Goal: Information Seeking & Learning: Learn about a topic

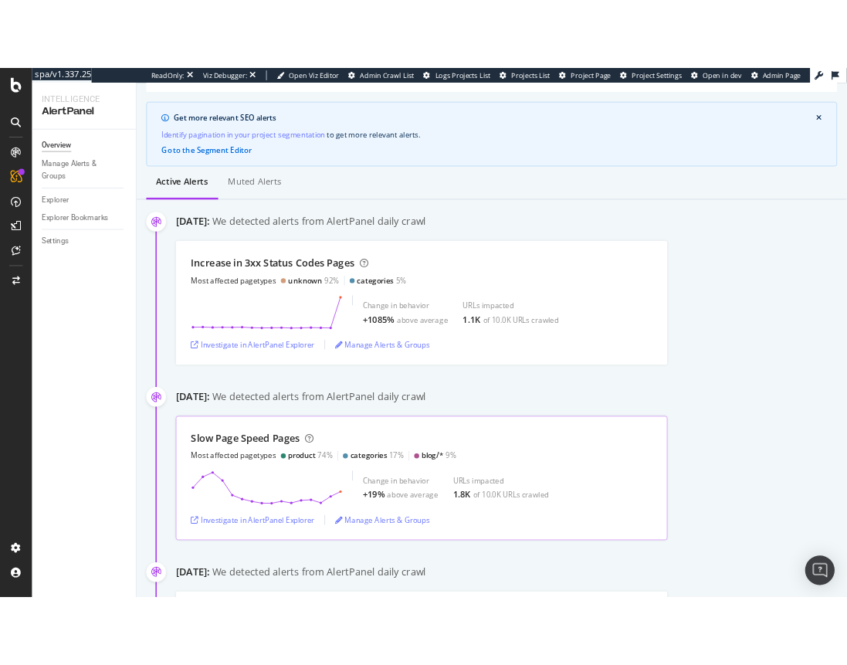
scroll to position [113, 0]
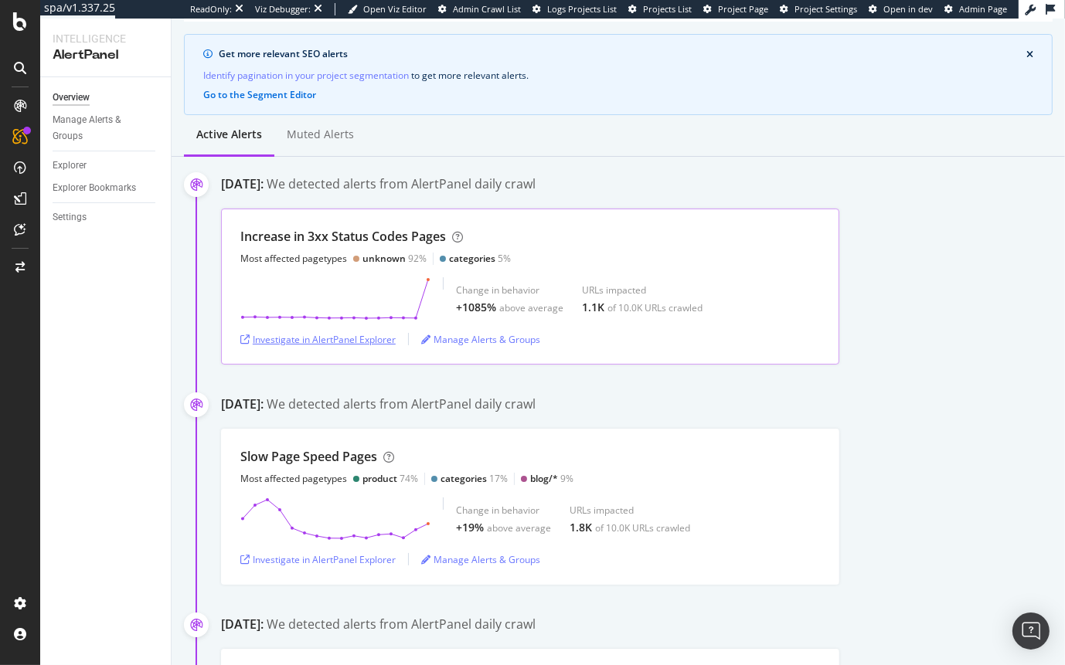
click at [342, 340] on div "Investigate in AlertPanel Explorer" at bounding box center [317, 339] width 155 height 13
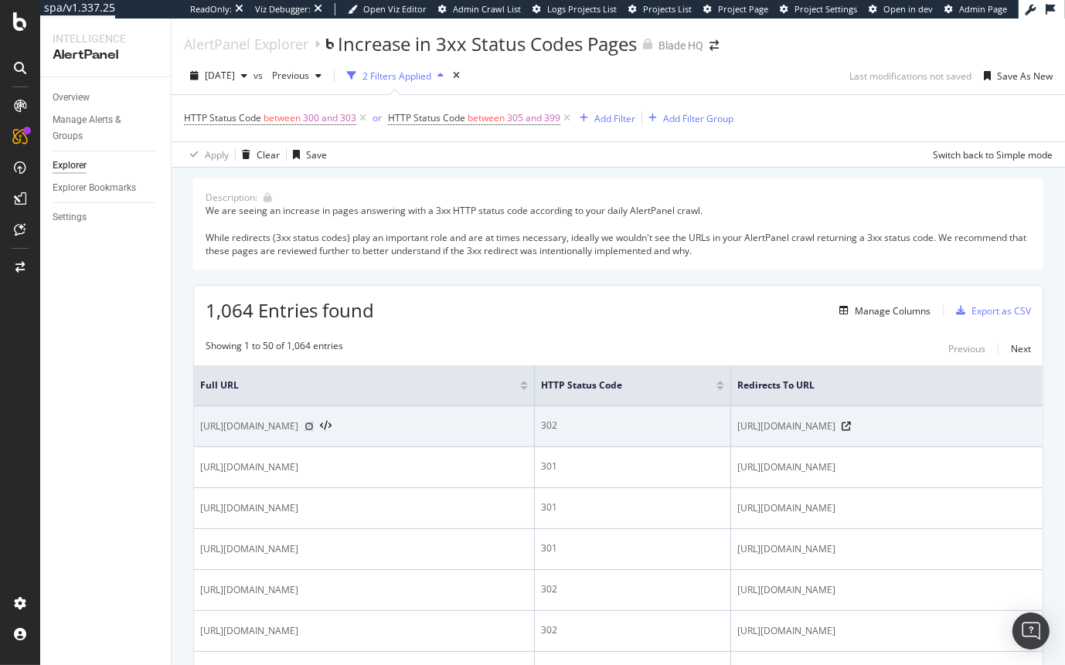
click at [314, 430] on icon at bounding box center [308, 426] width 9 height 9
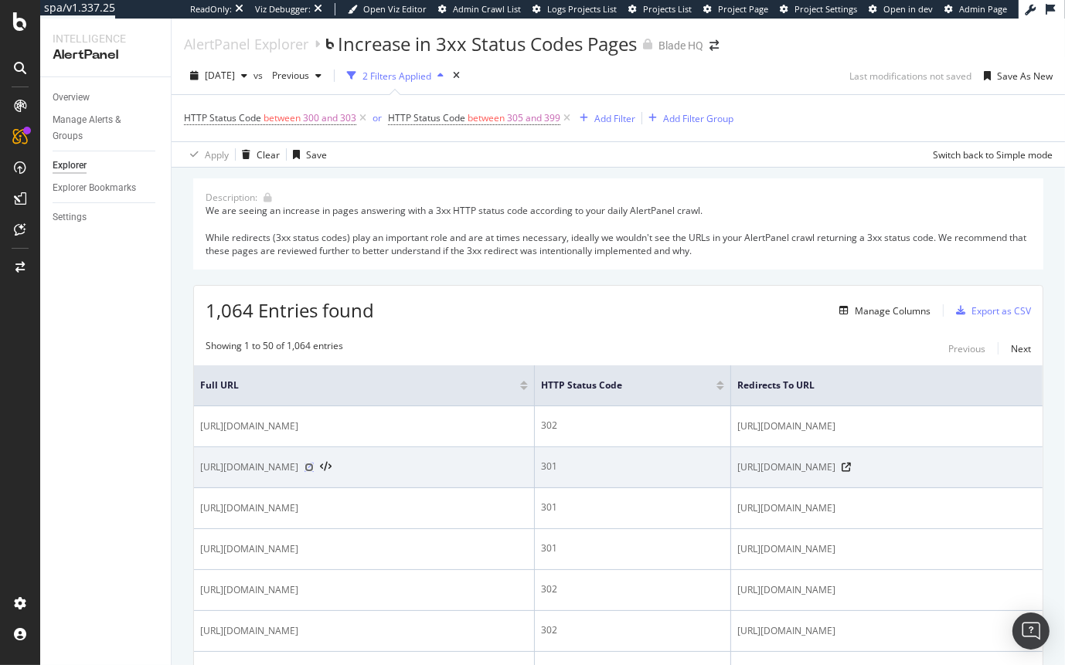
click at [314, 470] on icon at bounding box center [308, 467] width 9 height 9
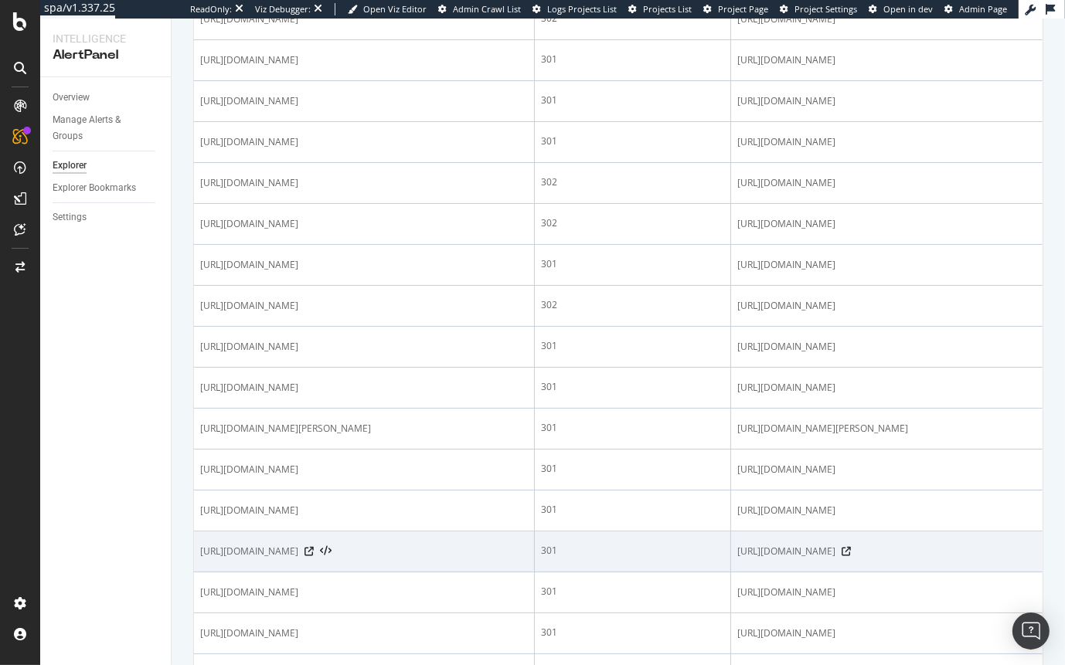
scroll to position [408, 0]
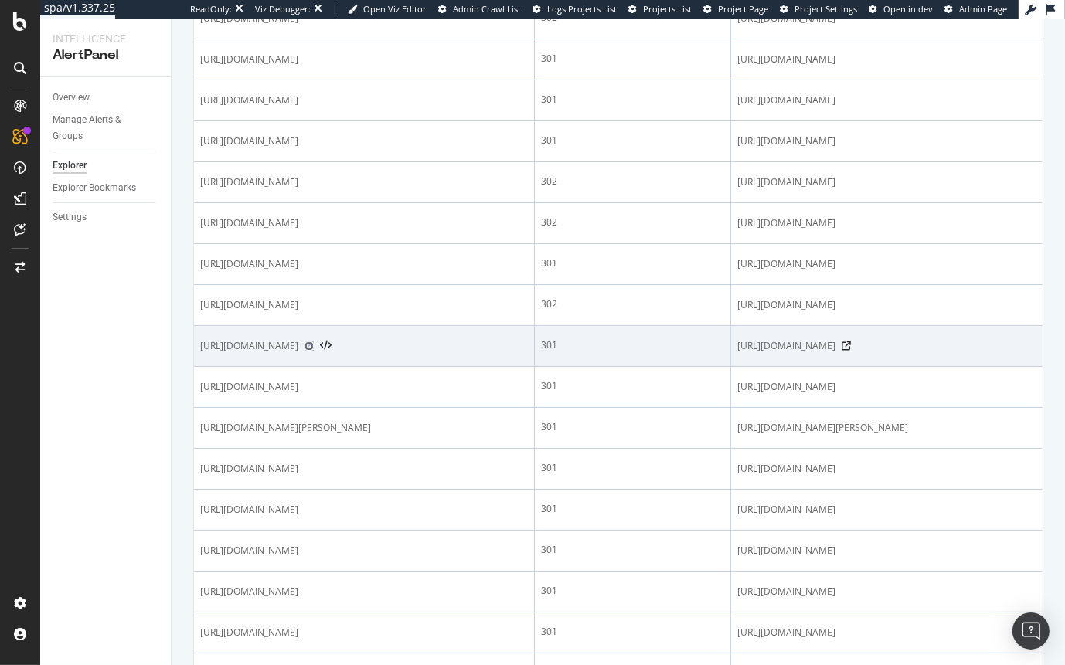
click at [314, 348] on icon at bounding box center [308, 345] width 9 height 9
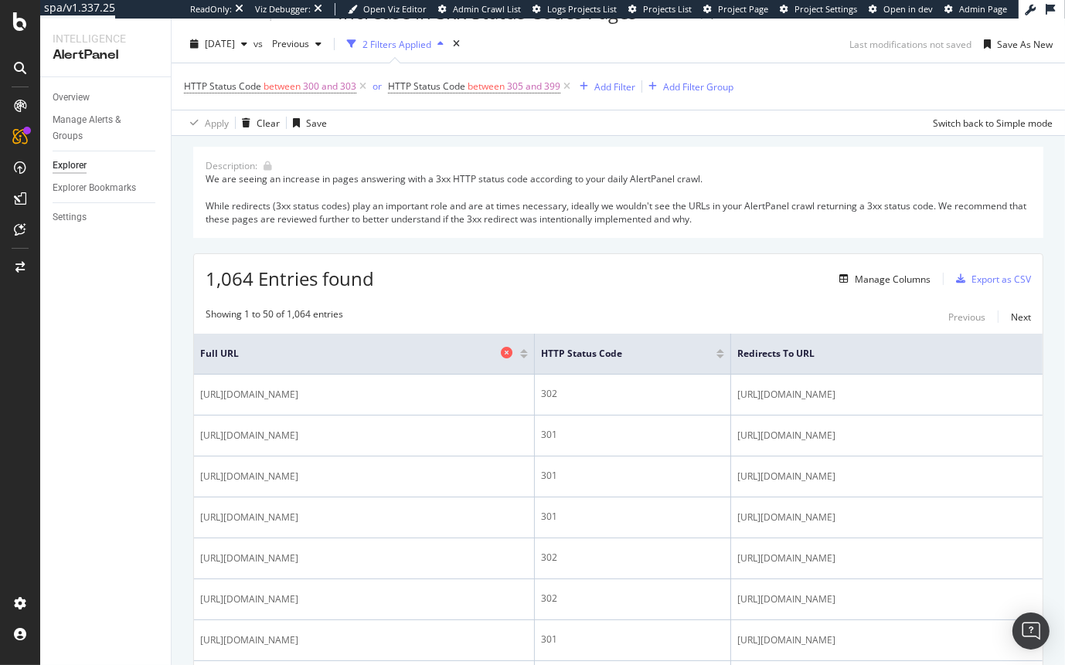
scroll to position [106, 0]
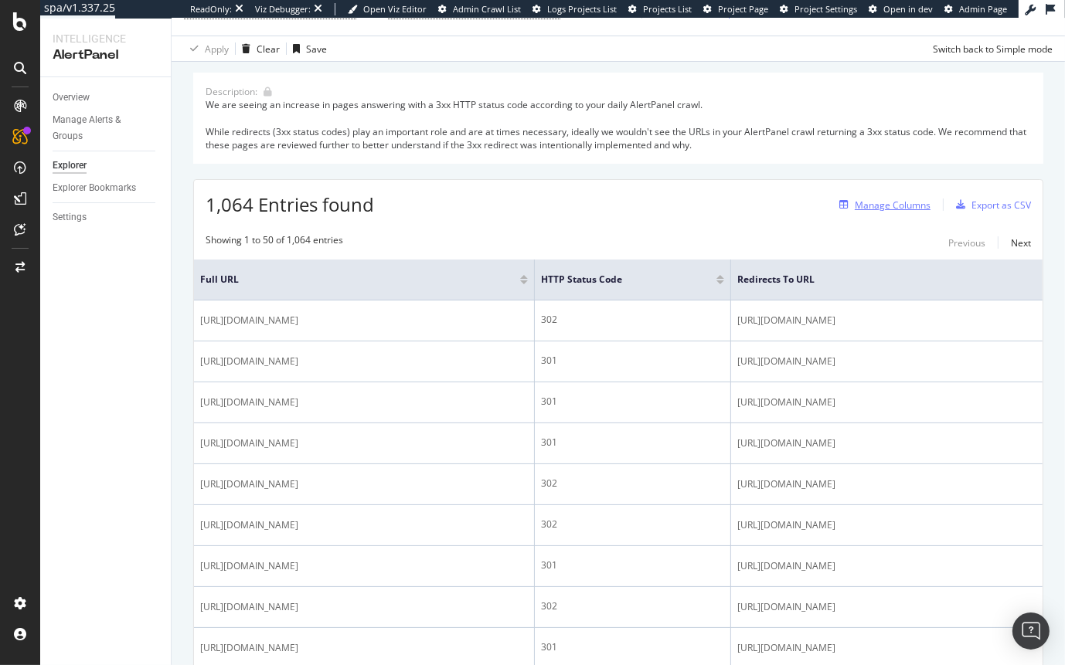
click at [864, 209] on div "Manage Columns" at bounding box center [892, 205] width 76 height 13
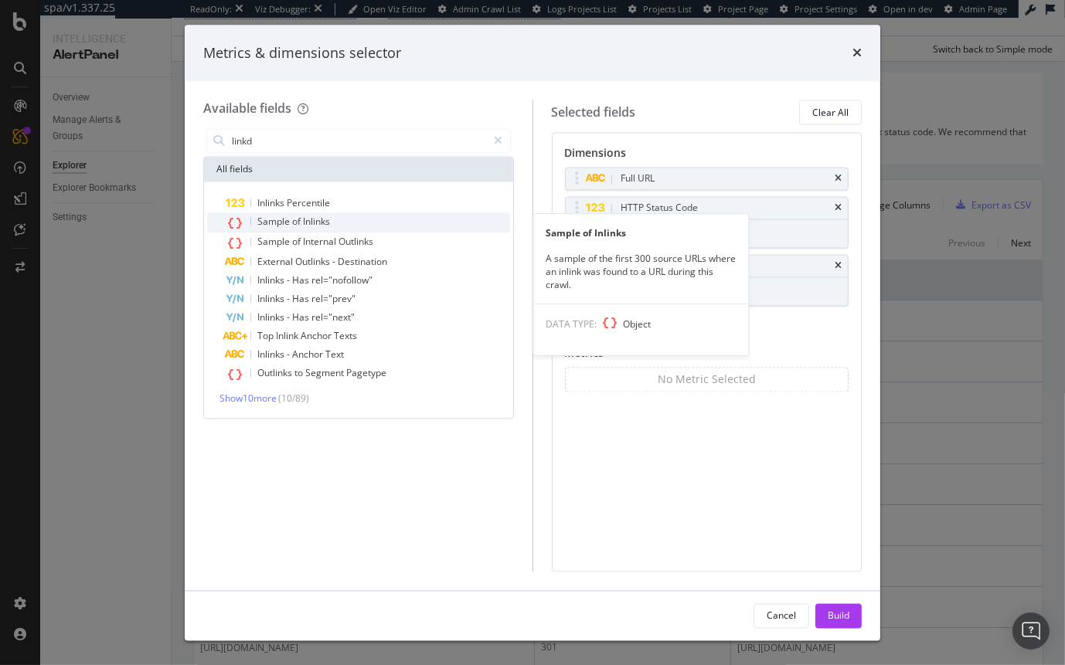
type input "linkd"
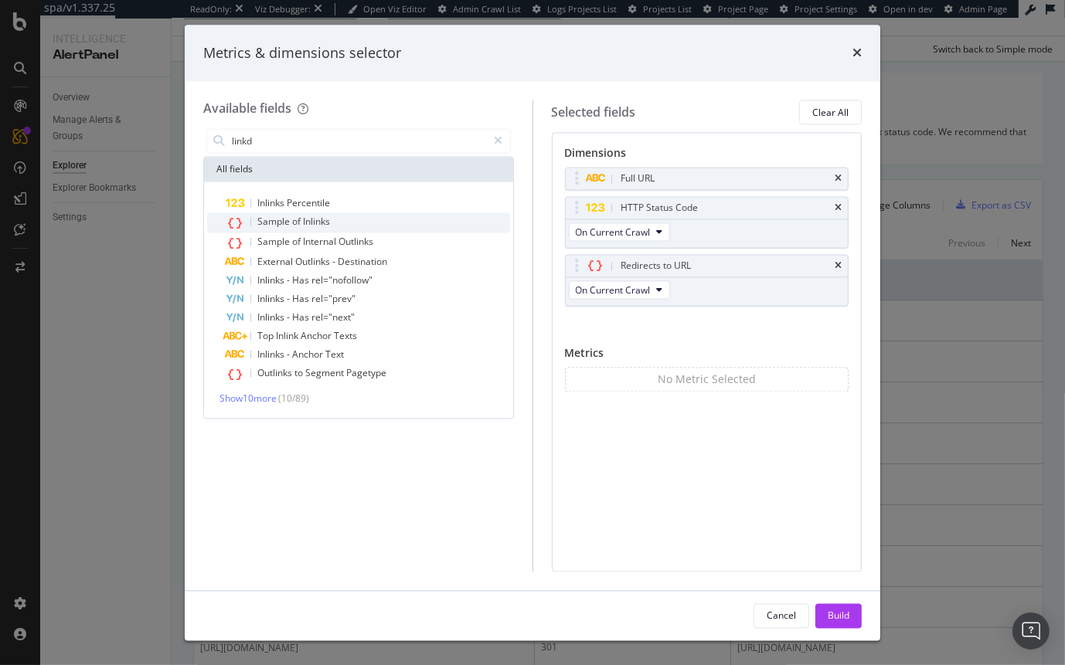
click at [282, 216] on span "Sample" at bounding box center [274, 222] width 35 height 13
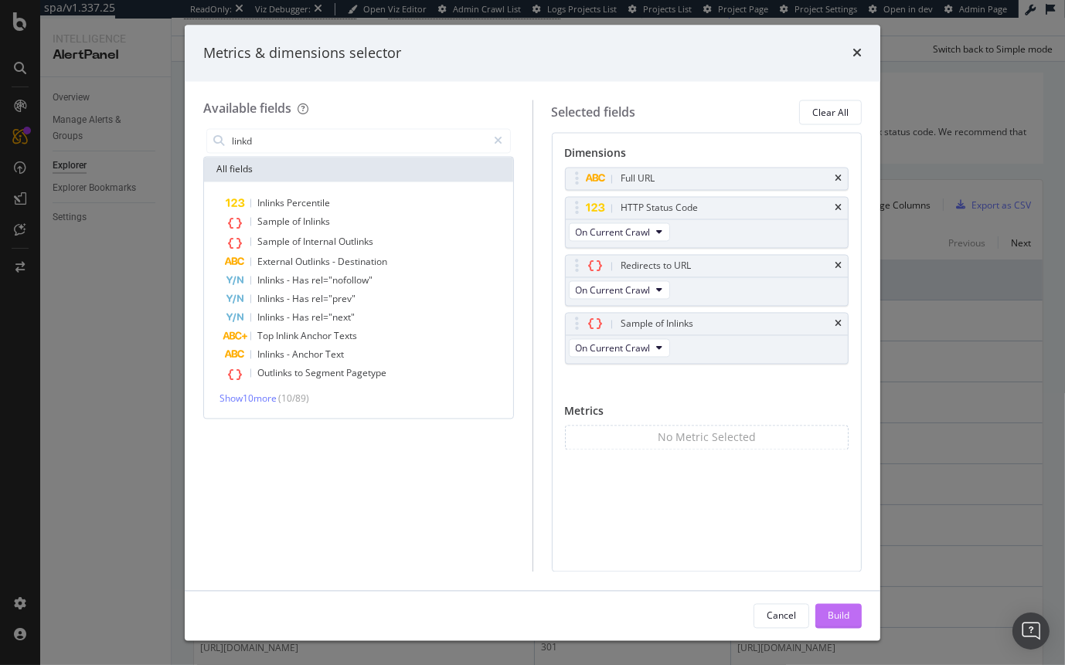
click at [842, 612] on div "Build" at bounding box center [838, 615] width 22 height 13
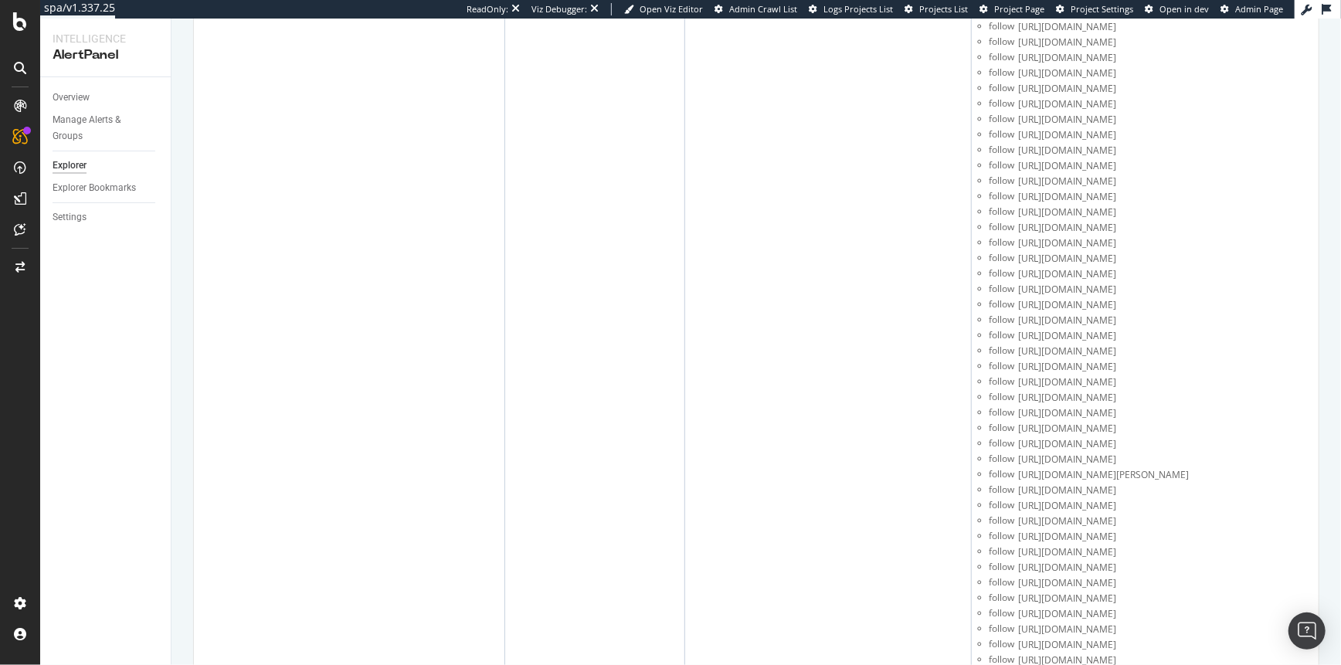
scroll to position [13052, 0]
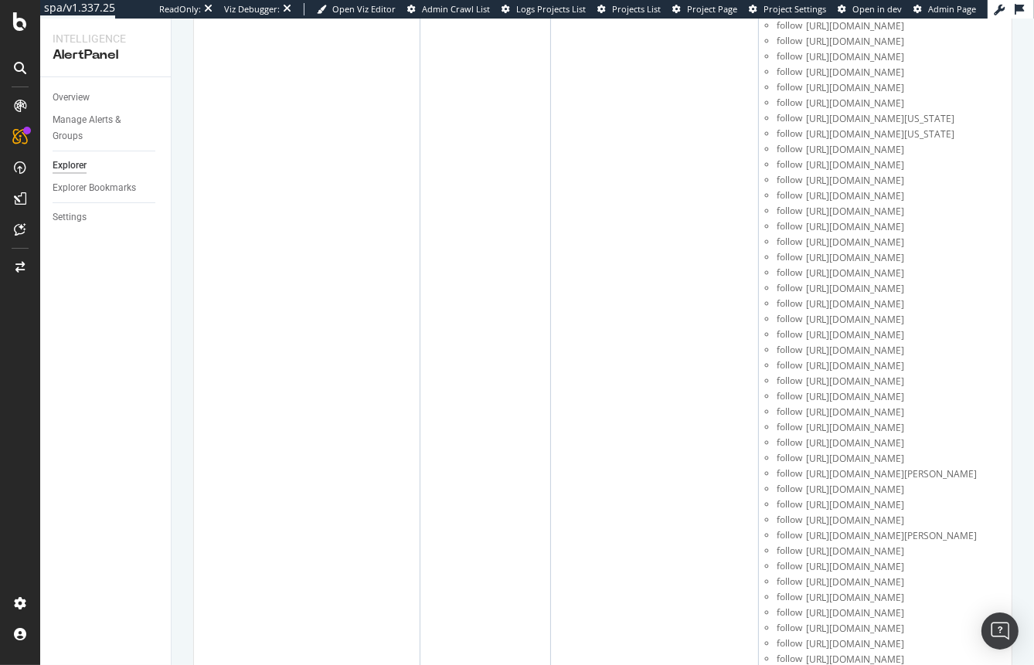
scroll to position [2396, 0]
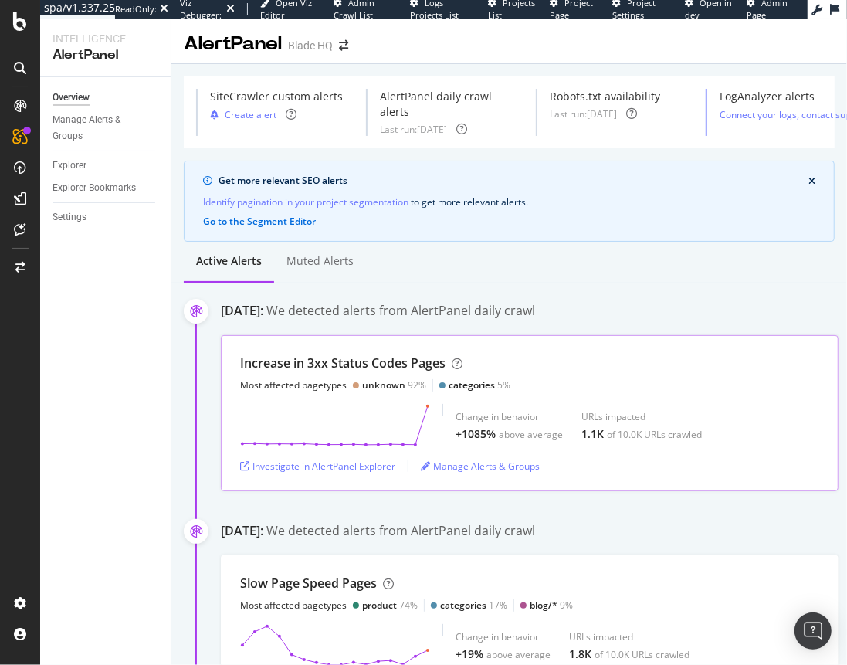
scroll to position [113, 0]
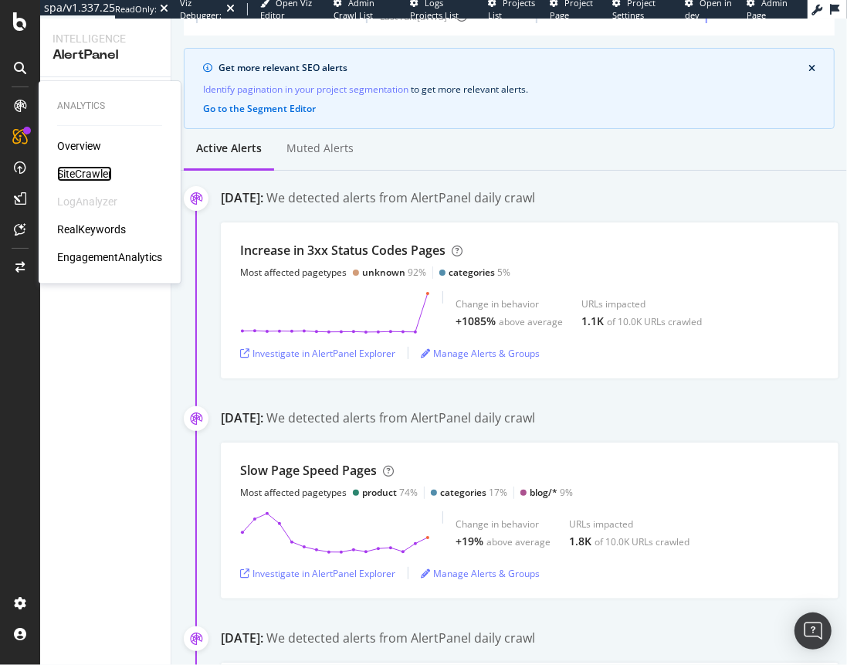
click at [85, 176] on div "SiteCrawler" at bounding box center [84, 173] width 55 height 15
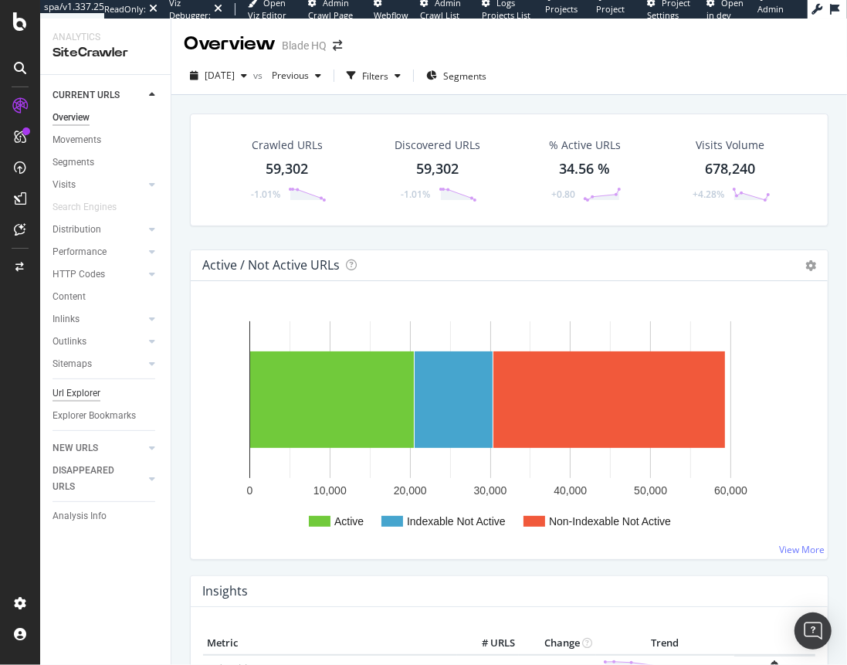
click at [79, 389] on div "Url Explorer" at bounding box center [77, 394] width 48 height 16
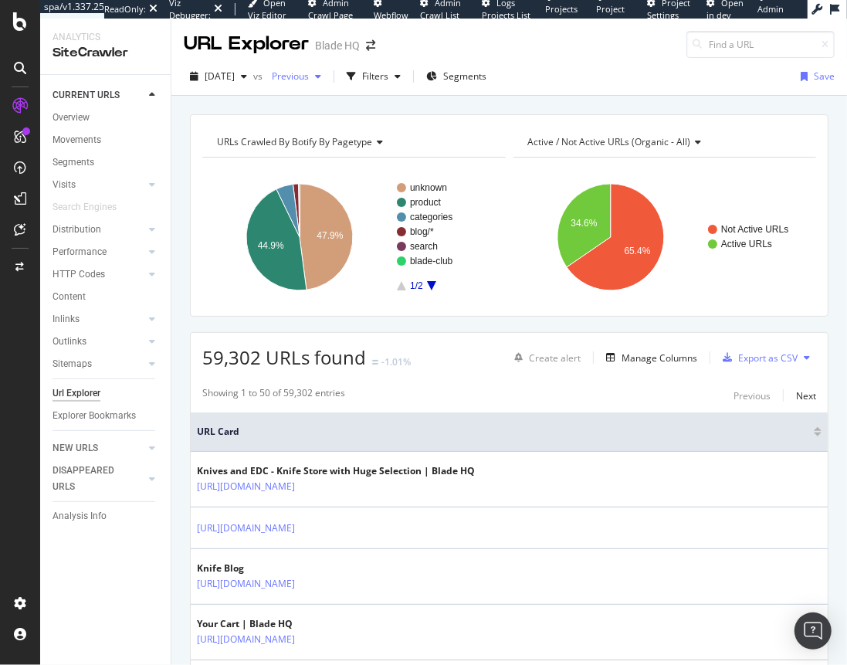
click at [324, 83] on div "Previous" at bounding box center [297, 76] width 62 height 23
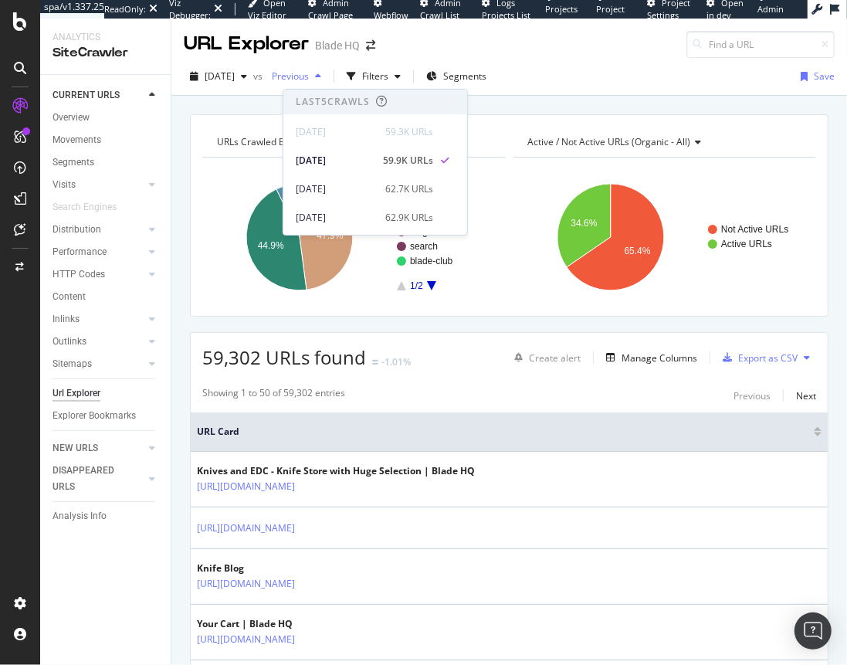
click at [324, 83] on div "Previous" at bounding box center [297, 76] width 62 height 23
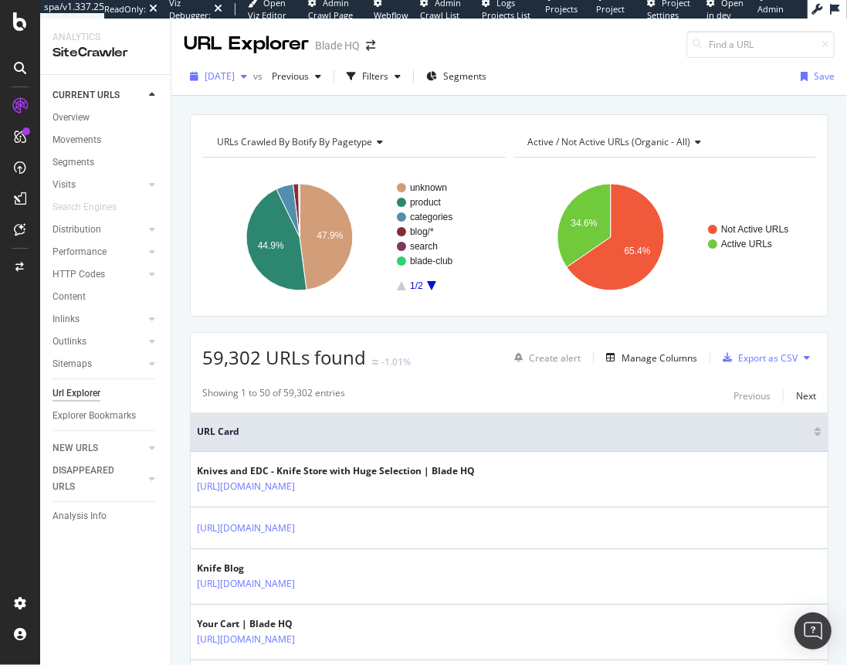
click at [227, 73] on span "2025 Sep. 4th" at bounding box center [220, 76] width 30 height 13
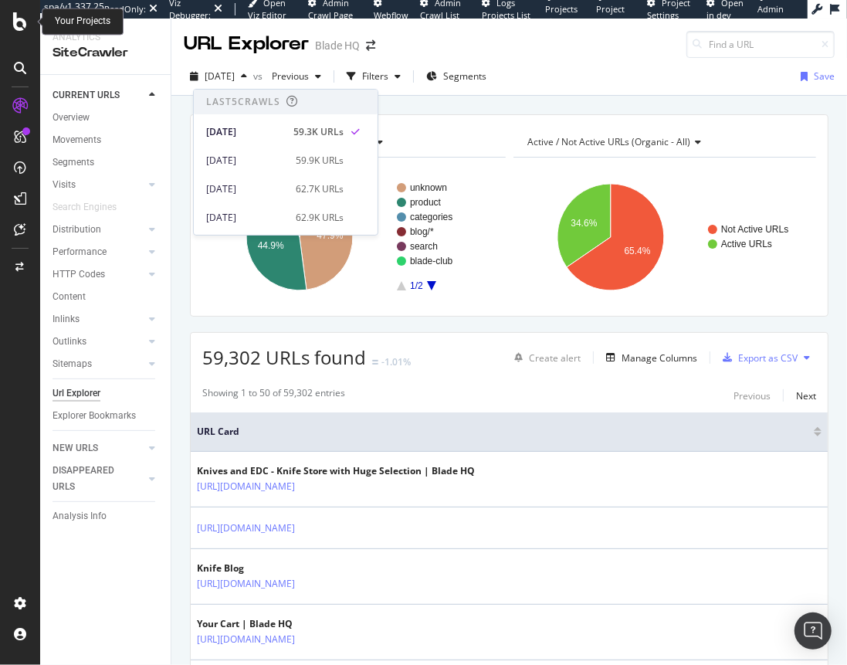
click at [21, 26] on icon at bounding box center [20, 21] width 14 height 19
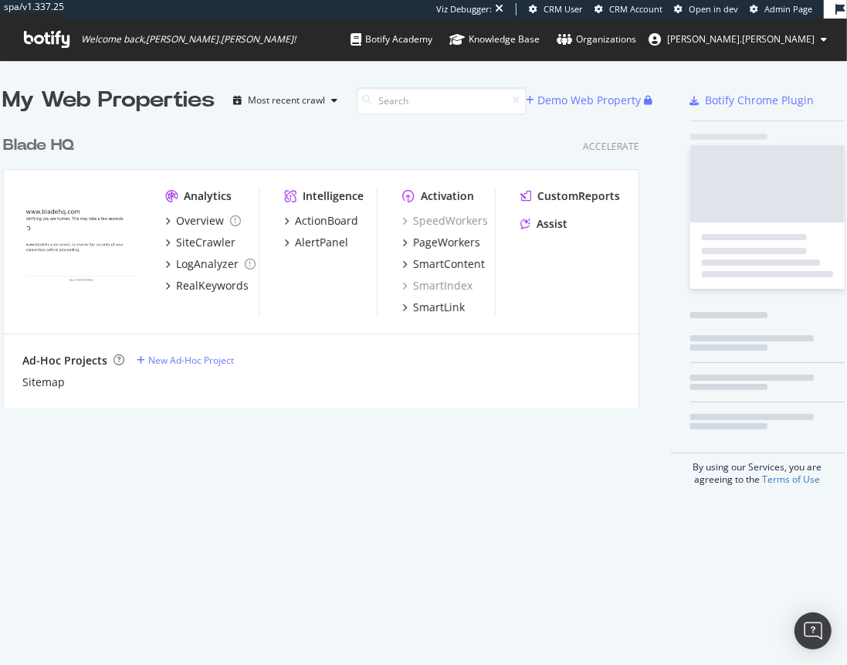
scroll to position [281, 638]
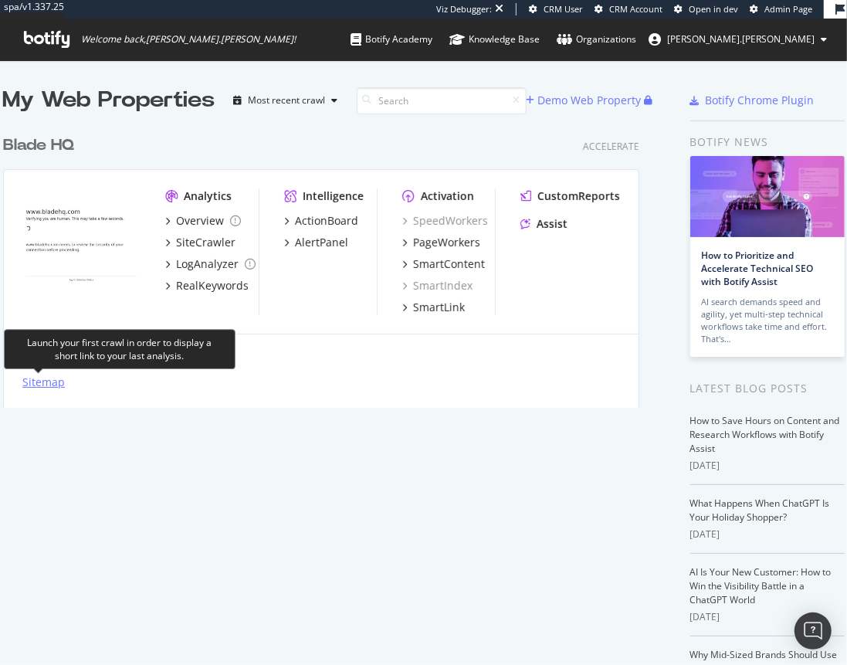
click at [40, 382] on div "Sitemap" at bounding box center [43, 382] width 42 height 15
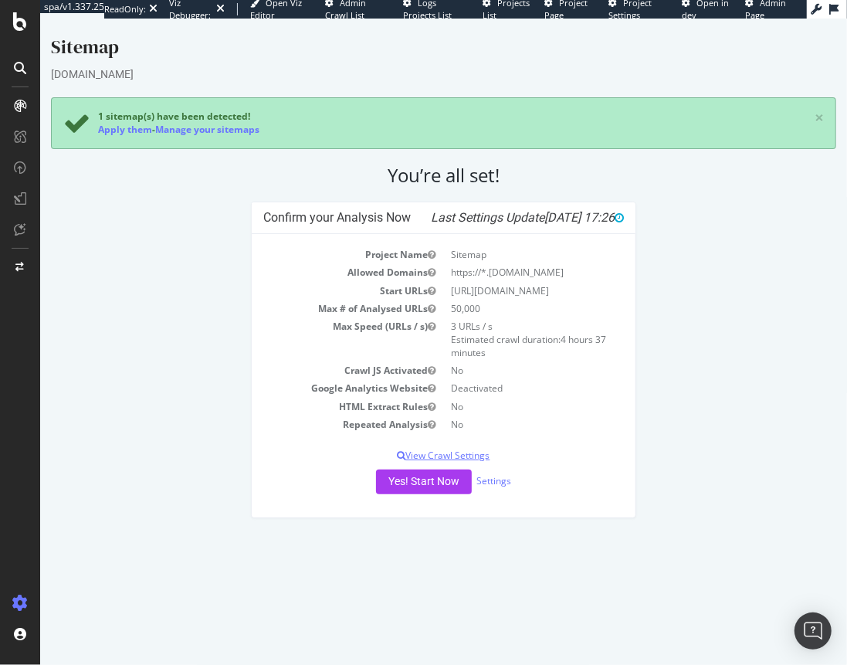
click at [443, 457] on p "View Crawl Settings" at bounding box center [443, 455] width 361 height 13
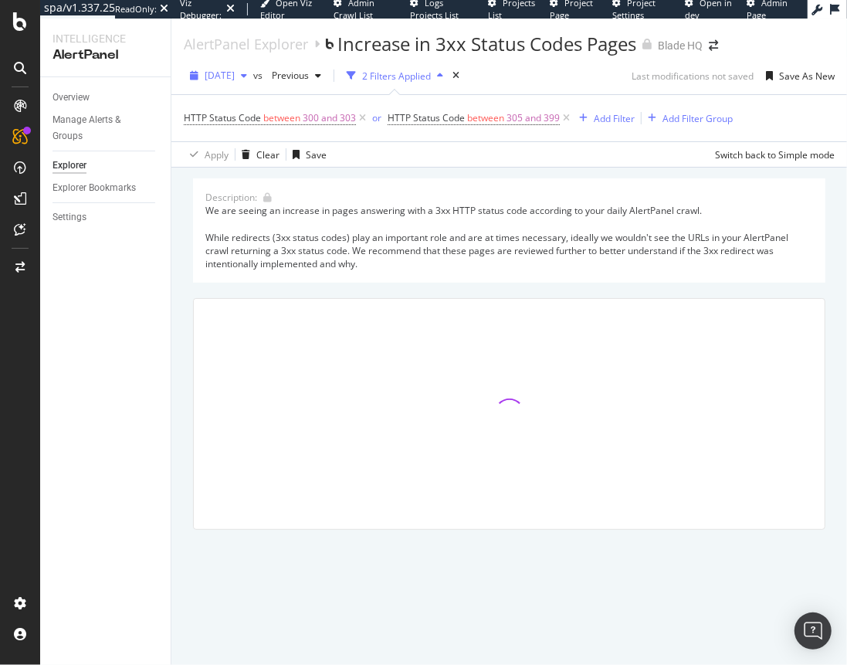
click at [235, 77] on span "[DATE]" at bounding box center [220, 75] width 30 height 13
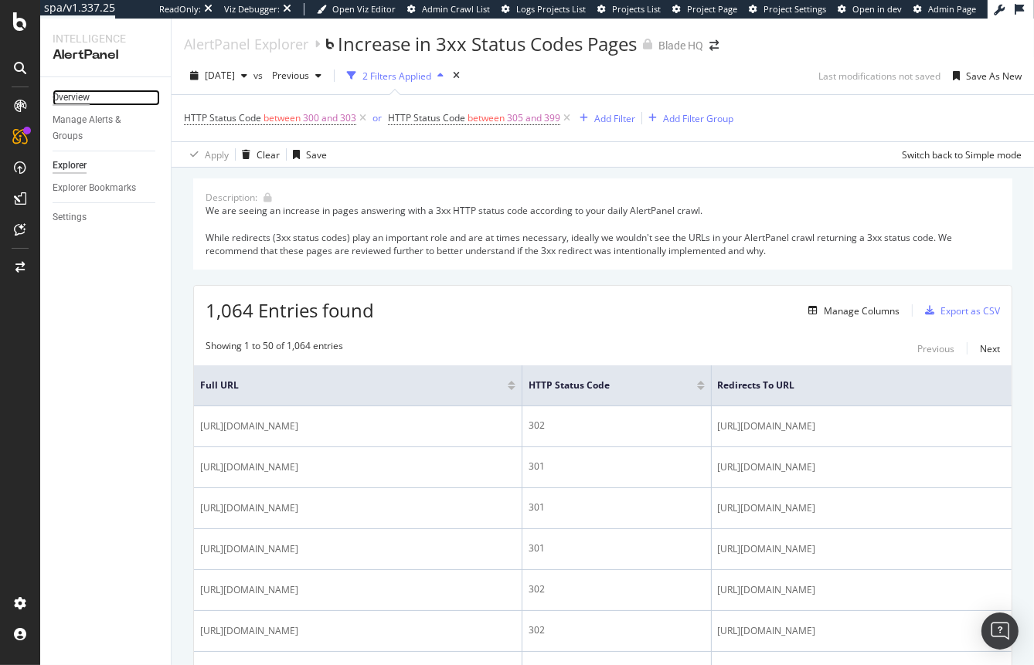
click at [69, 95] on div "Overview" at bounding box center [71, 98] width 37 height 16
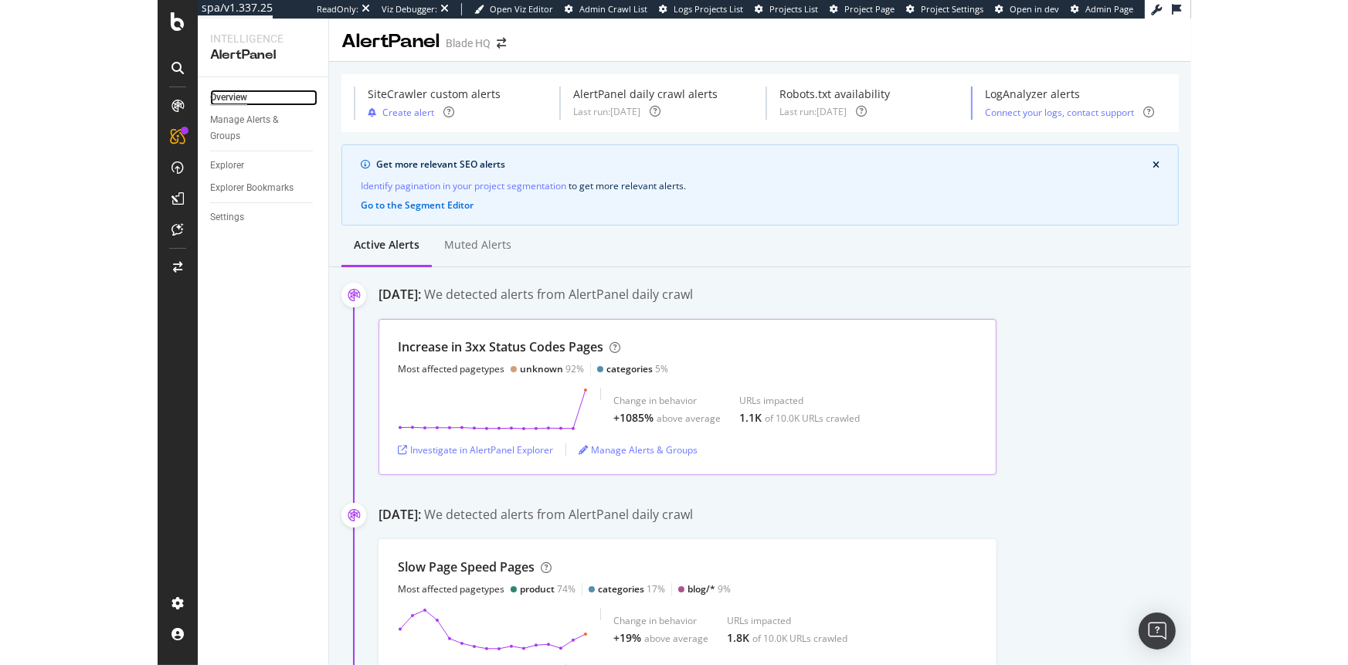
scroll to position [8, 0]
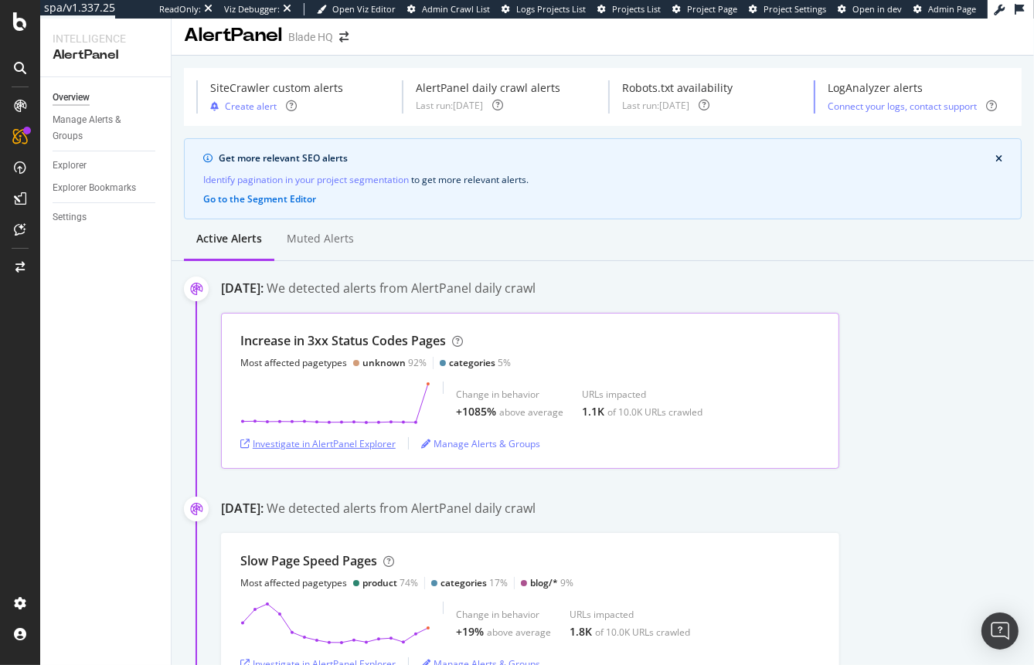
click at [341, 447] on div "Investigate in AlertPanel Explorer" at bounding box center [317, 443] width 155 height 13
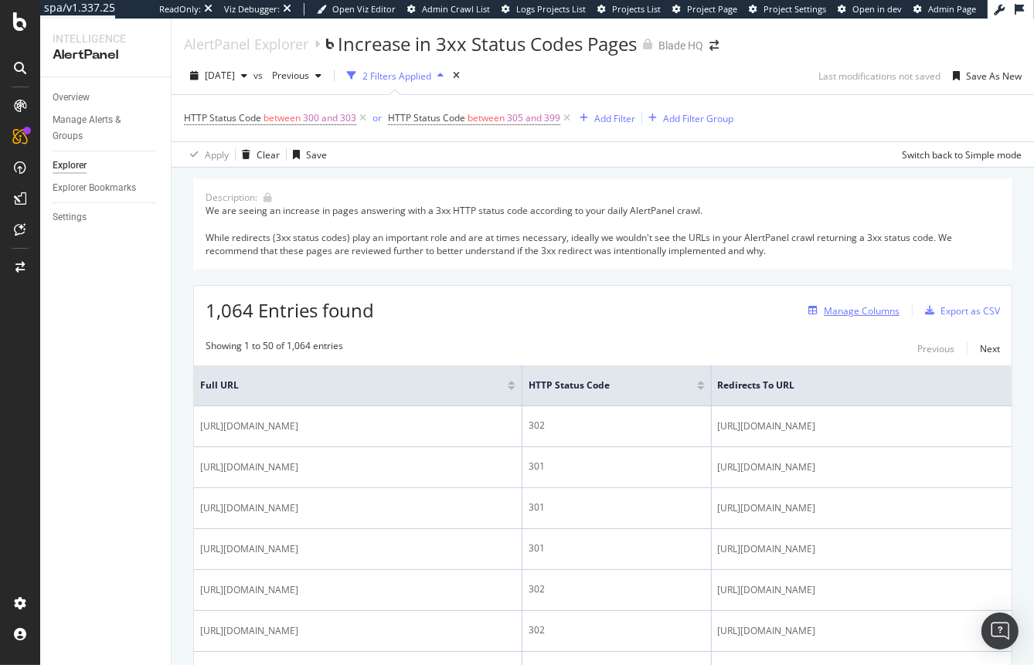
click at [852, 308] on div "Manage Columns" at bounding box center [862, 310] width 76 height 13
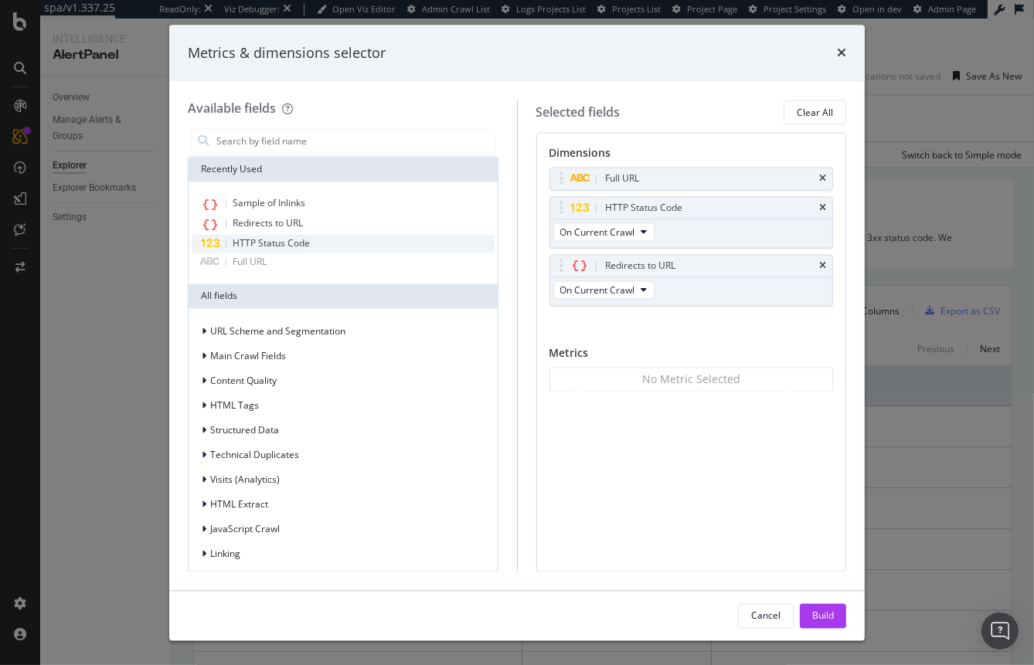
click at [288, 246] on span "HTTP Status Code" at bounding box center [271, 243] width 77 height 13
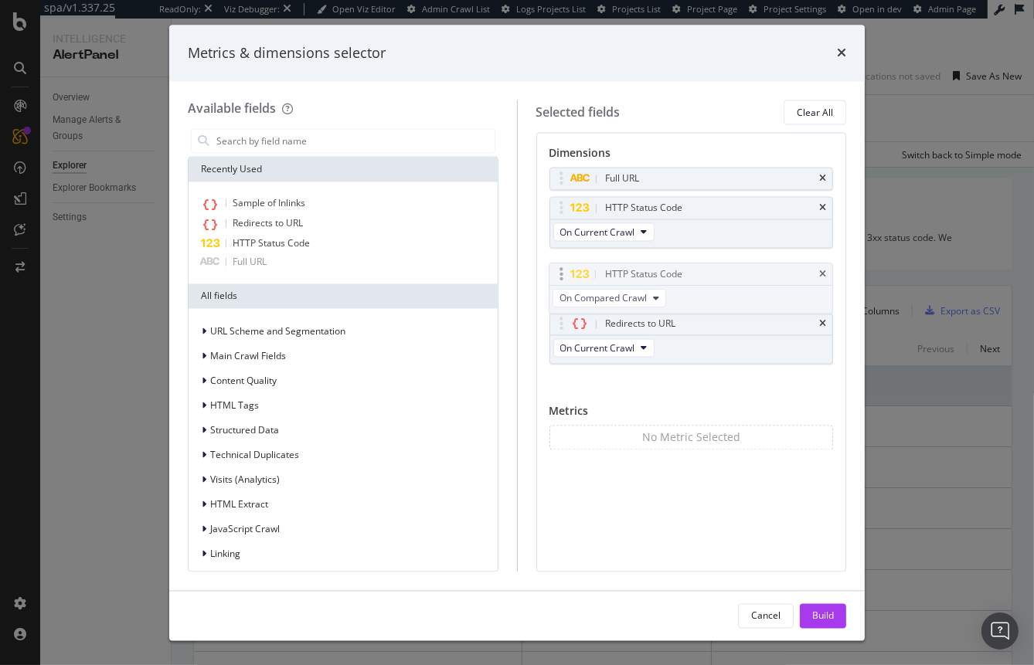
drag, startPoint x: 773, startPoint y: 333, endPoint x: 773, endPoint y: 284, distance: 49.4
click at [773, 284] on body "spa/v1.337.25 ReadOnly: Viz Debugger: Open Viz Editor Admin Crawl List Logs Pro…" at bounding box center [517, 332] width 1034 height 665
click at [826, 613] on div "Build" at bounding box center [823, 615] width 22 height 13
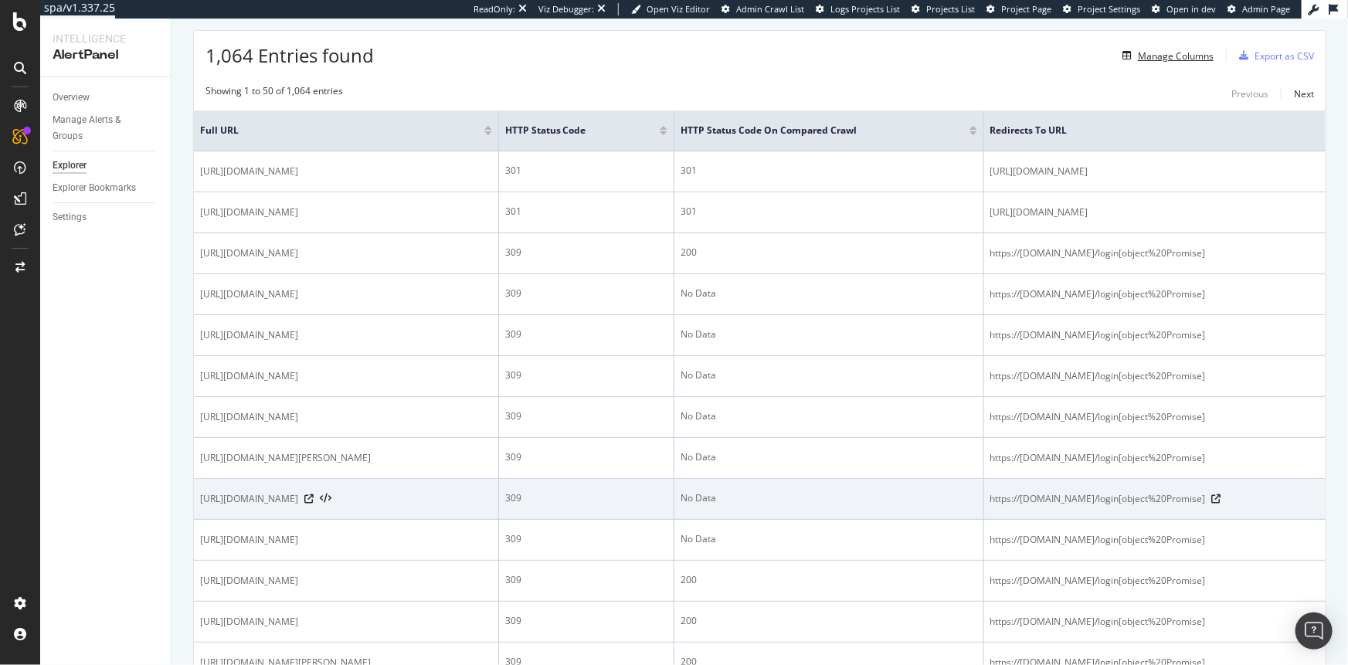
scroll to position [132, 0]
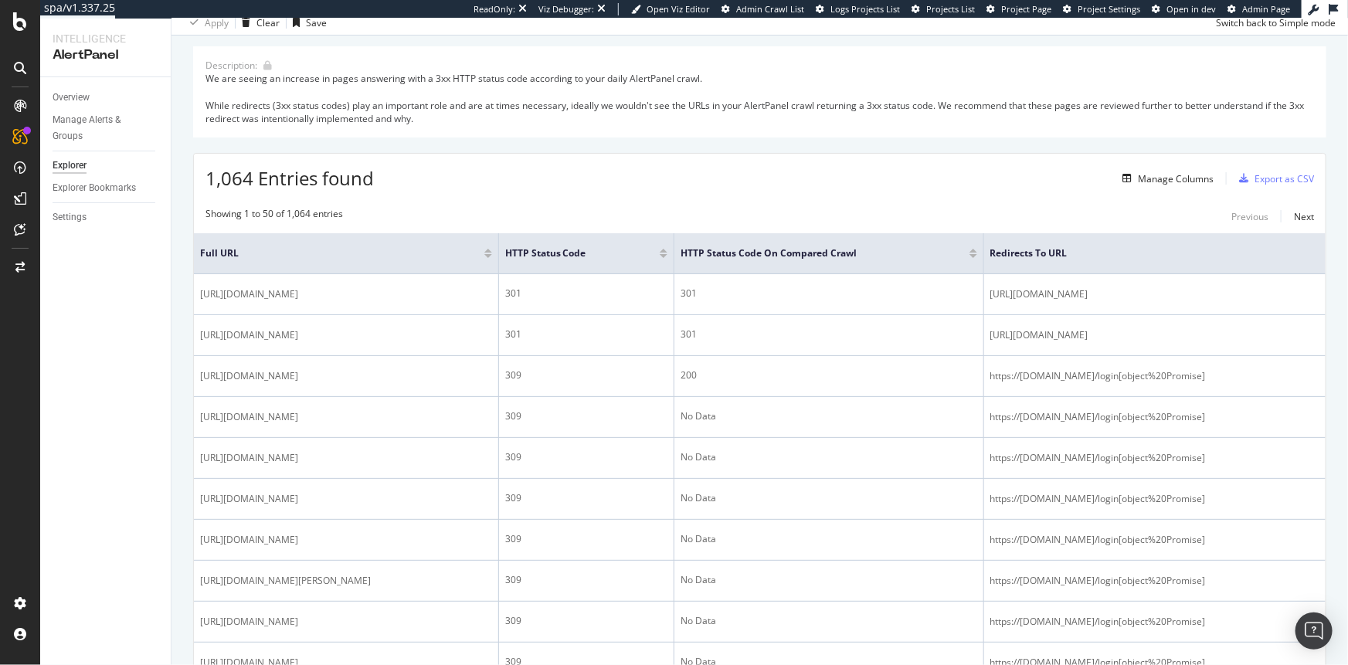
click at [667, 256] on div at bounding box center [664, 256] width 8 height 4
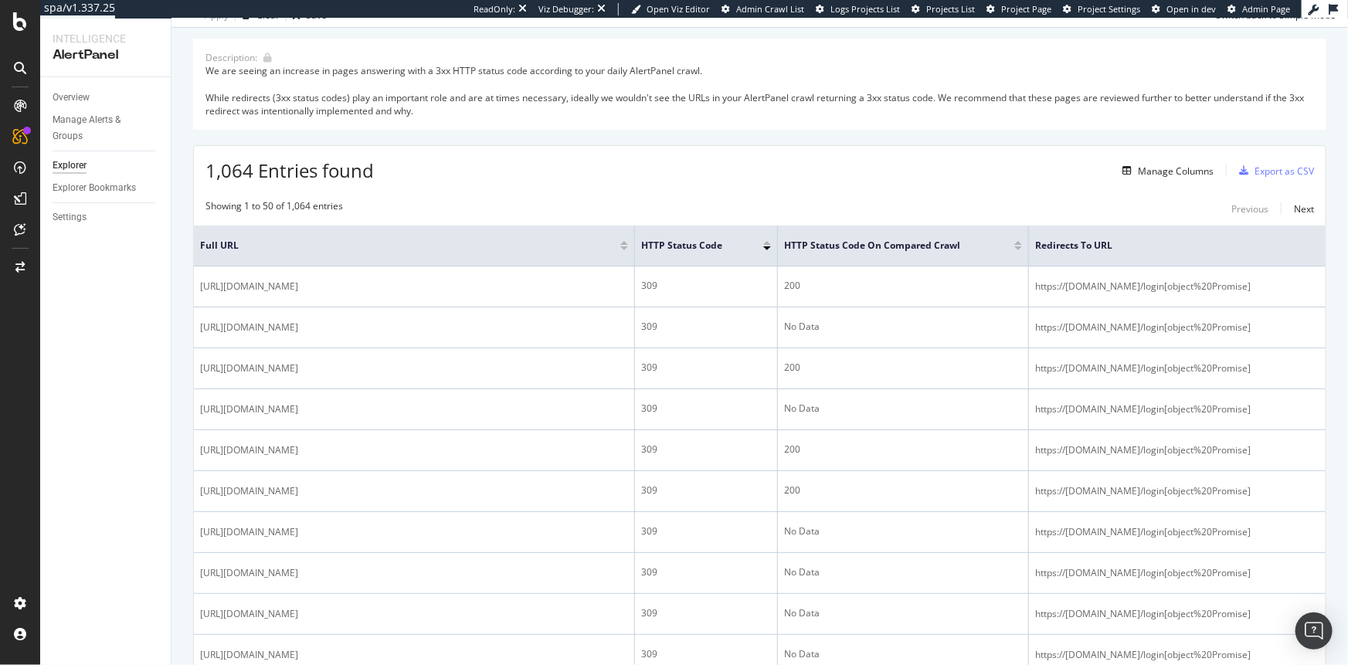
scroll to position [142, 0]
click at [767, 241] on div at bounding box center [767, 241] width 8 height 4
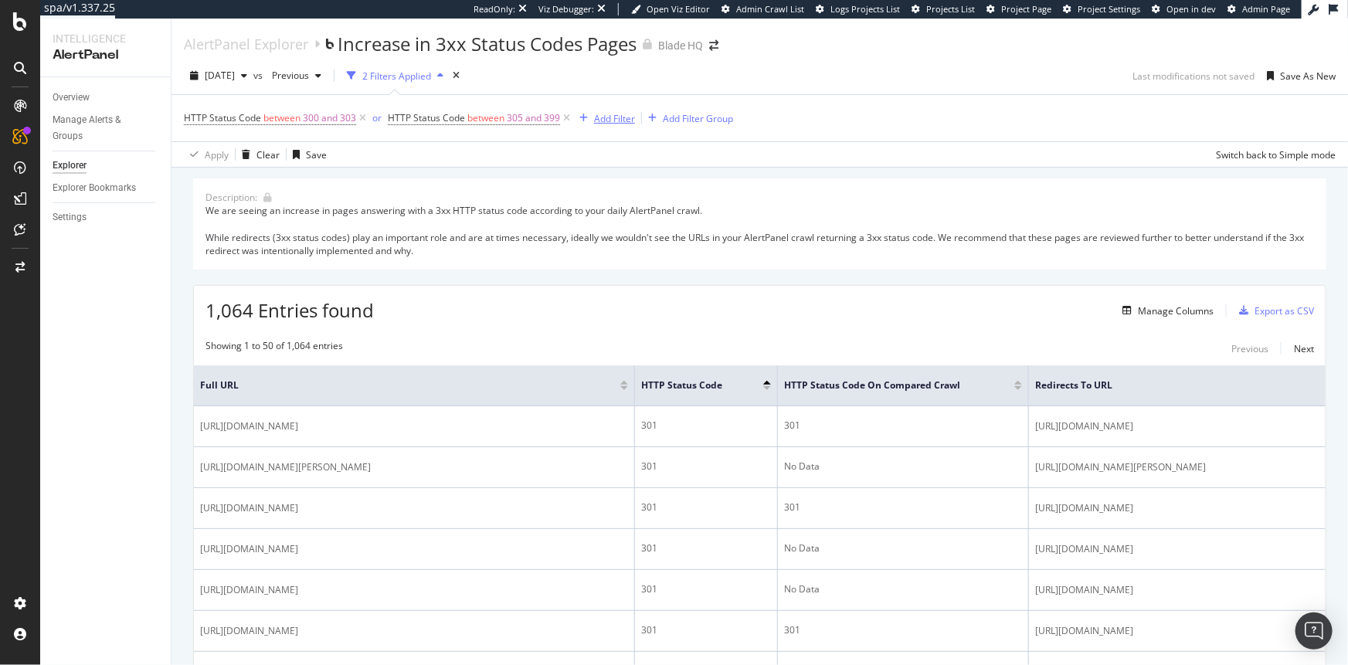
click at [605, 121] on div "Add Filter" at bounding box center [614, 118] width 41 height 13
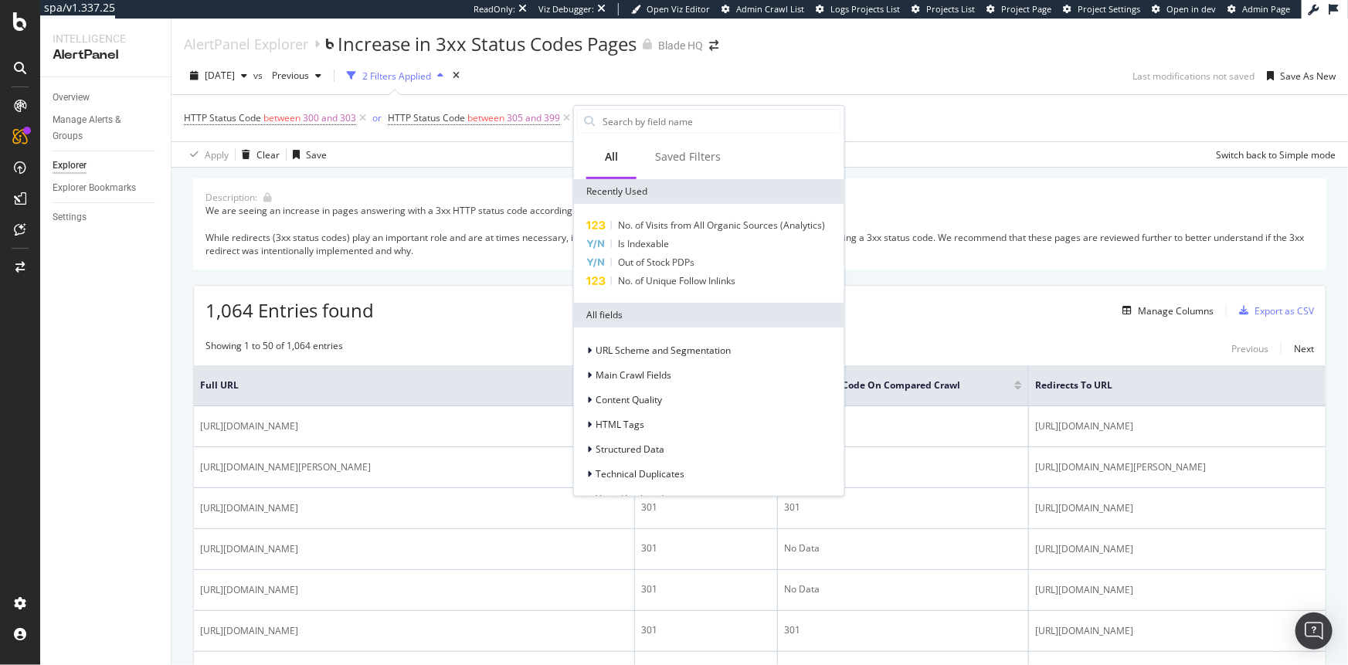
click at [961, 182] on div "Description: We are seeing an increase in pages answering with a 3xx HTTP statu…" at bounding box center [759, 223] width 1133 height 91
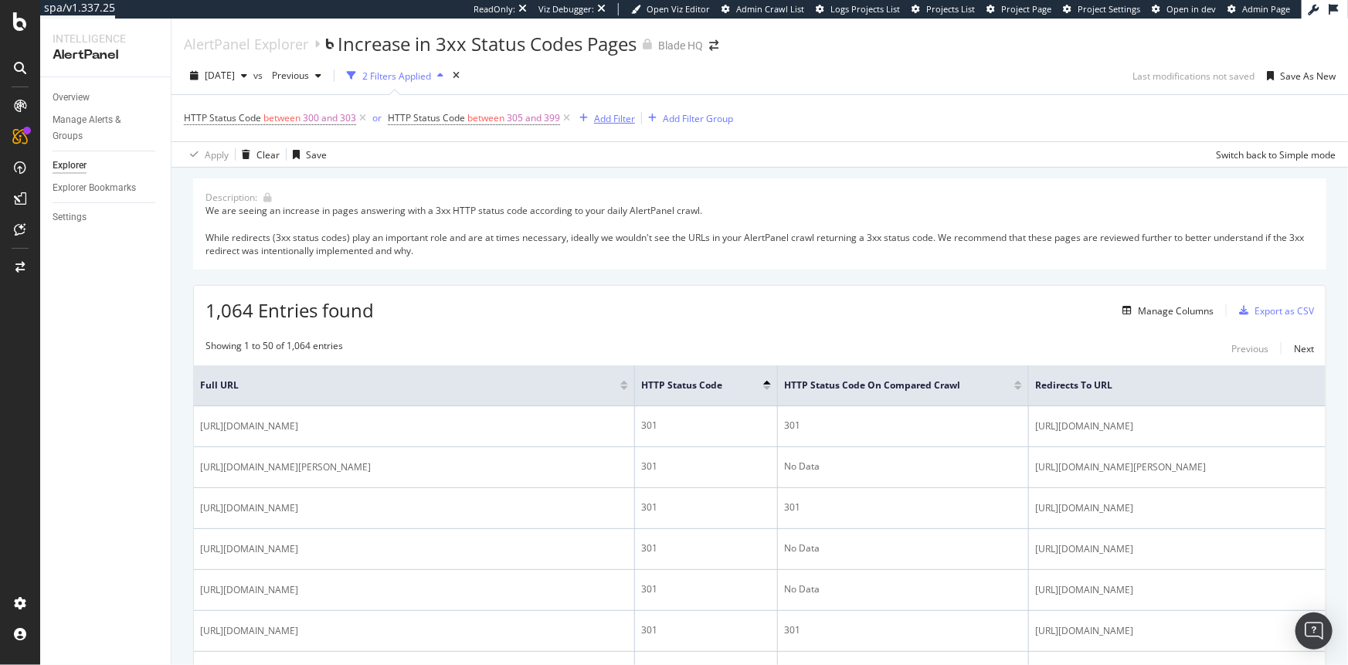
click at [624, 118] on div "Add Filter" at bounding box center [614, 118] width 41 height 13
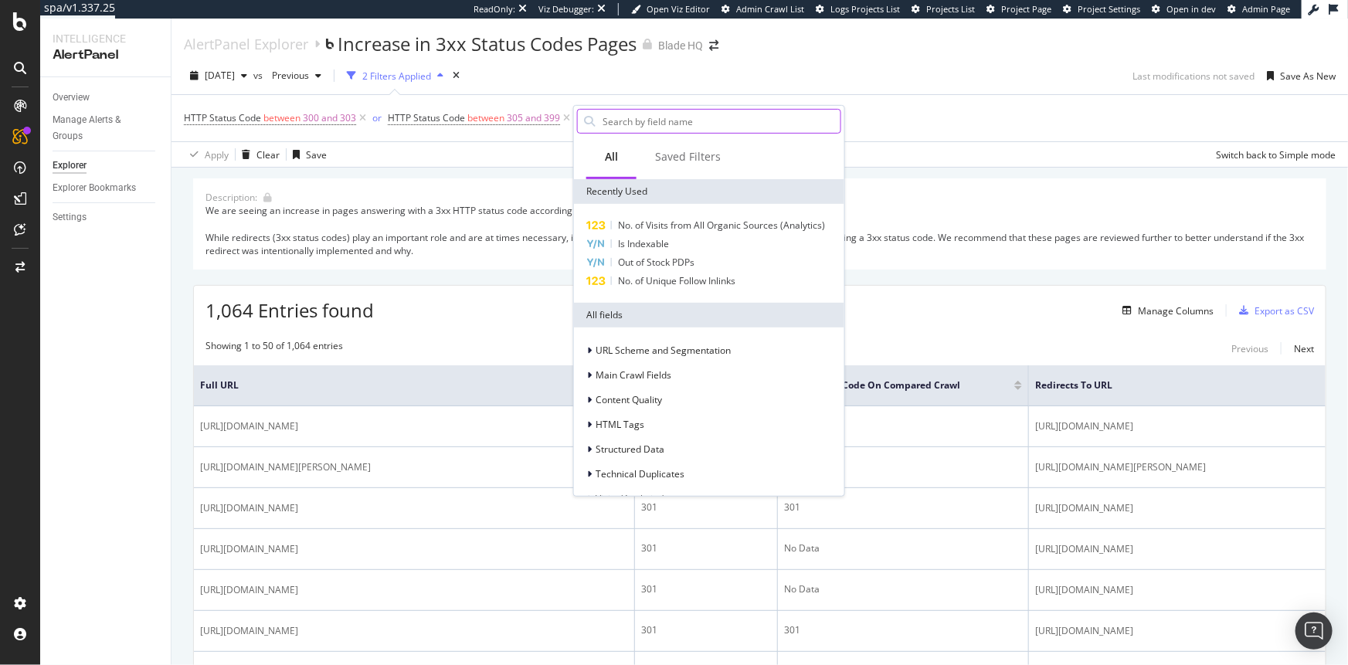
type input "j"
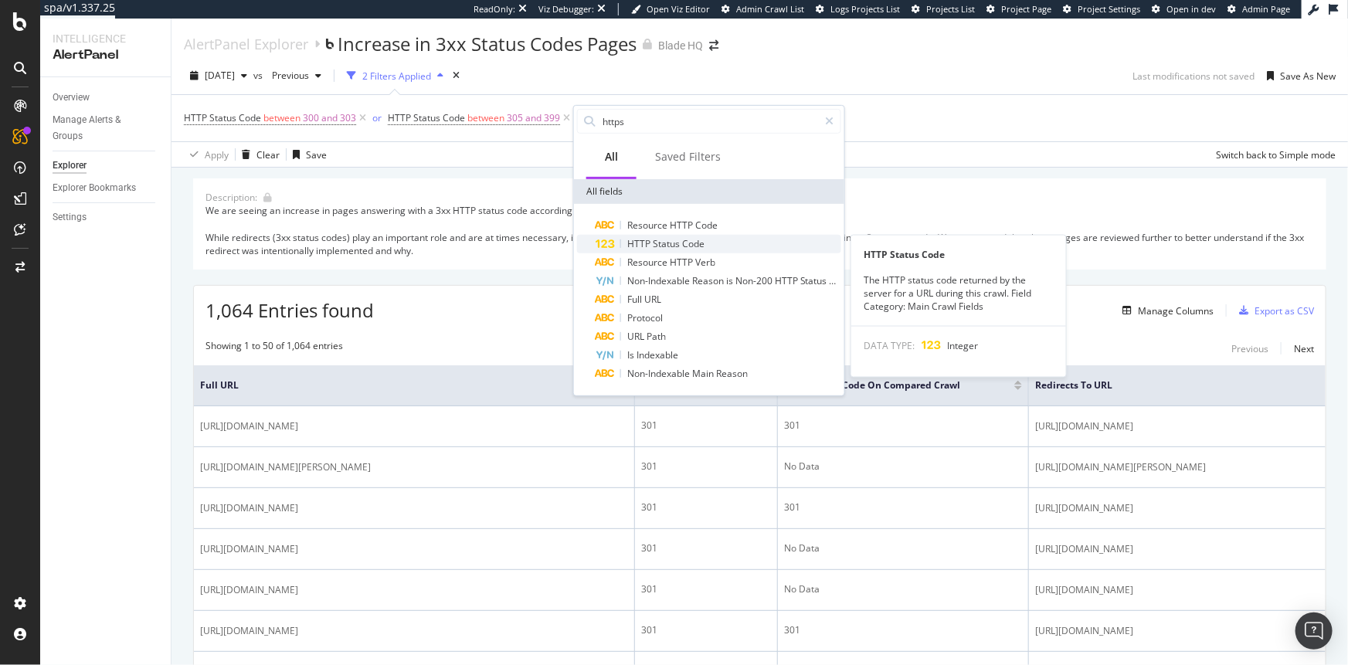
type input "https"
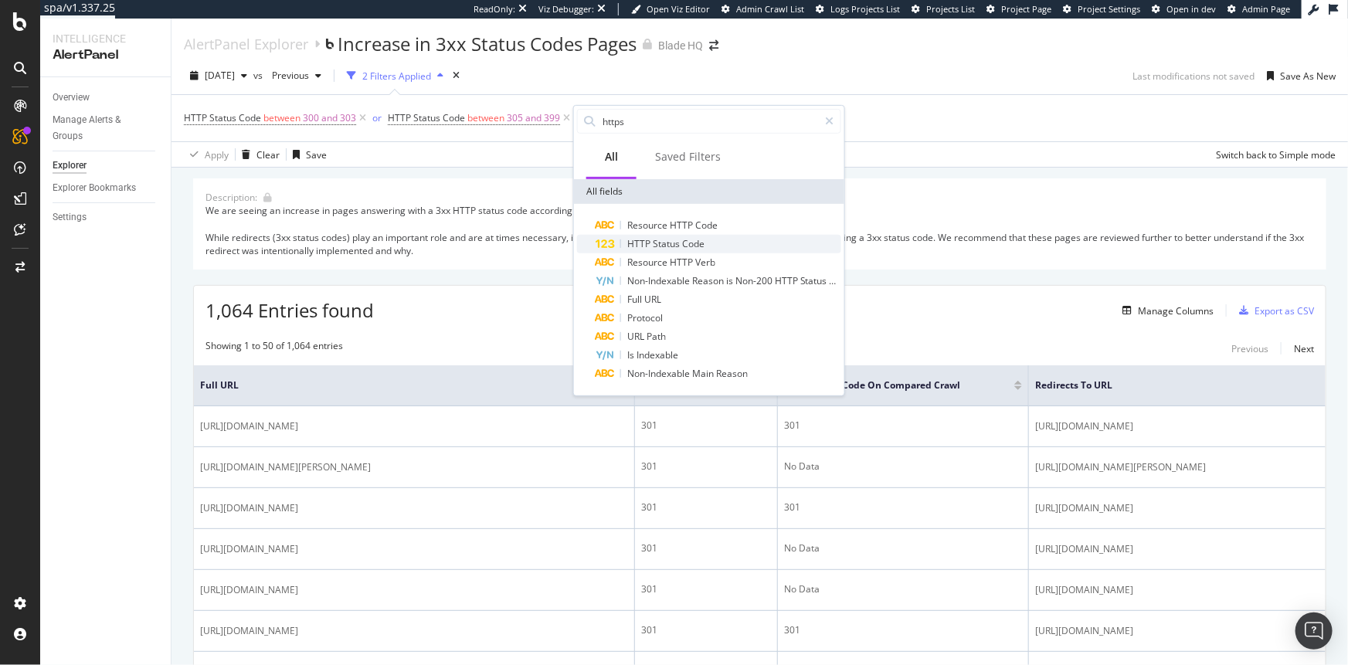
click at [675, 239] on span "Status" at bounding box center [667, 243] width 29 height 13
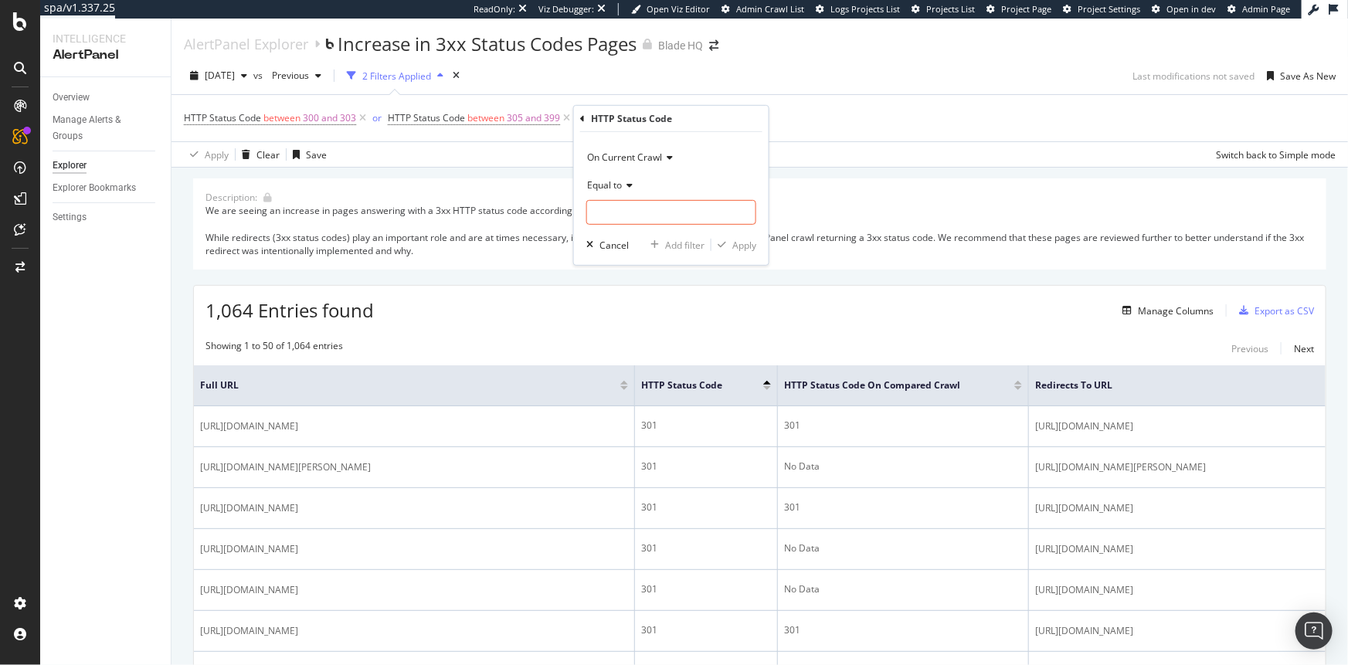
click at [646, 158] on span "On Current Crawl" at bounding box center [624, 157] width 75 height 13
click at [639, 206] on span "On Compared Crawl" at bounding box center [637, 208] width 87 height 13
click at [636, 209] on input "number" at bounding box center [671, 212] width 170 height 25
click at [821, 188] on div "Description: We are seeing an increase in pages answering with a 3xx HTTP statu…" at bounding box center [759, 223] width 1133 height 91
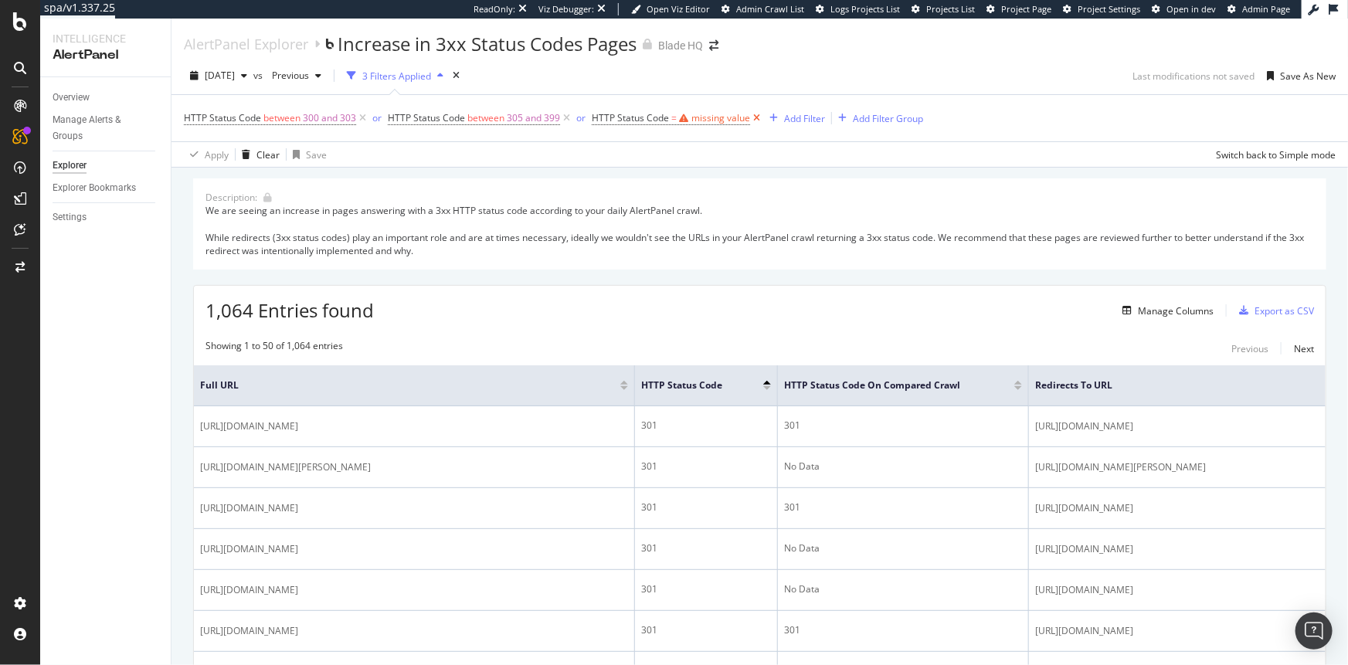
click at [752, 121] on icon at bounding box center [756, 117] width 13 height 15
click at [1020, 390] on div "HTTP Status Code On Compared Crawl" at bounding box center [903, 385] width 238 height 15
click at [1019, 389] on div at bounding box center [1018, 388] width 8 height 4
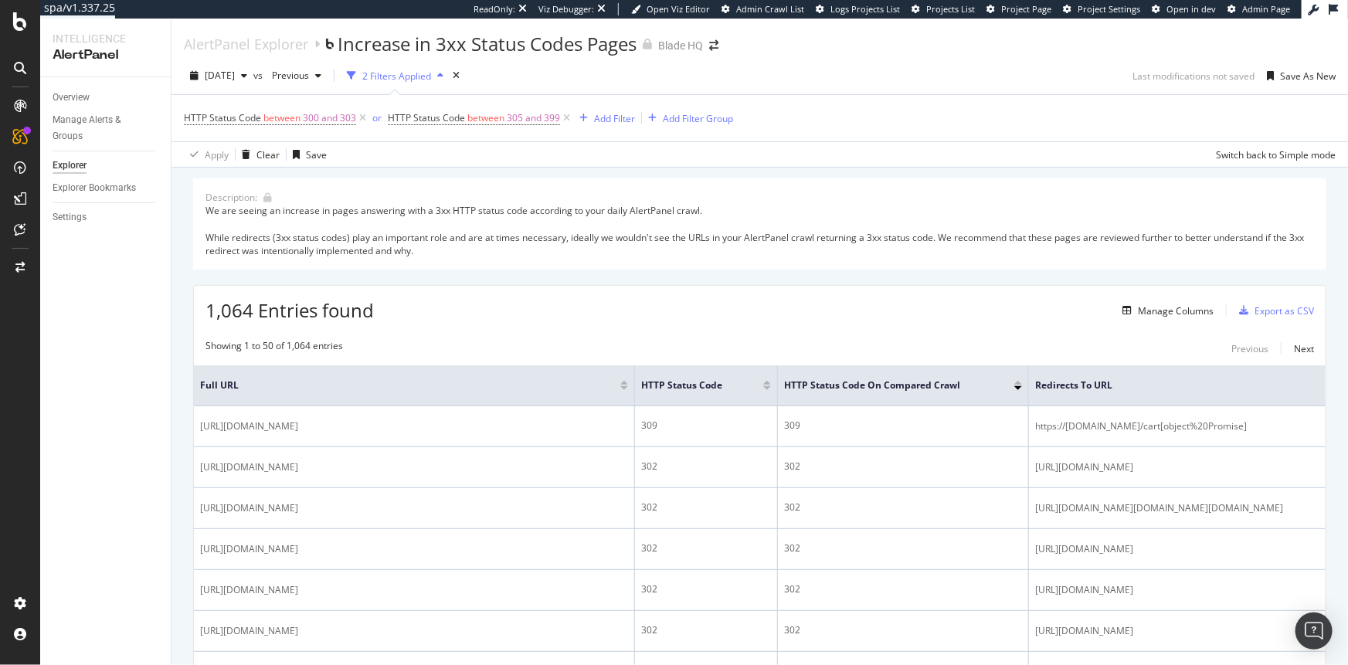
click at [1018, 383] on div at bounding box center [1018, 383] width 8 height 4
click at [615, 123] on div "Add Filter" at bounding box center [614, 118] width 41 height 13
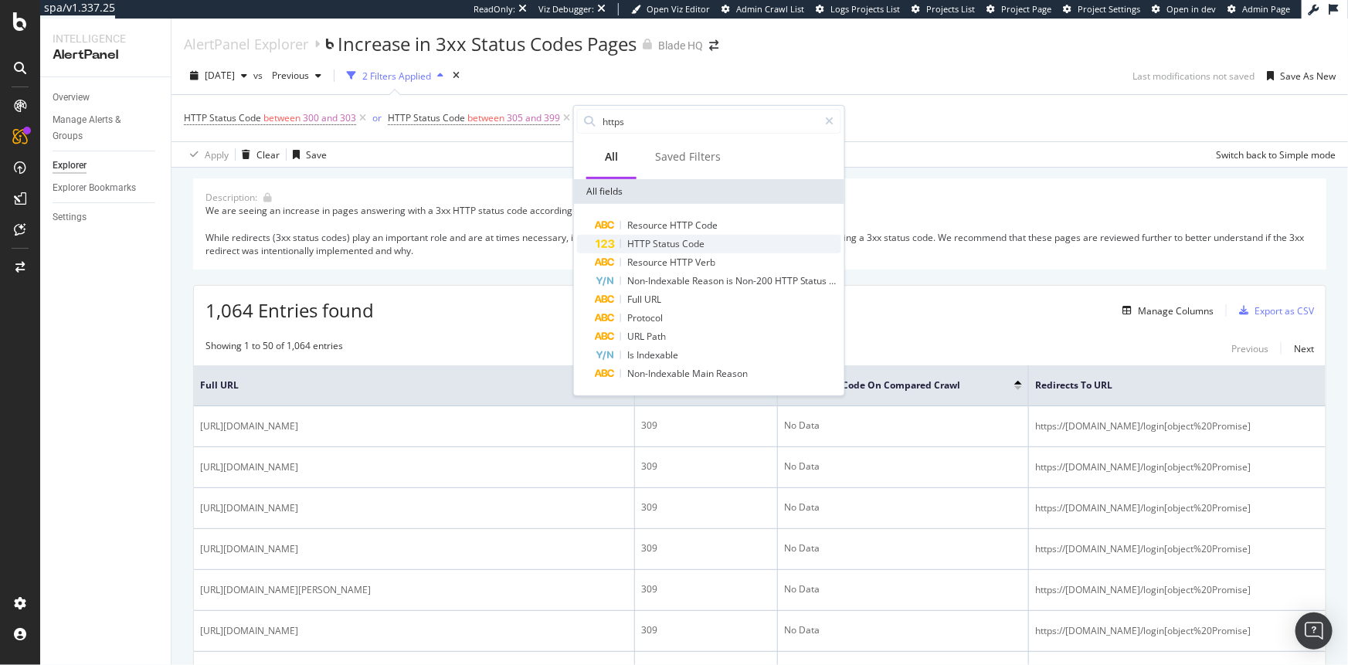
click at [660, 239] on span "Status" at bounding box center [667, 243] width 29 height 13
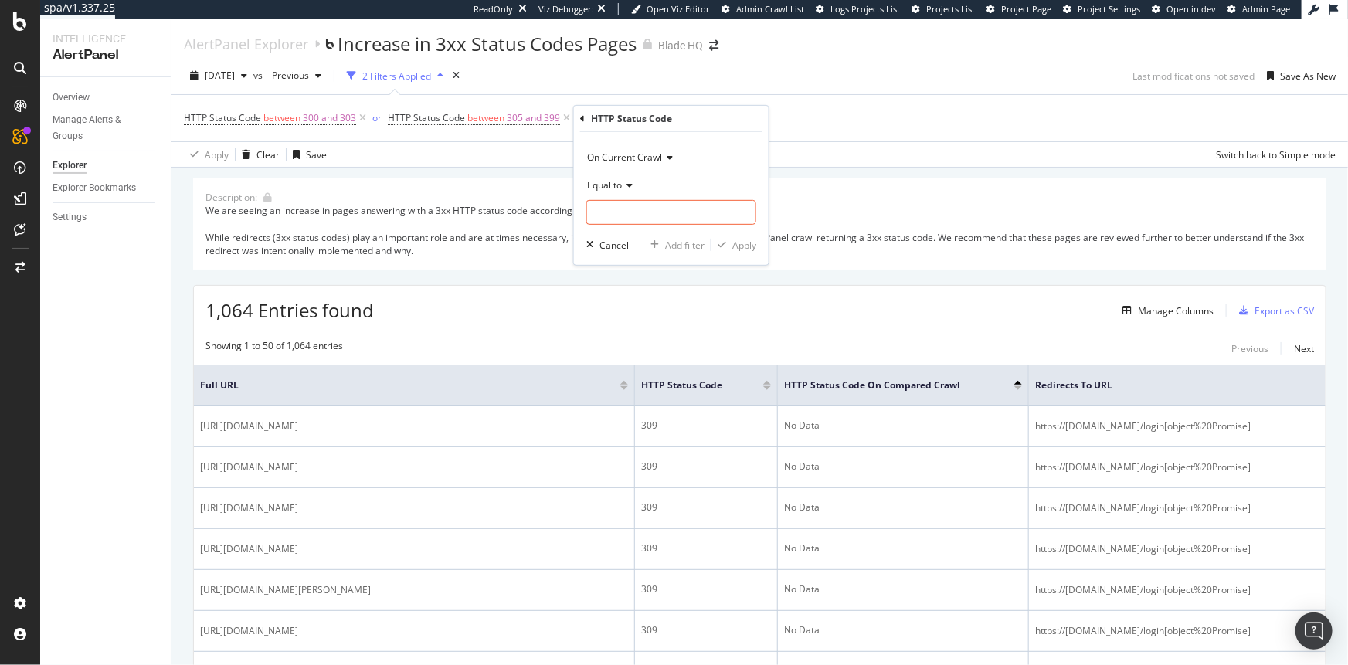
click at [616, 181] on span "Equal to" at bounding box center [604, 184] width 35 height 13
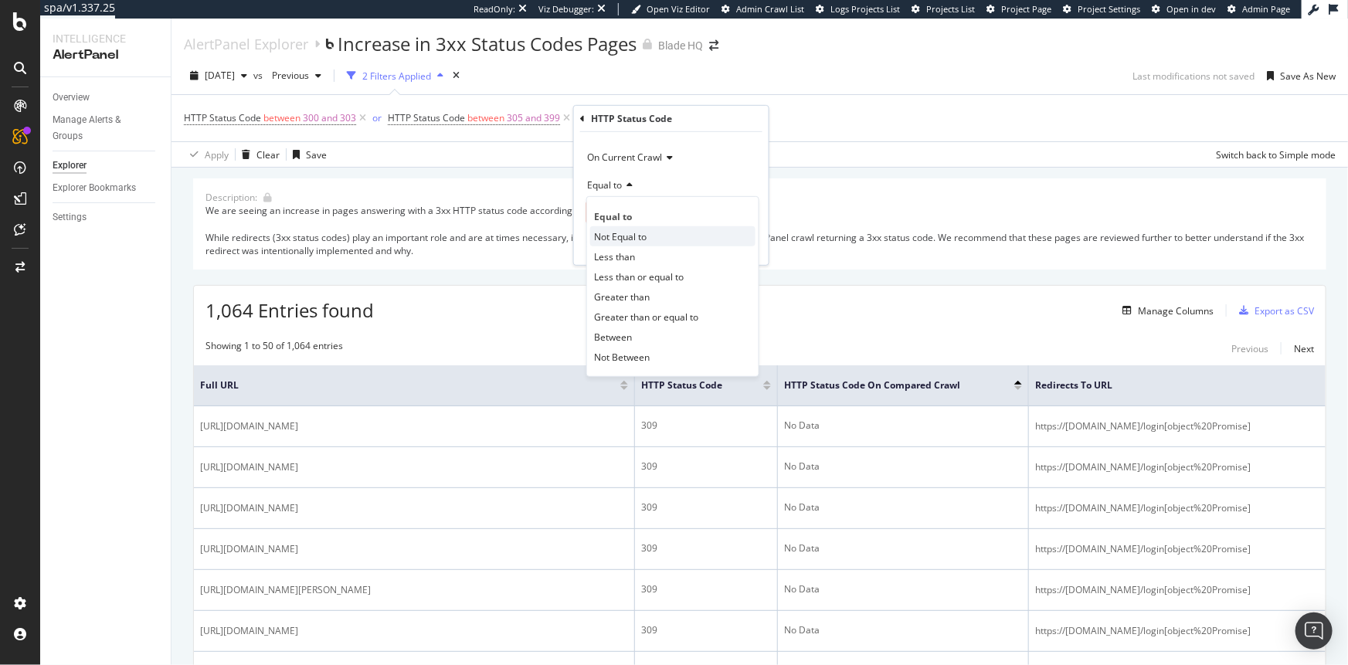
click at [632, 241] on span "Not Equal to" at bounding box center [620, 235] width 53 height 13
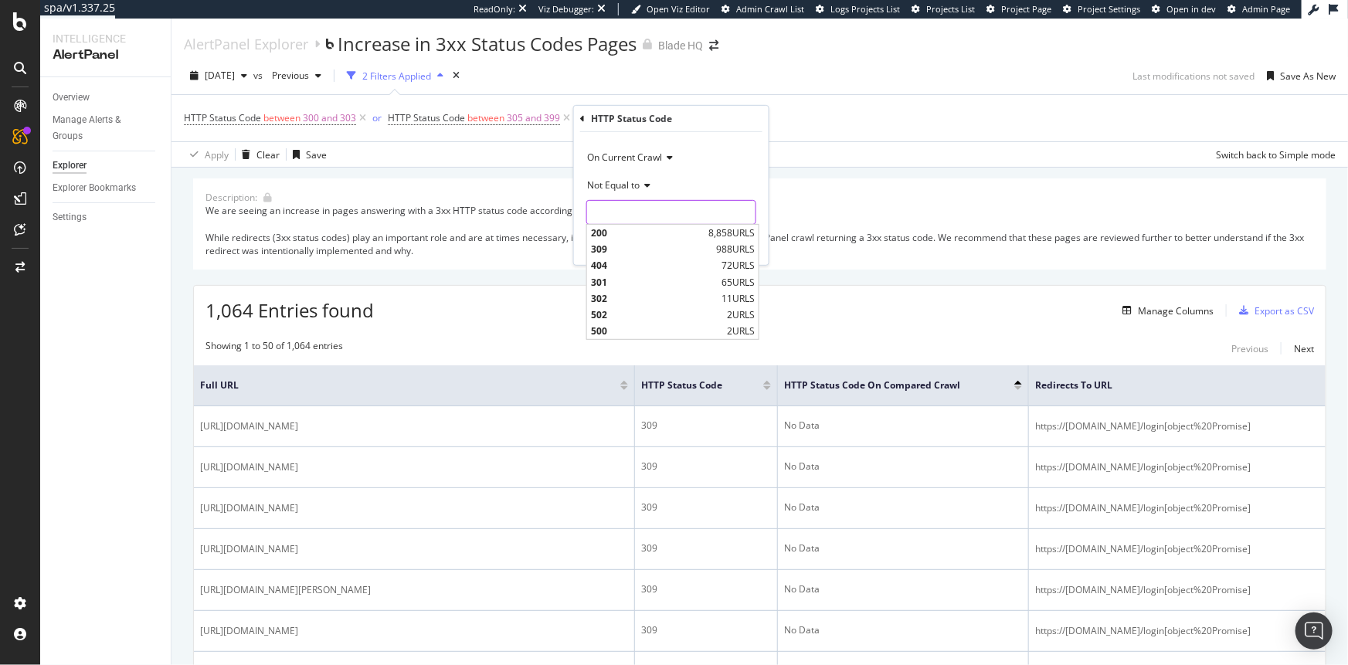
click at [630, 215] on input "number" at bounding box center [671, 212] width 170 height 25
type input "309"
click at [739, 246] on div "Apply" at bounding box center [744, 244] width 24 height 13
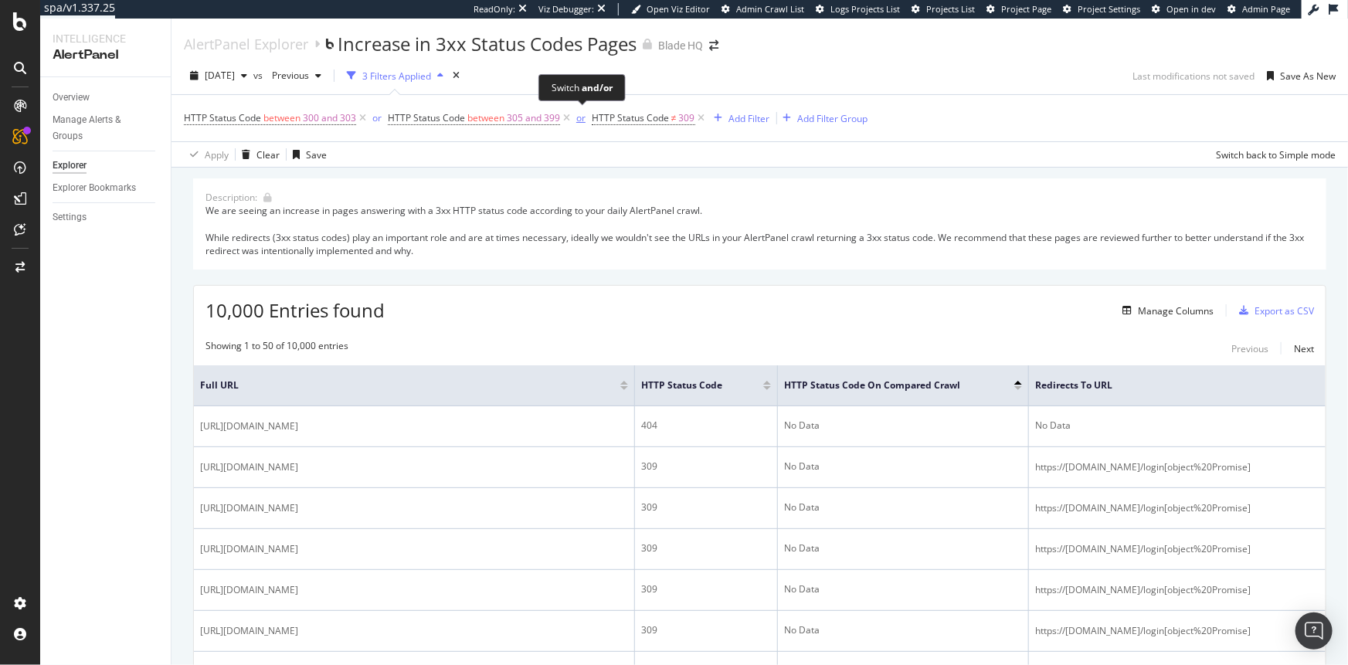
click at [581, 119] on div "or" at bounding box center [580, 117] width 9 height 13
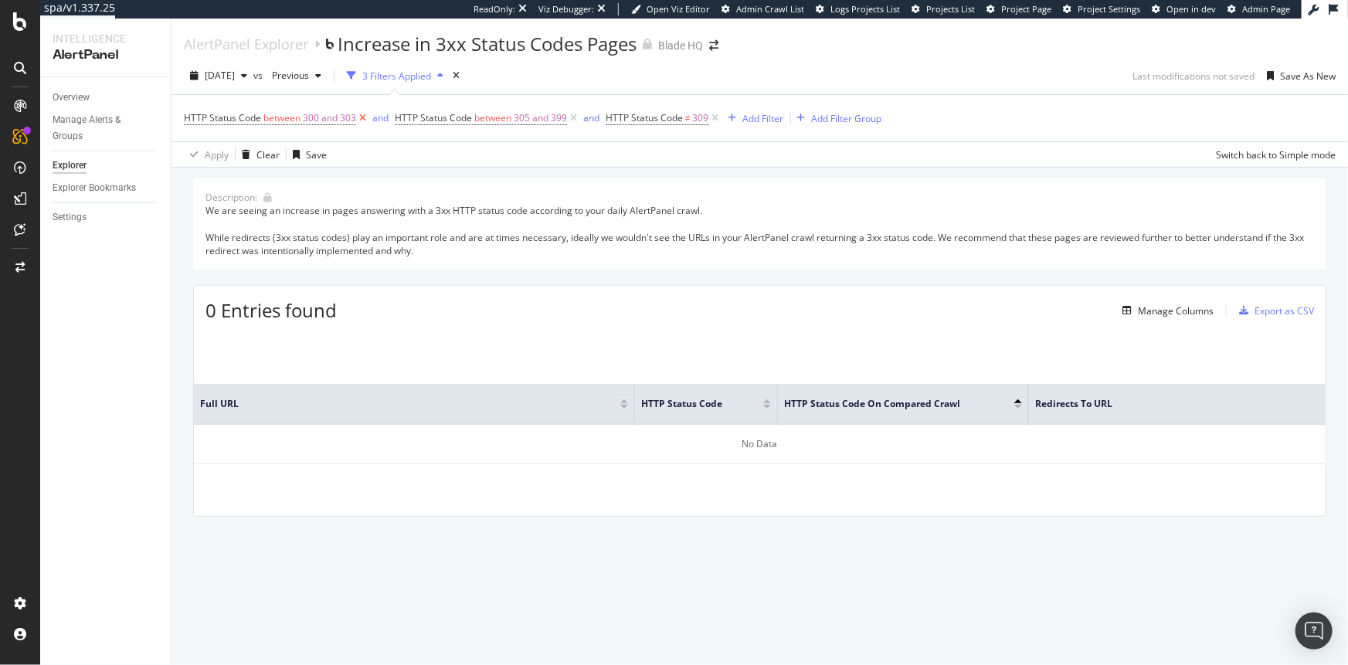
click at [364, 119] on icon at bounding box center [362, 117] width 13 height 15
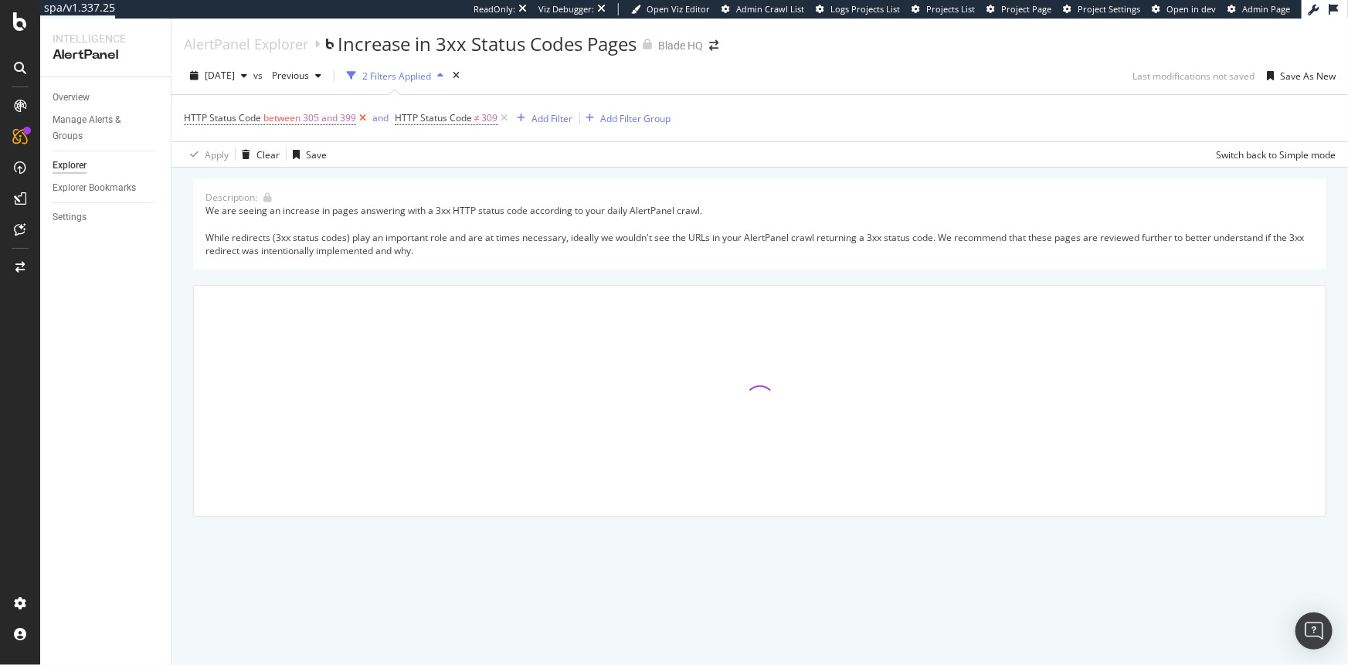
click at [364, 119] on icon at bounding box center [362, 117] width 13 height 15
click at [246, 116] on span "HTTP Status Code" at bounding box center [222, 117] width 77 height 13
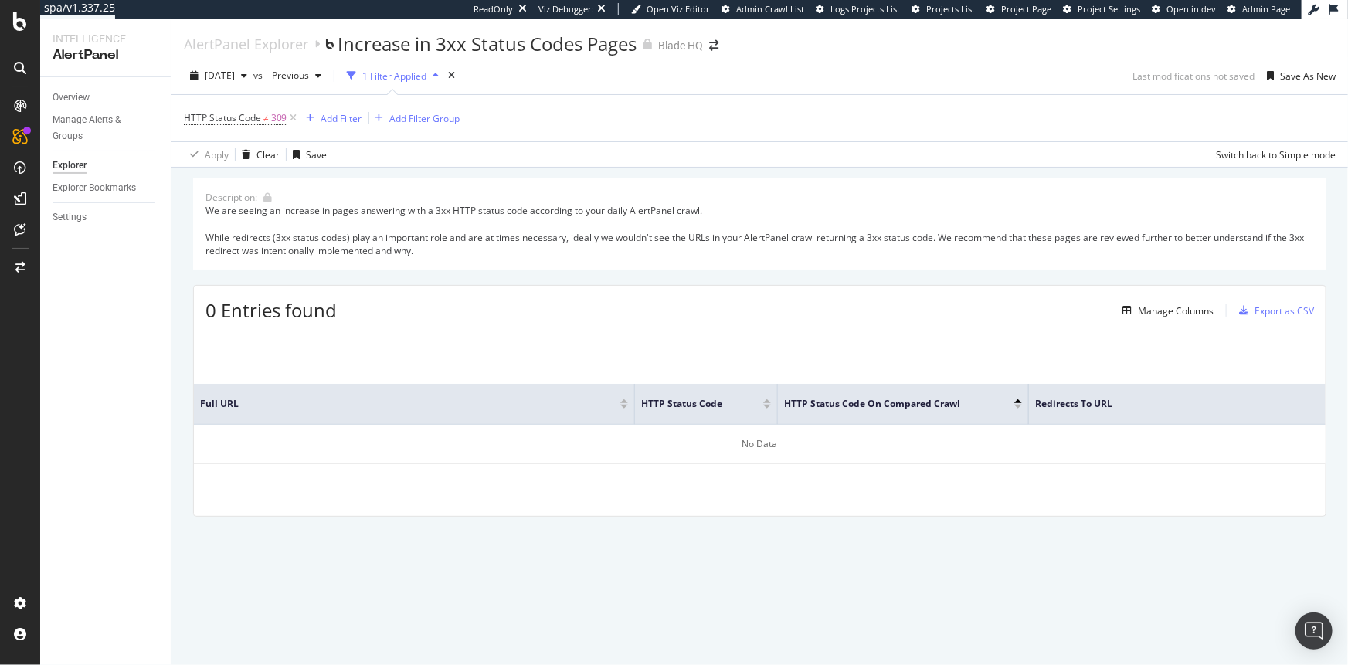
click at [643, 159] on div "Apply Clear Save Switch back to Simple mode" at bounding box center [760, 153] width 1177 height 25
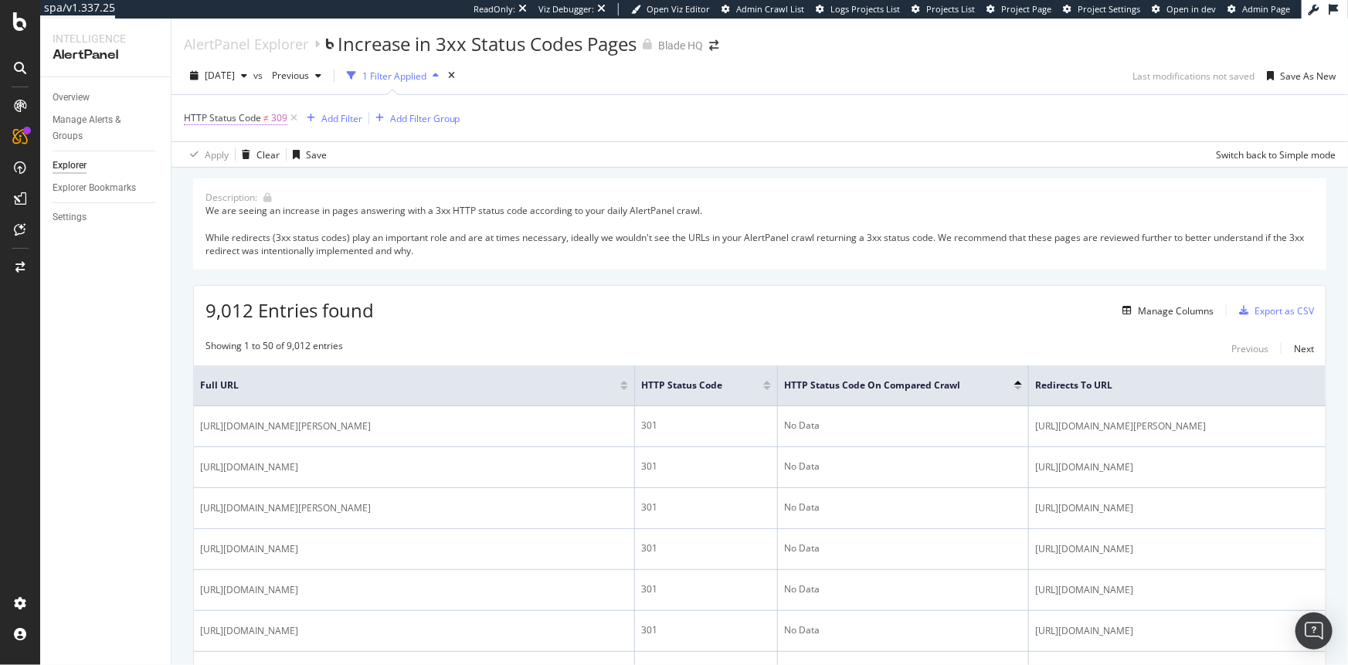
click at [260, 118] on span "HTTP Status Code ≠ 309" at bounding box center [236, 118] width 104 height 14
click at [246, 177] on span "Not Equal to" at bounding box center [224, 181] width 53 height 13
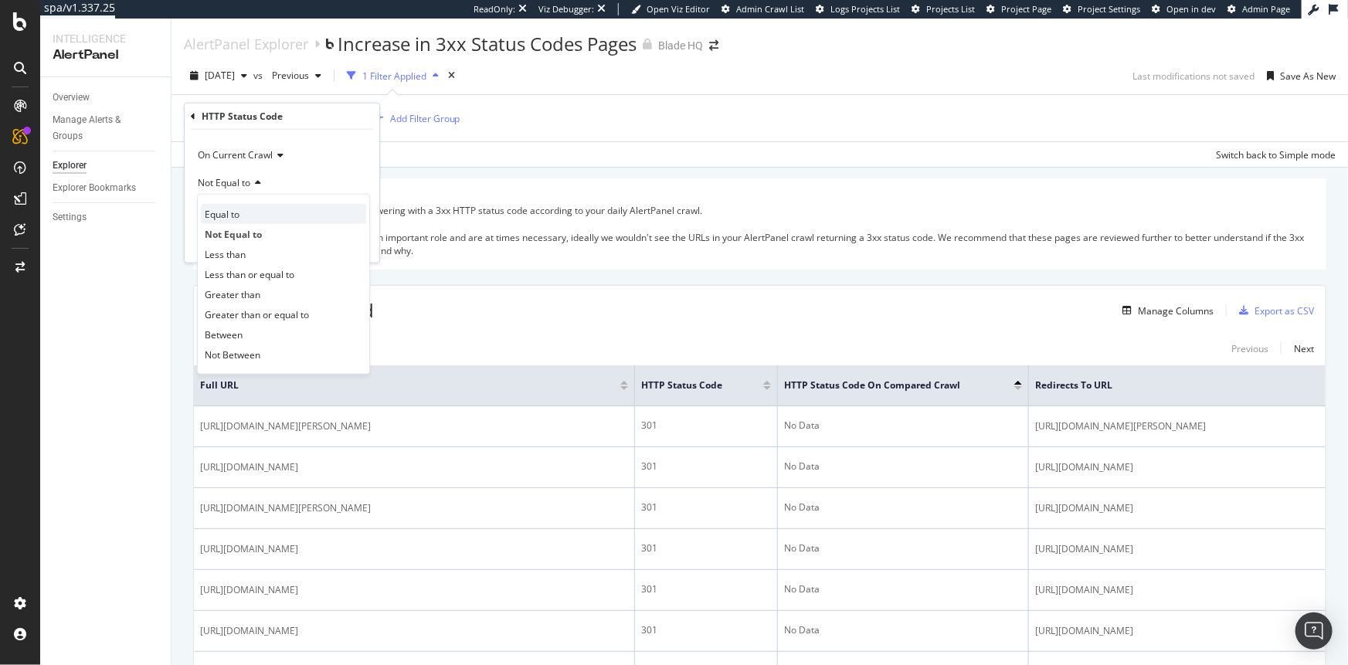
click at [225, 211] on span "Equal to" at bounding box center [222, 213] width 35 height 13
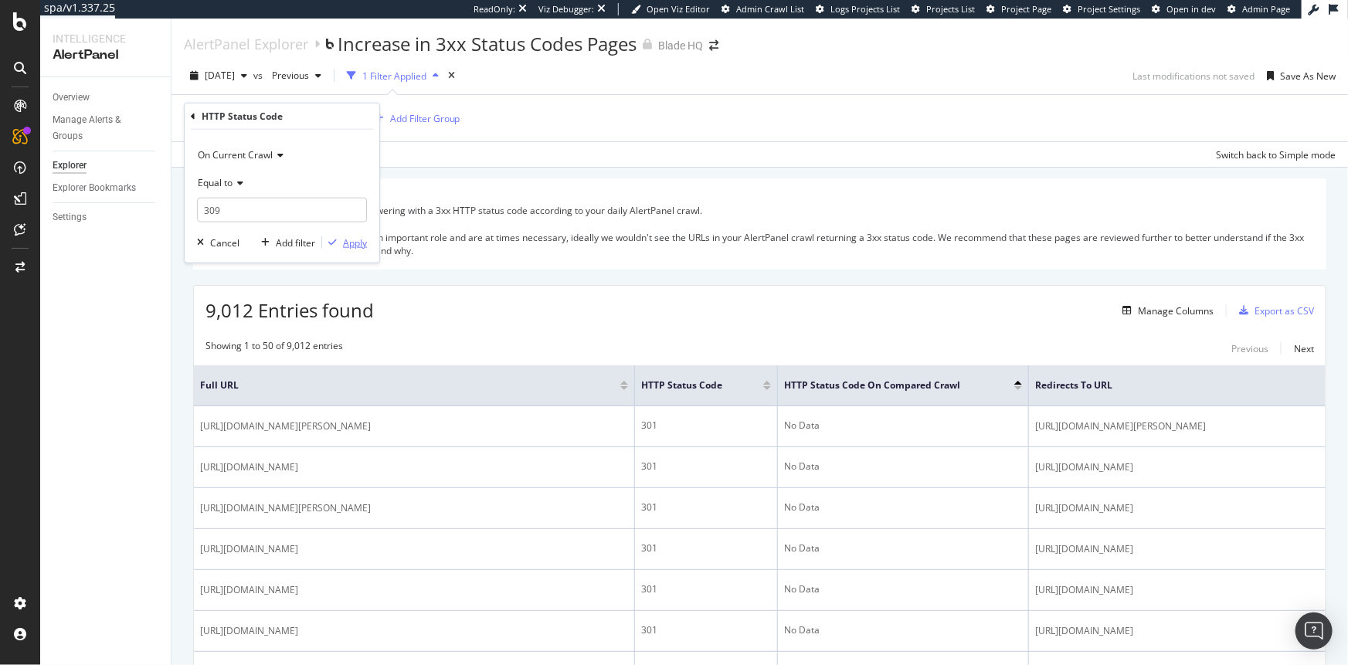
click at [353, 240] on div "Apply" at bounding box center [355, 242] width 24 height 13
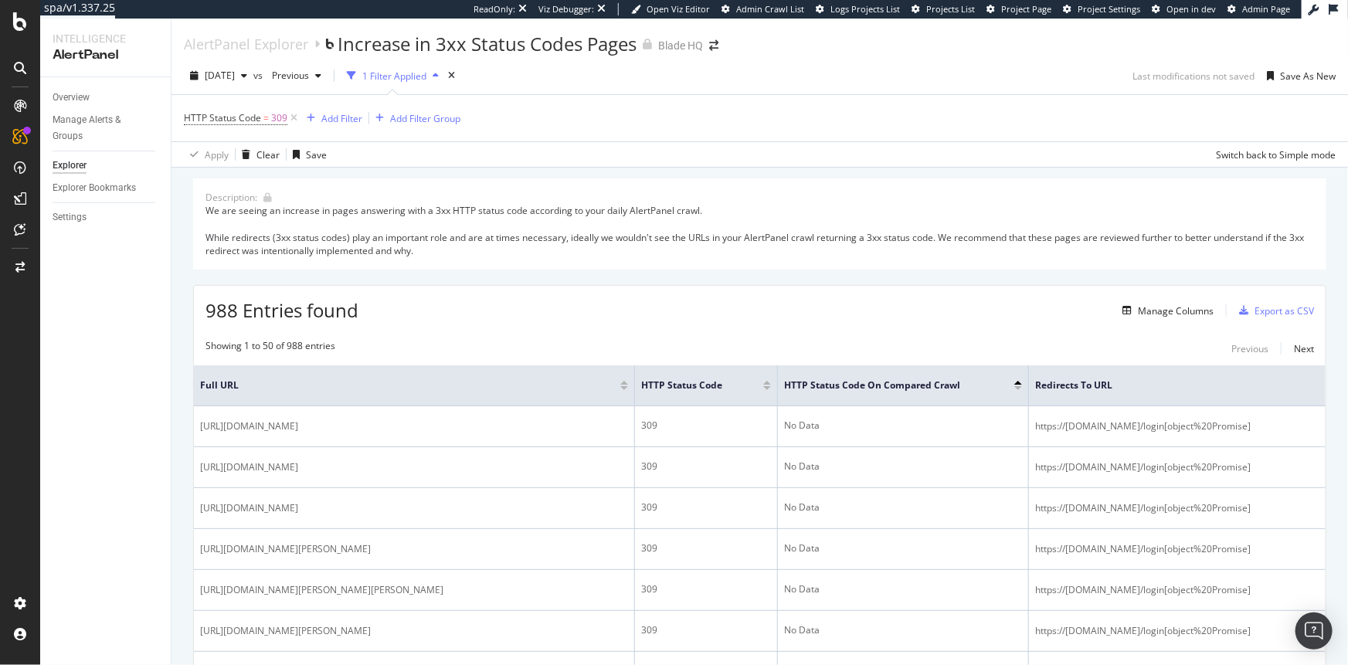
click at [929, 231] on div "We are seeing an increase in pages answering with a 3xx HTTP status code accord…" at bounding box center [759, 230] width 1109 height 53
click at [335, 115] on div "Add Filter" at bounding box center [341, 118] width 41 height 13
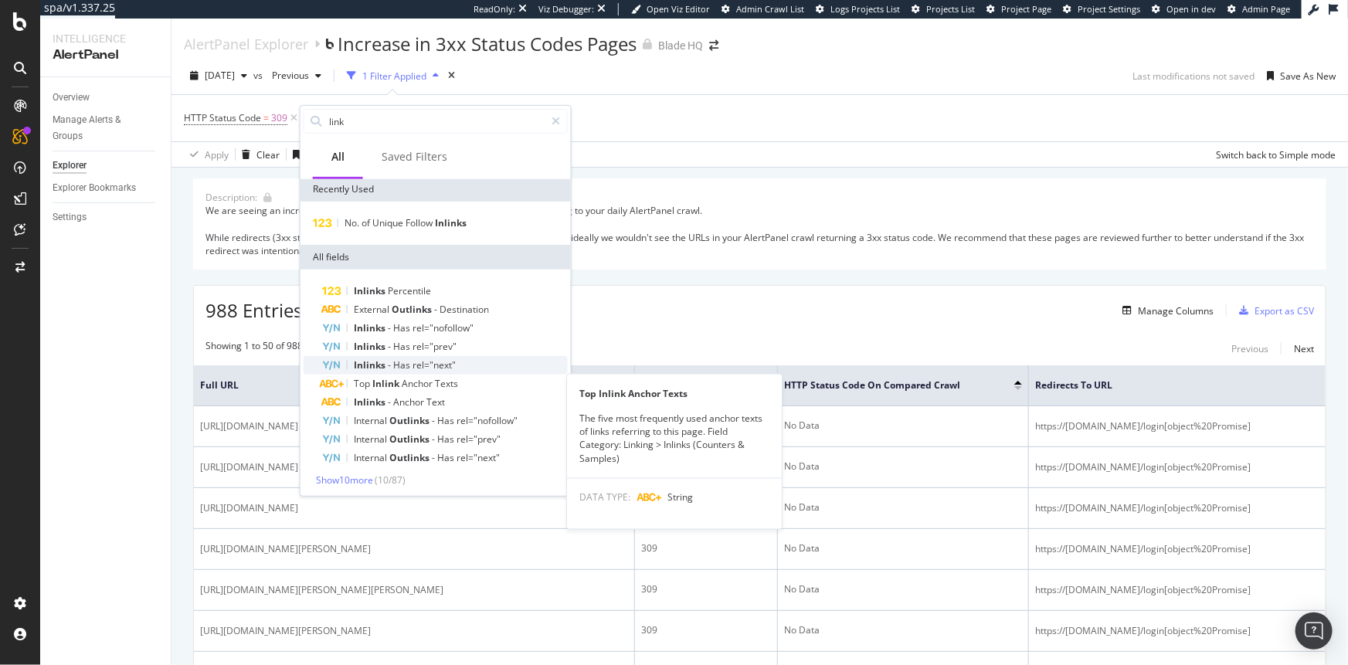
scroll to position [2, 0]
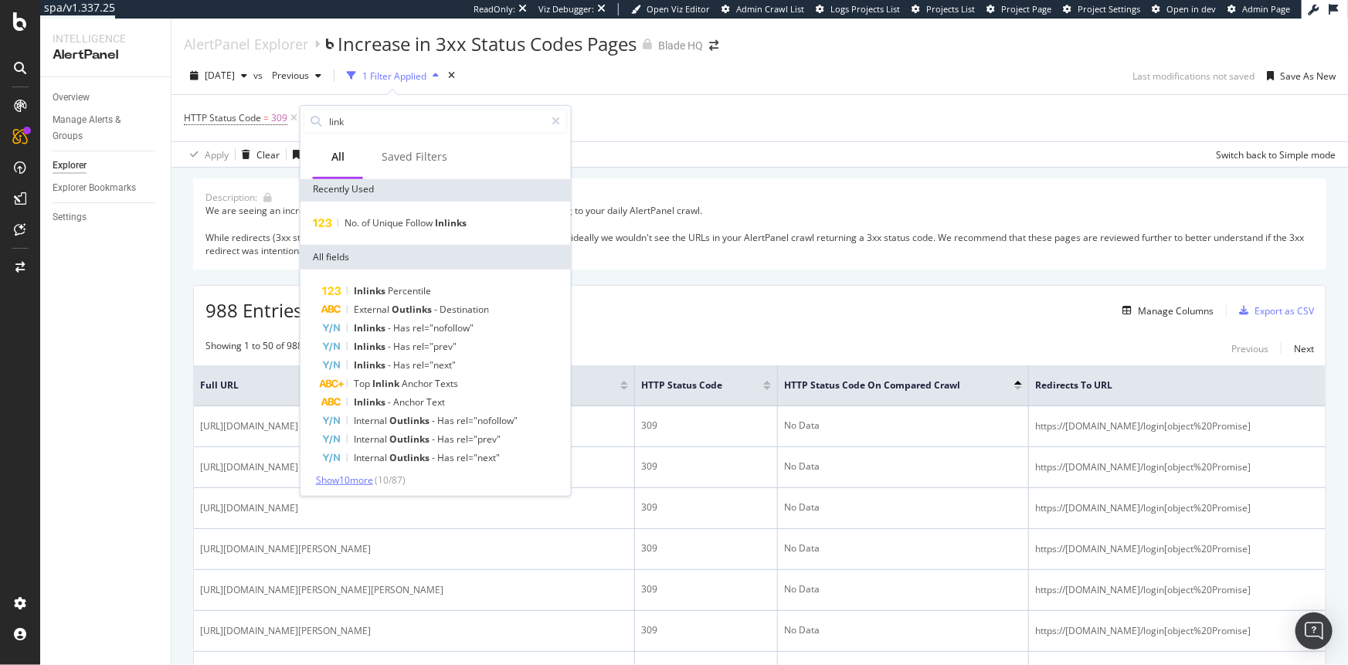
click at [359, 478] on span "Show 10 more" at bounding box center [344, 480] width 57 height 13
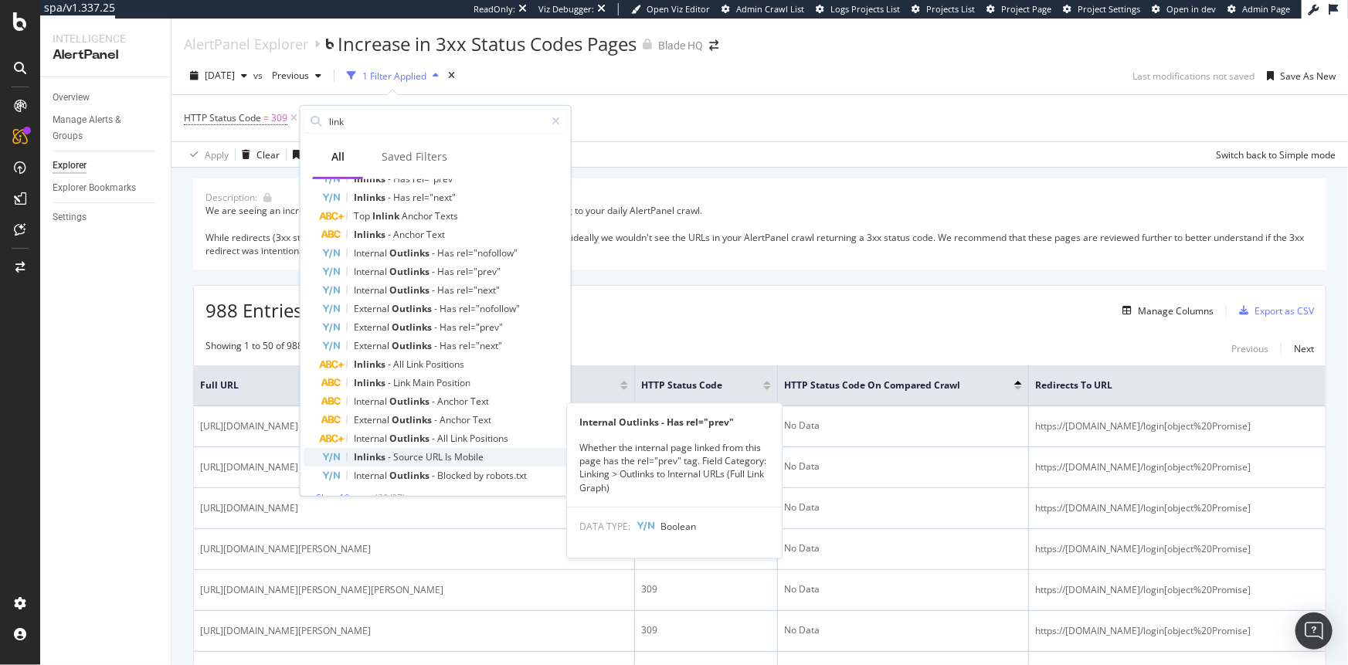
scroll to position [190, 0]
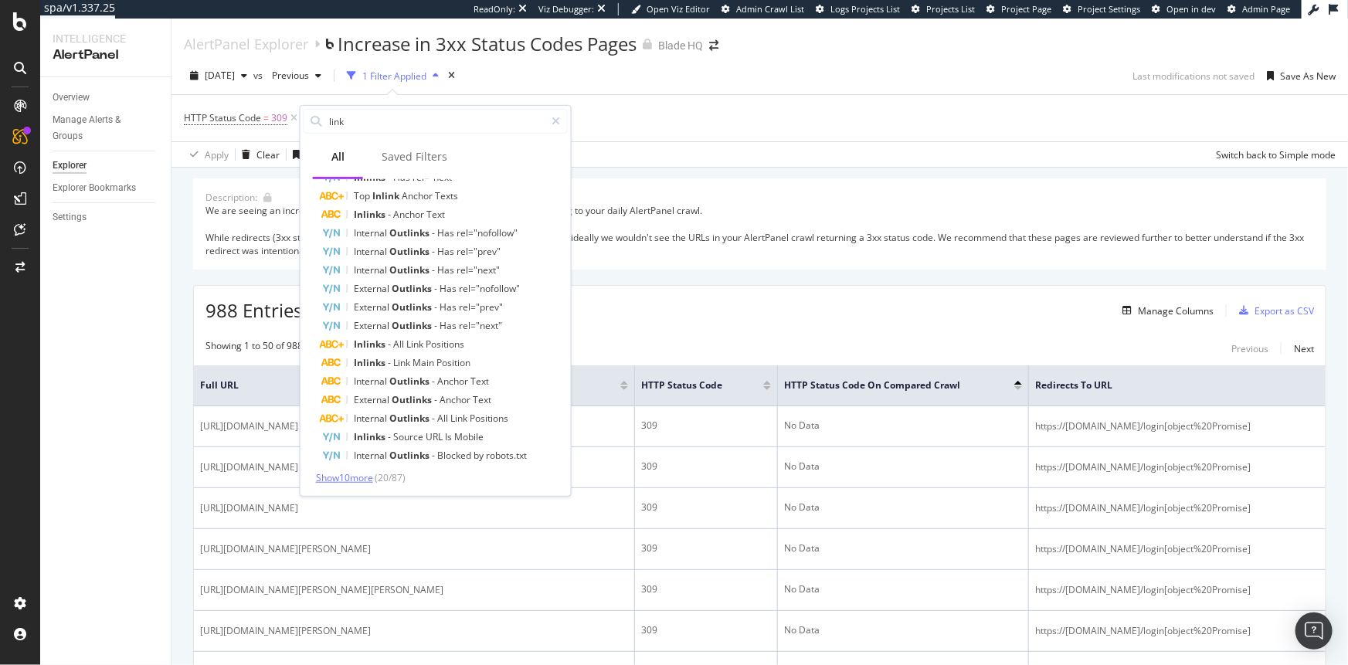
click at [356, 480] on span "Show 10 more" at bounding box center [344, 477] width 57 height 13
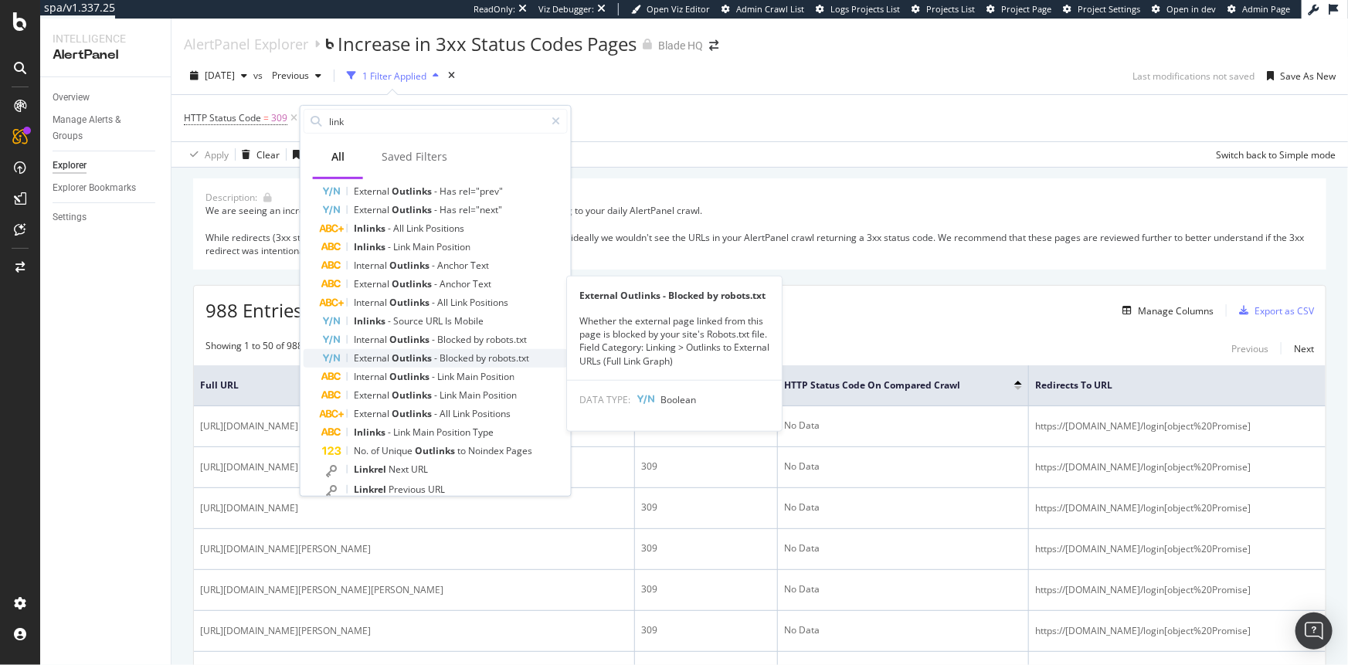
scroll to position [379, 0]
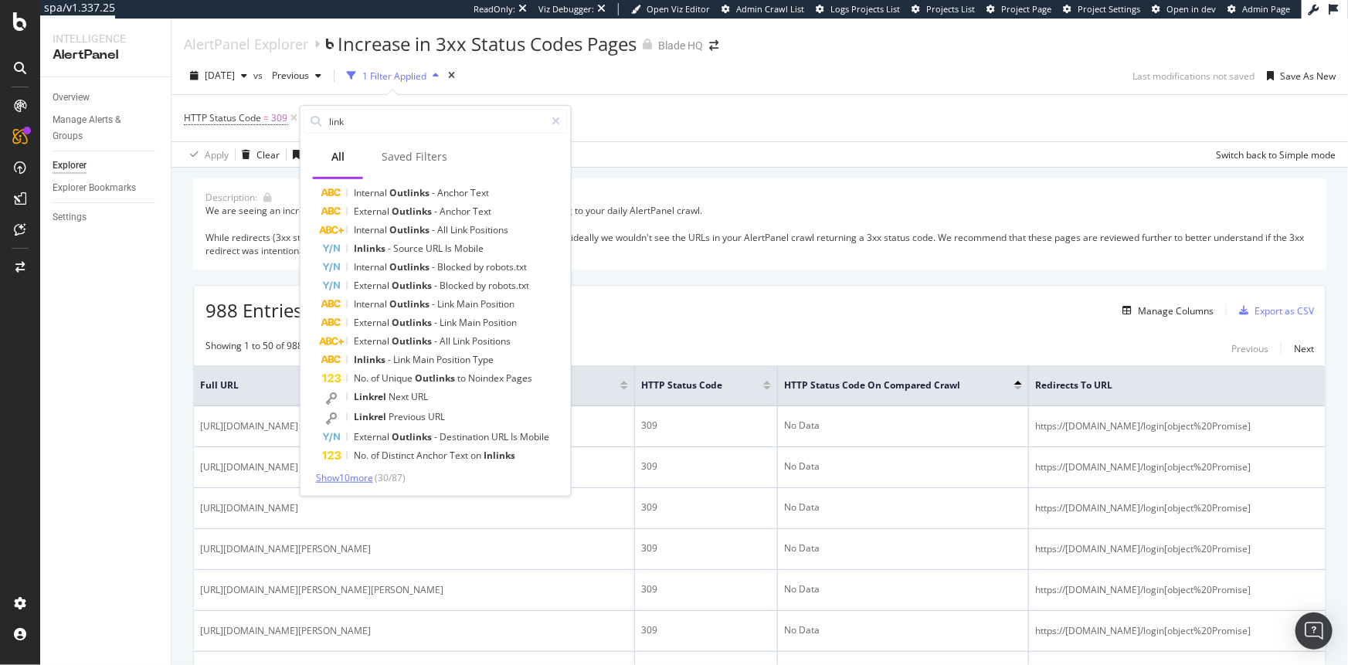
click at [355, 476] on span "Show 10 more" at bounding box center [344, 477] width 57 height 13
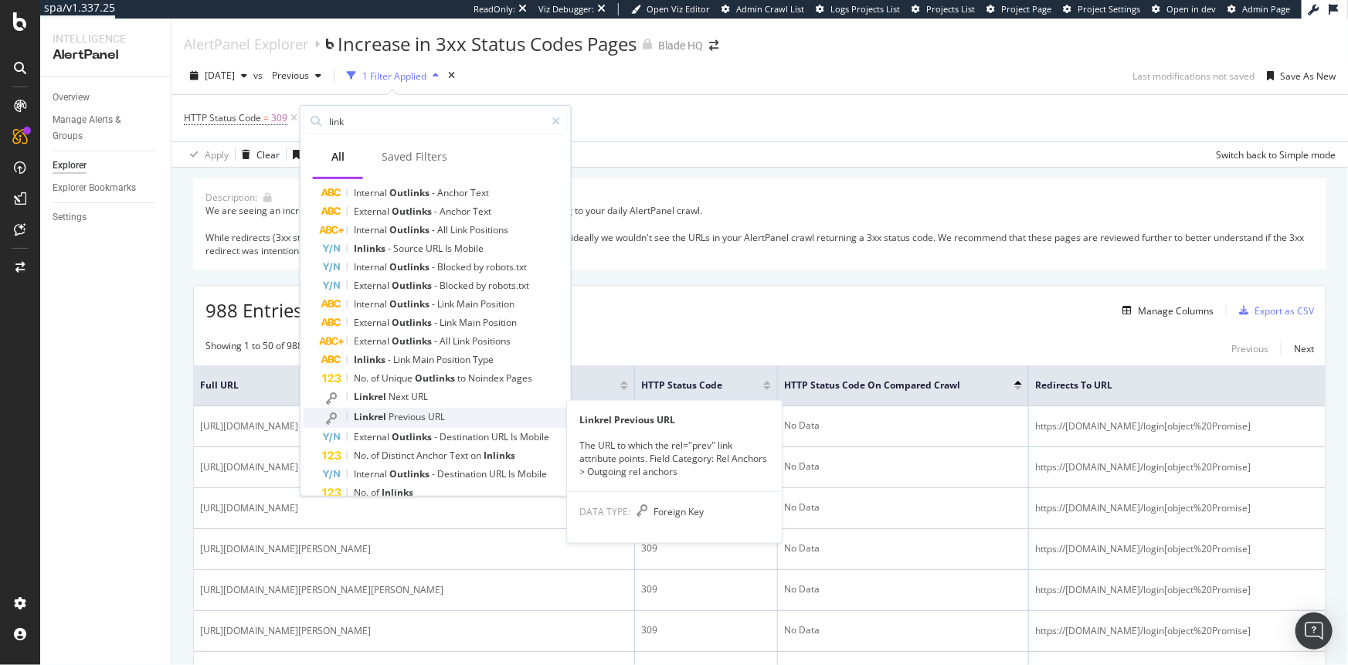
scroll to position [564, 0]
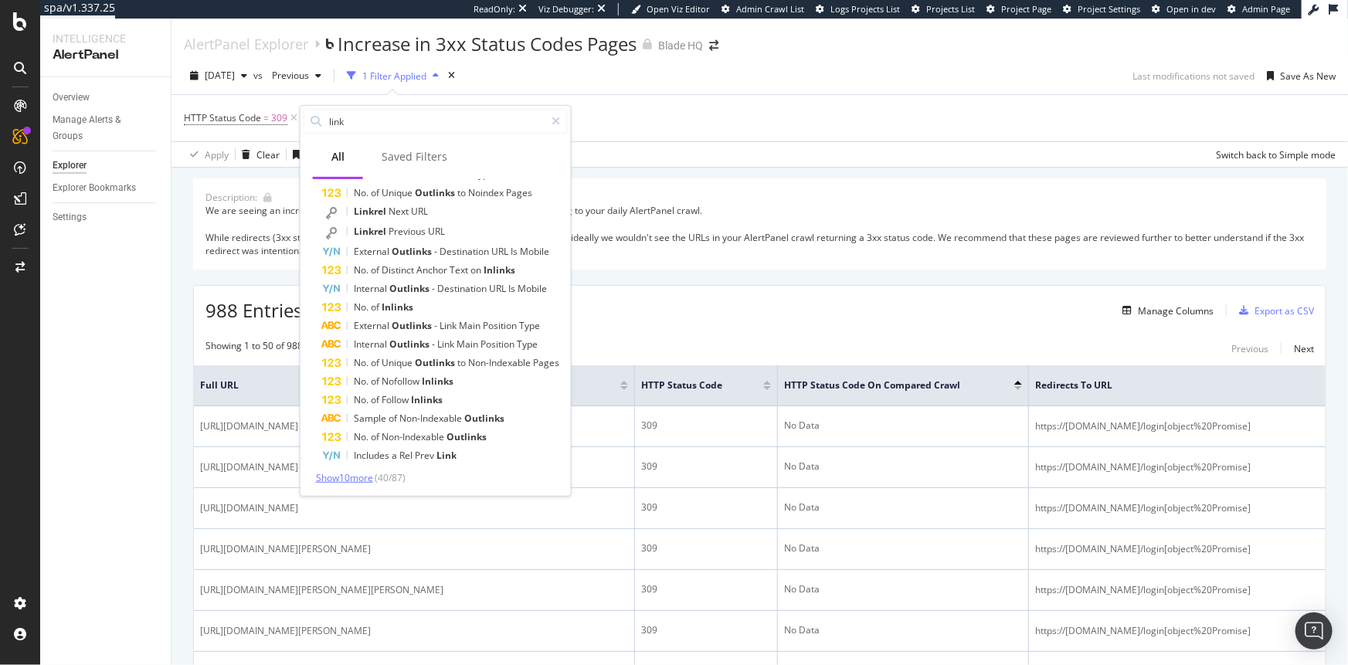
click at [345, 476] on span "Show 10 more" at bounding box center [344, 477] width 57 height 13
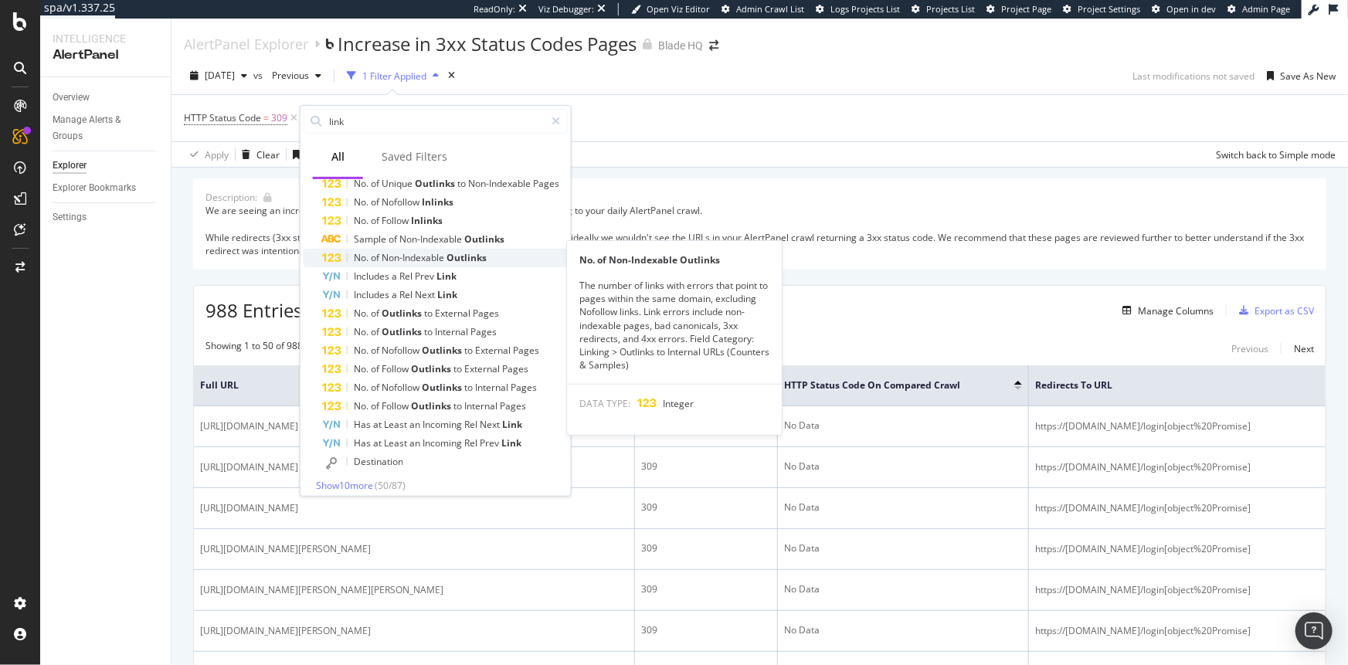
scroll to position [751, 0]
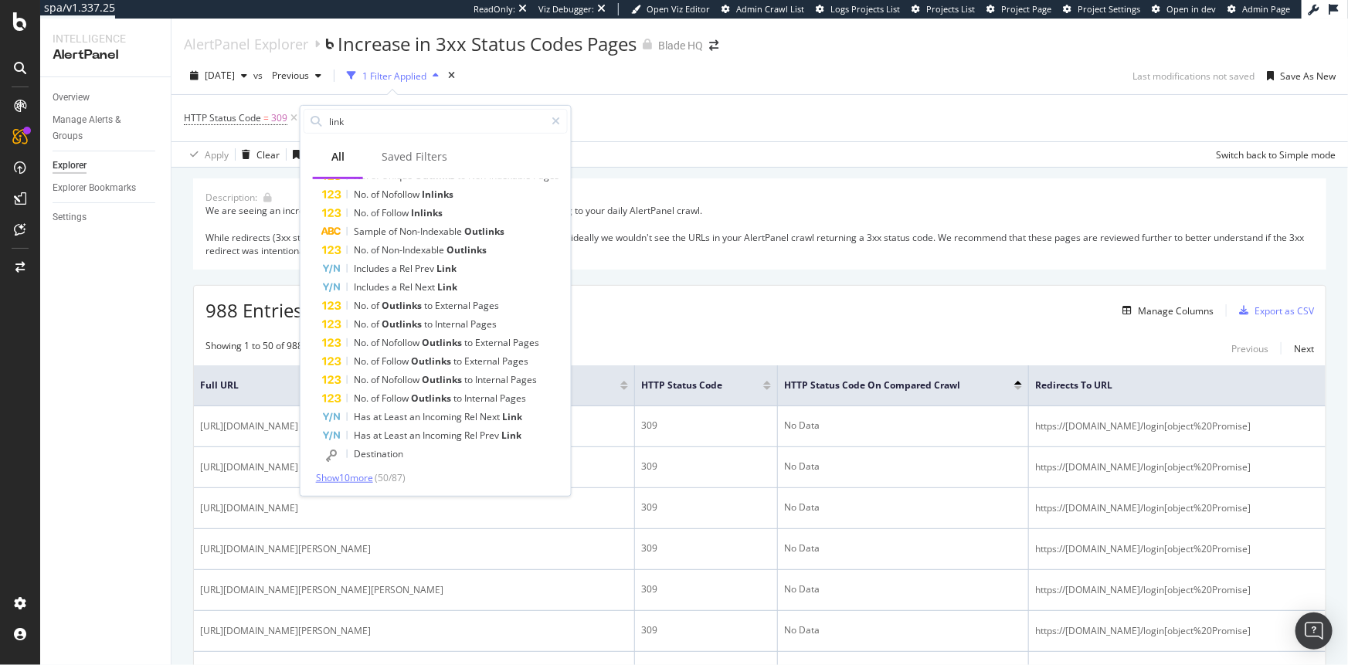
click at [347, 474] on span "Show 10 more" at bounding box center [344, 477] width 57 height 13
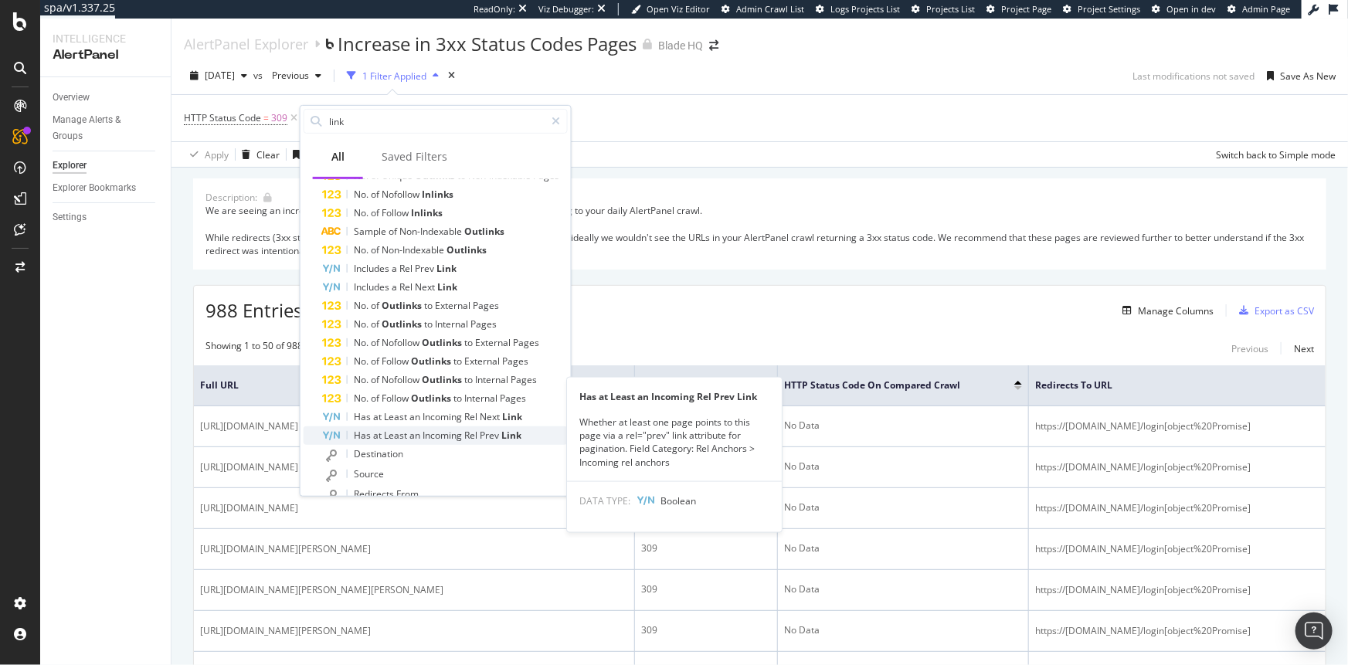
scroll to position [947, 0]
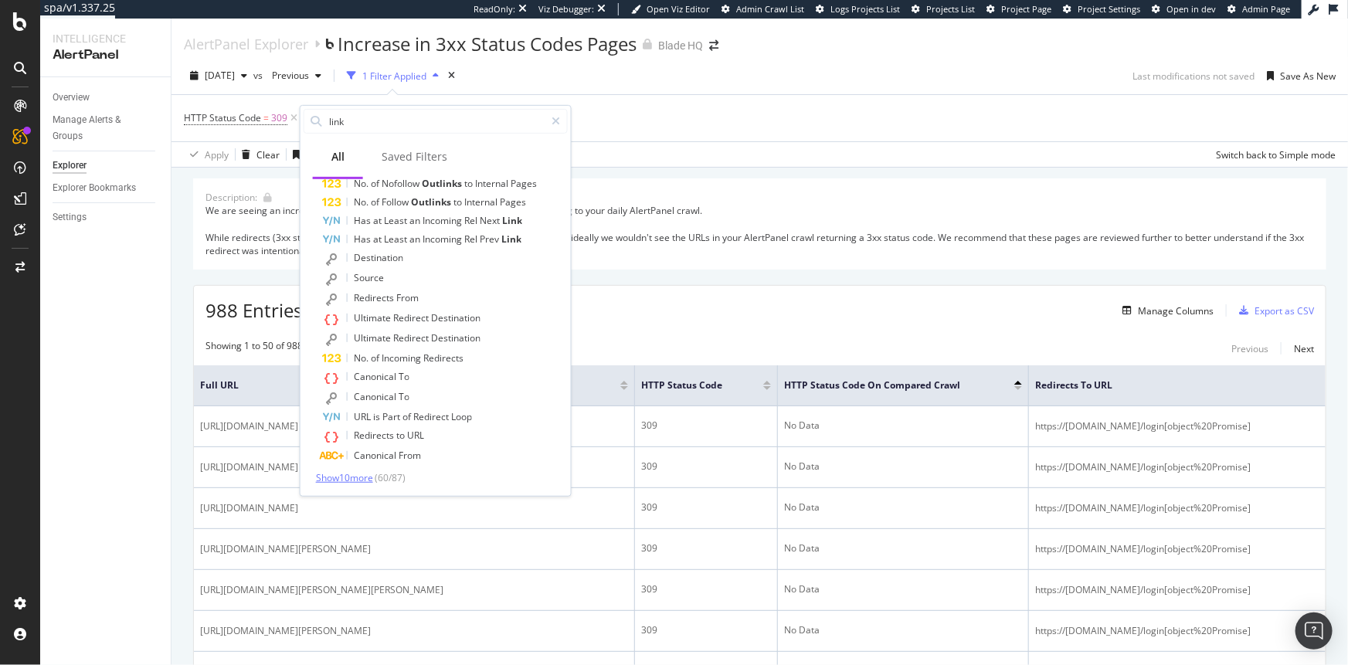
click at [354, 477] on span "Show 10 more" at bounding box center [344, 477] width 57 height 13
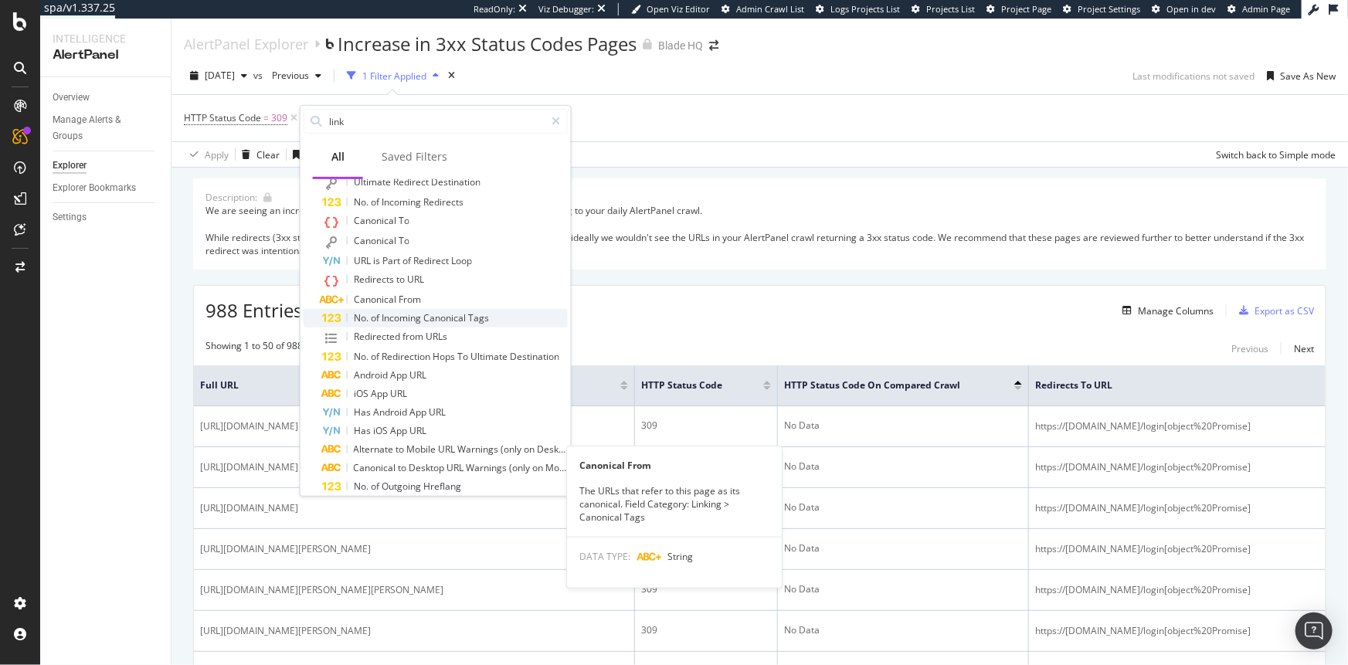
scroll to position [1134, 0]
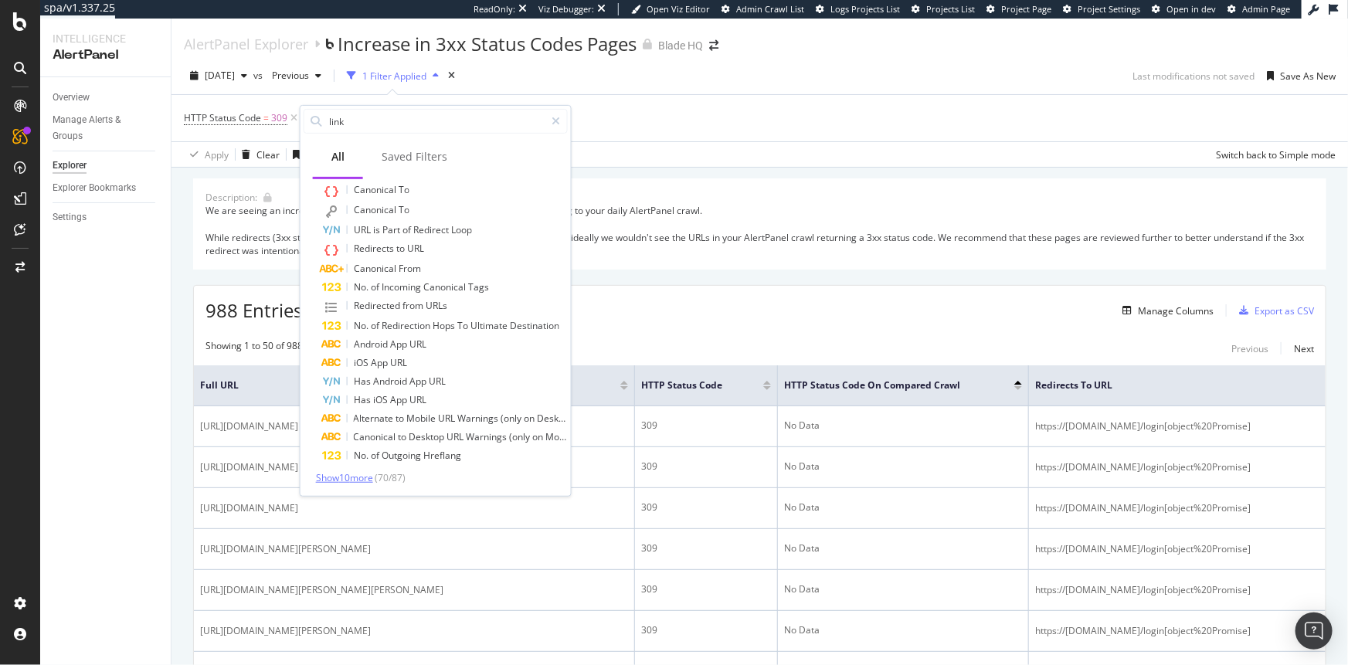
click at [352, 475] on span "Show 10 more" at bounding box center [344, 477] width 57 height 13
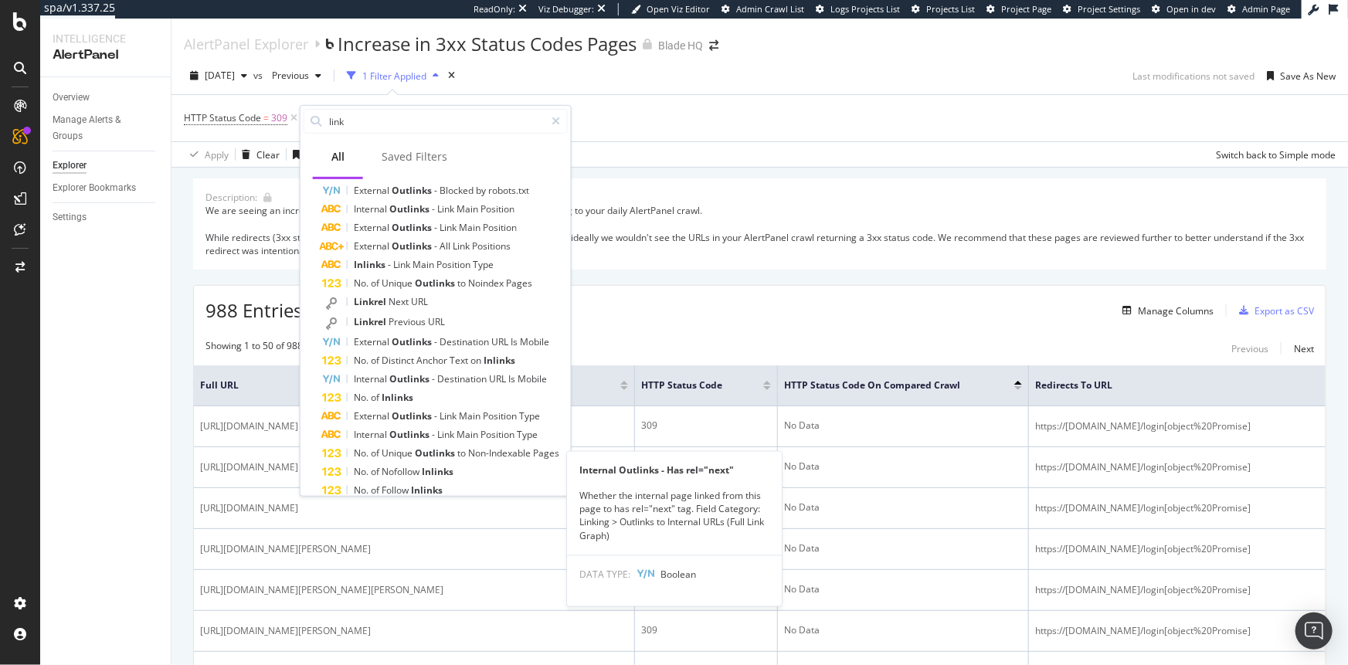
scroll to position [0, 0]
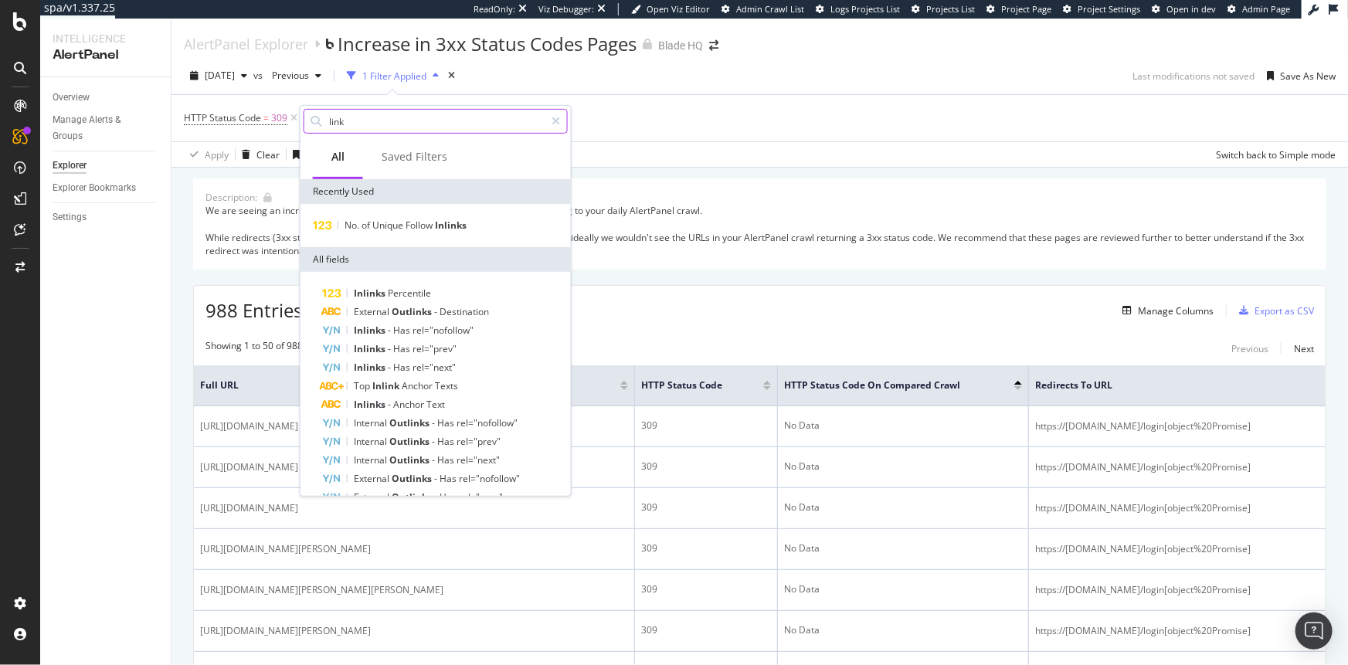
click at [362, 121] on input "link" at bounding box center [436, 121] width 217 height 23
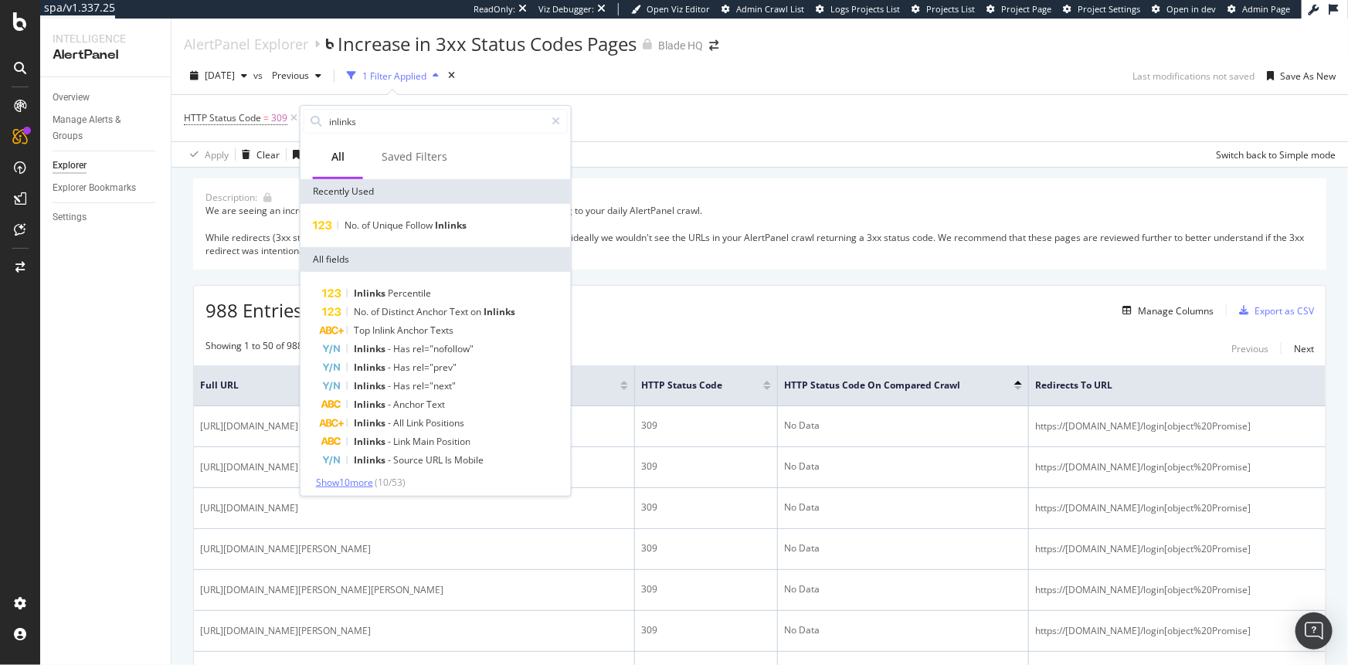
click at [359, 481] on span "Show 10 more" at bounding box center [344, 482] width 57 height 13
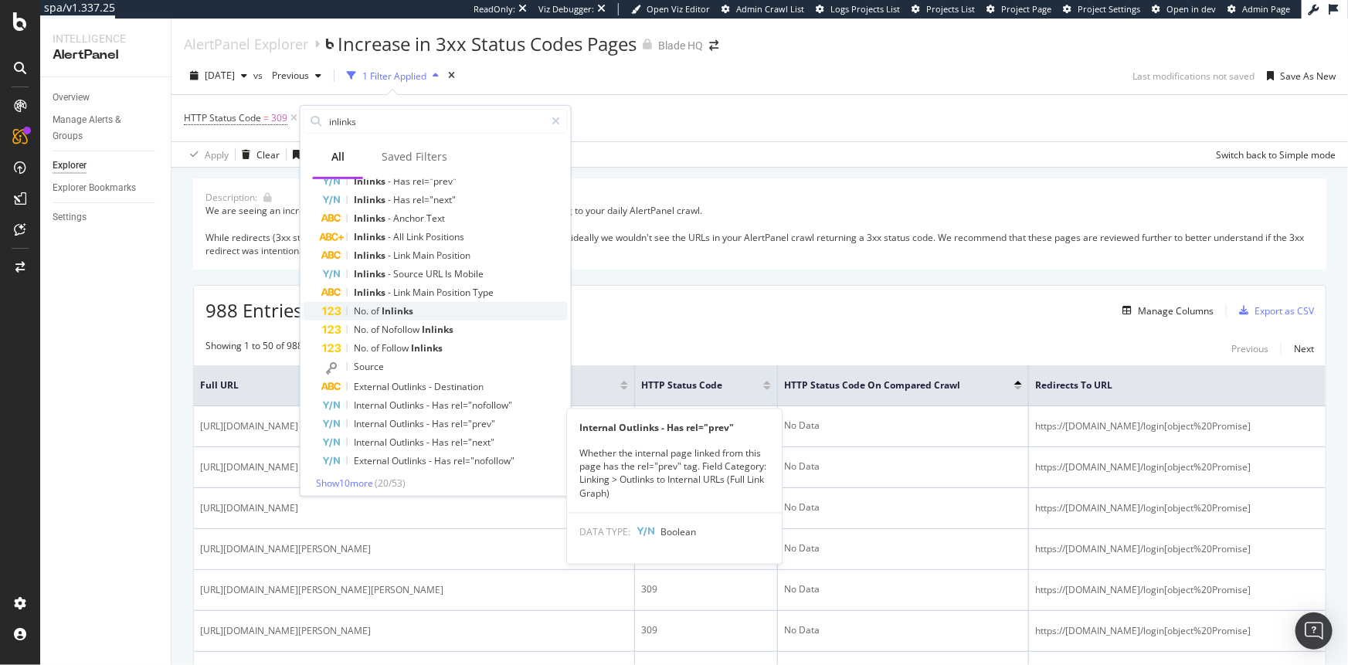
scroll to position [192, 0]
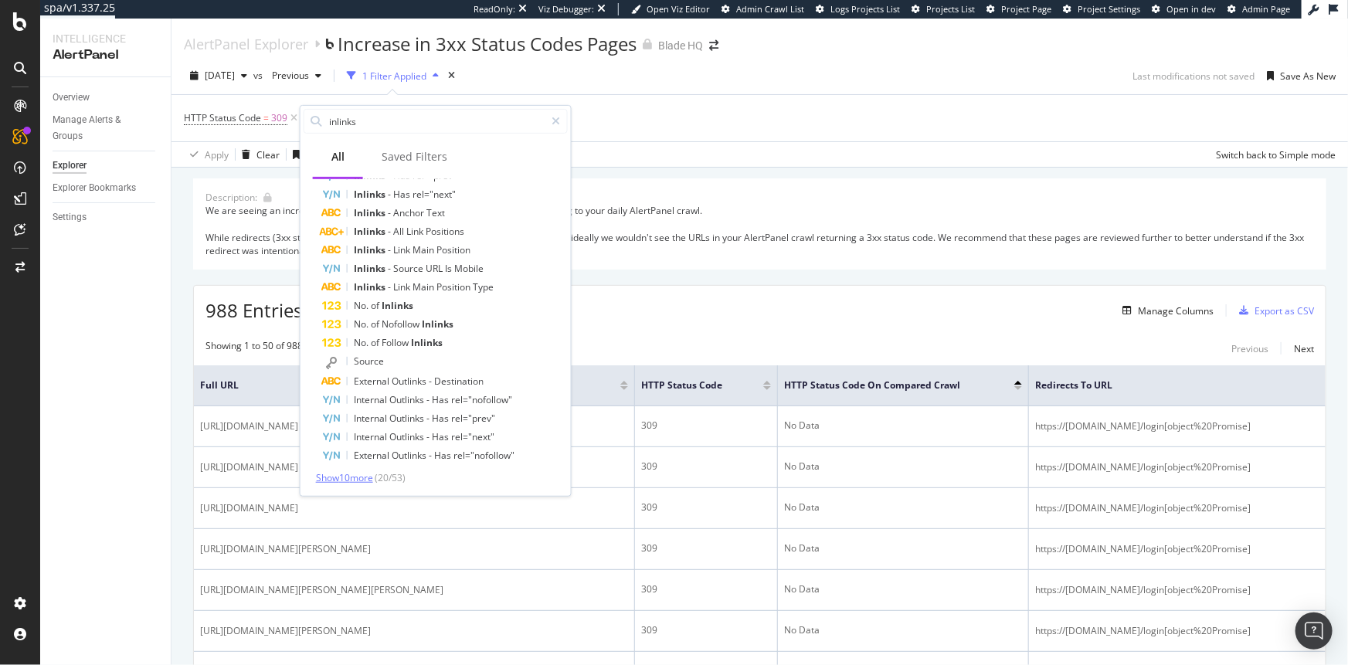
click at [354, 471] on span "Show 10 more" at bounding box center [344, 477] width 57 height 13
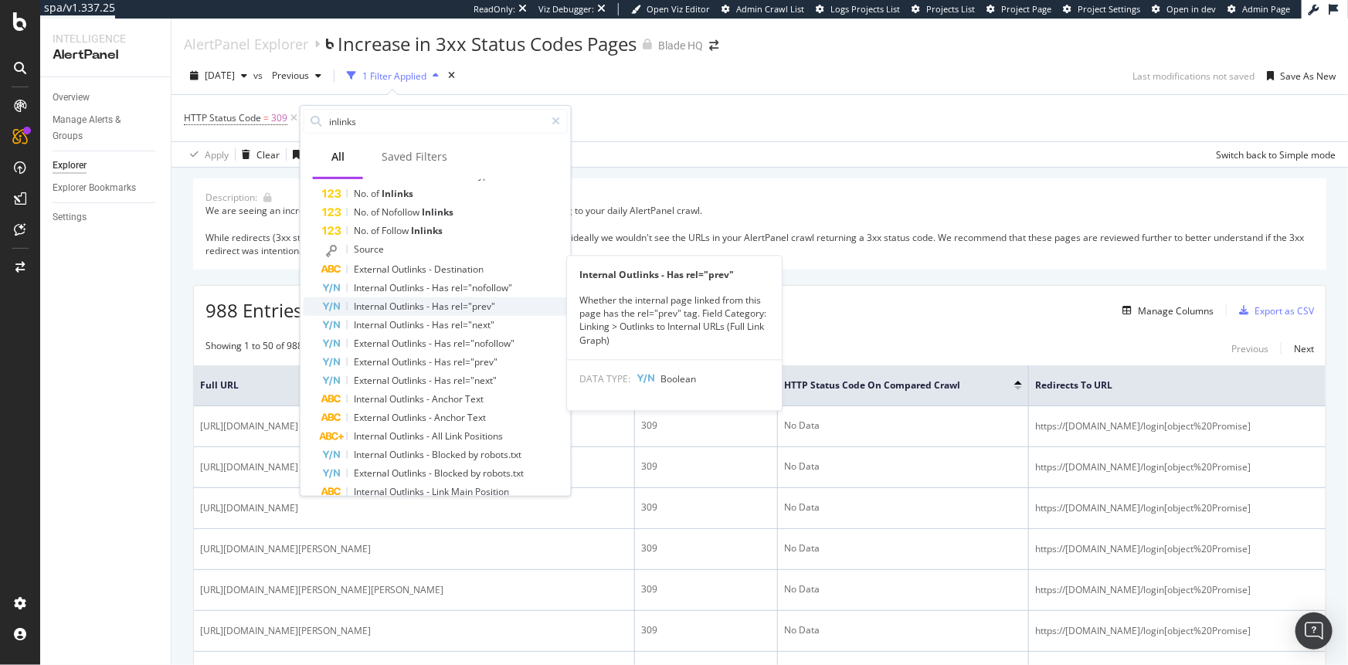
scroll to position [377, 0]
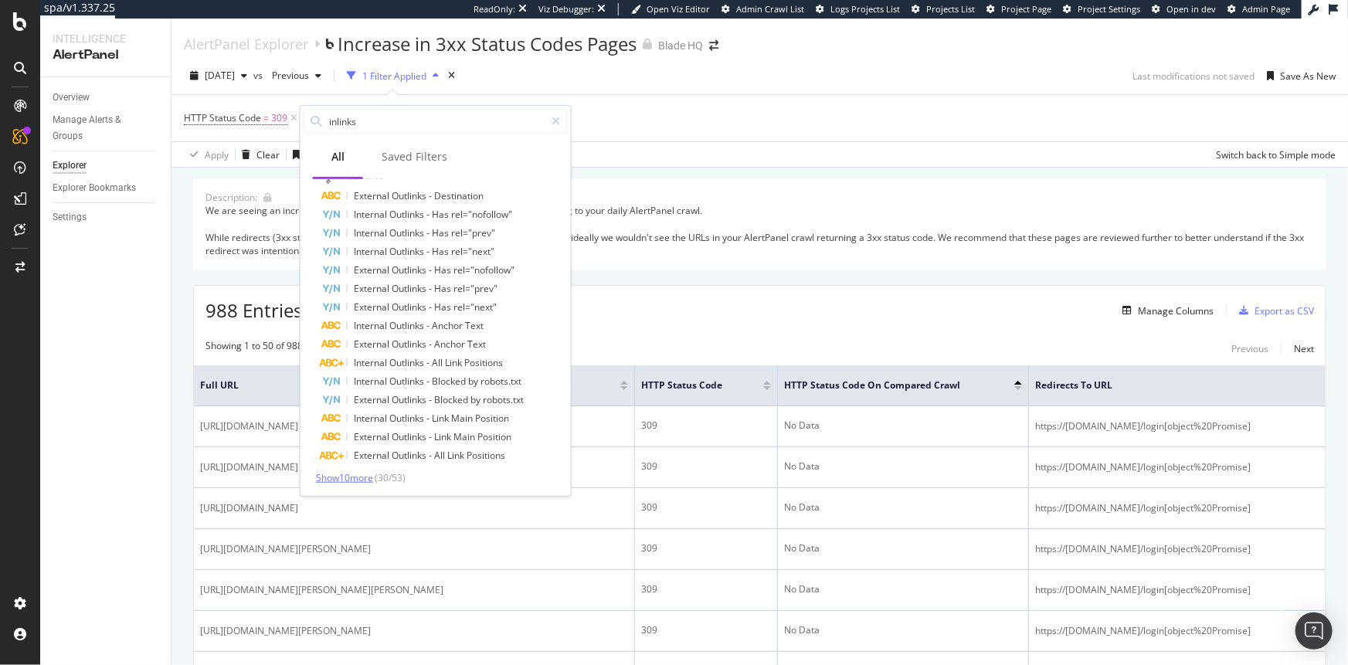
click at [346, 471] on span "Show 10 more" at bounding box center [344, 477] width 57 height 13
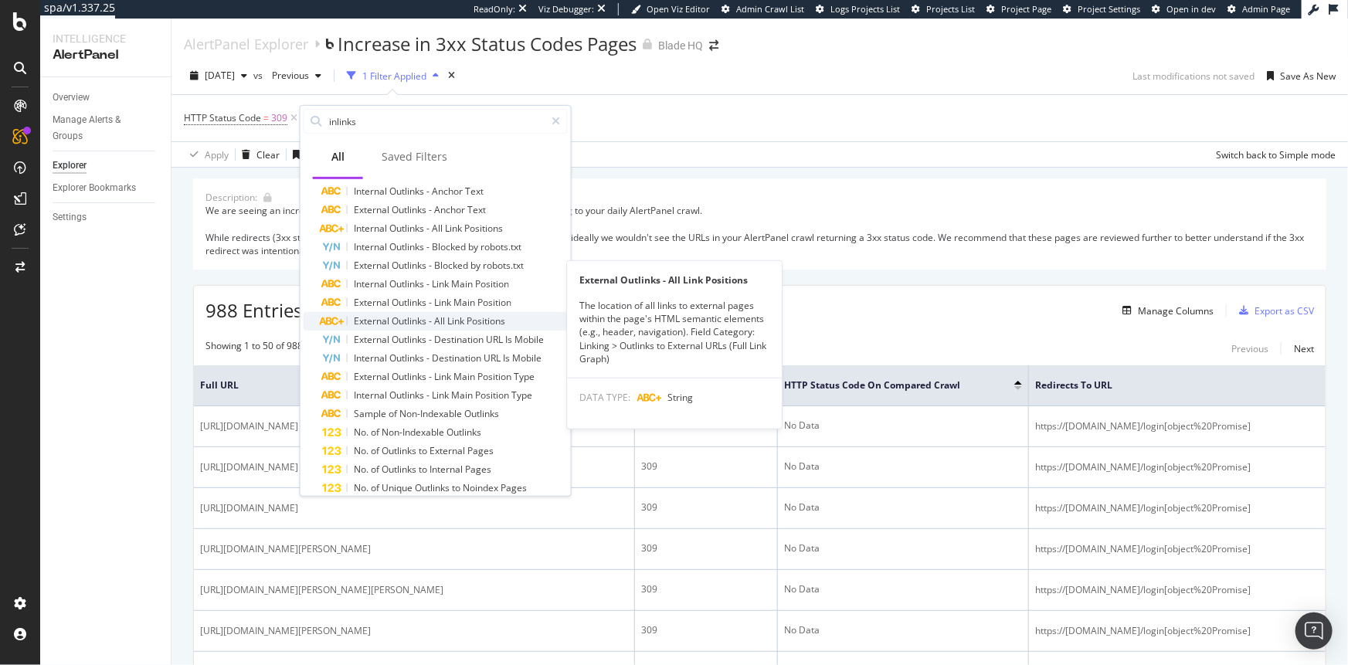
scroll to position [562, 0]
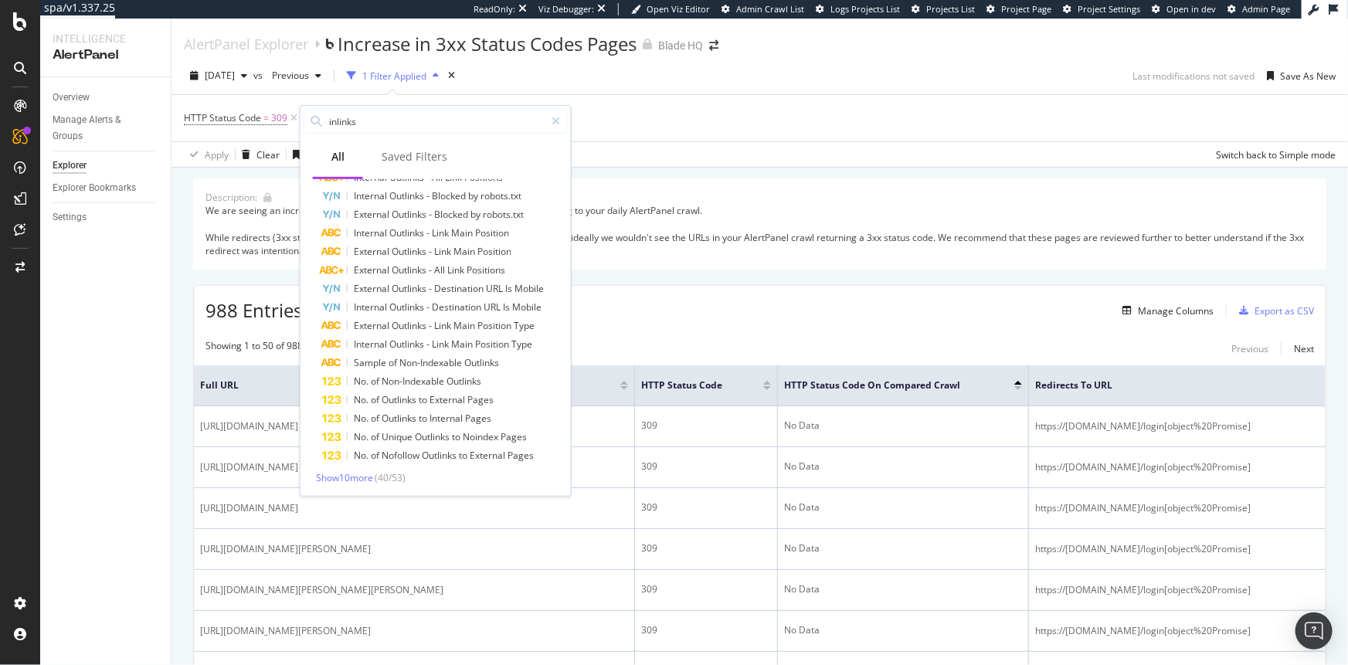
click at [346, 470] on div "Inlinks Percentile No. of Distinct Anchor Text on Inlinks Top Inlink Anchor Tex…" at bounding box center [436, 103] width 264 height 763
click at [346, 474] on span "Show 10 more" at bounding box center [344, 477] width 57 height 13
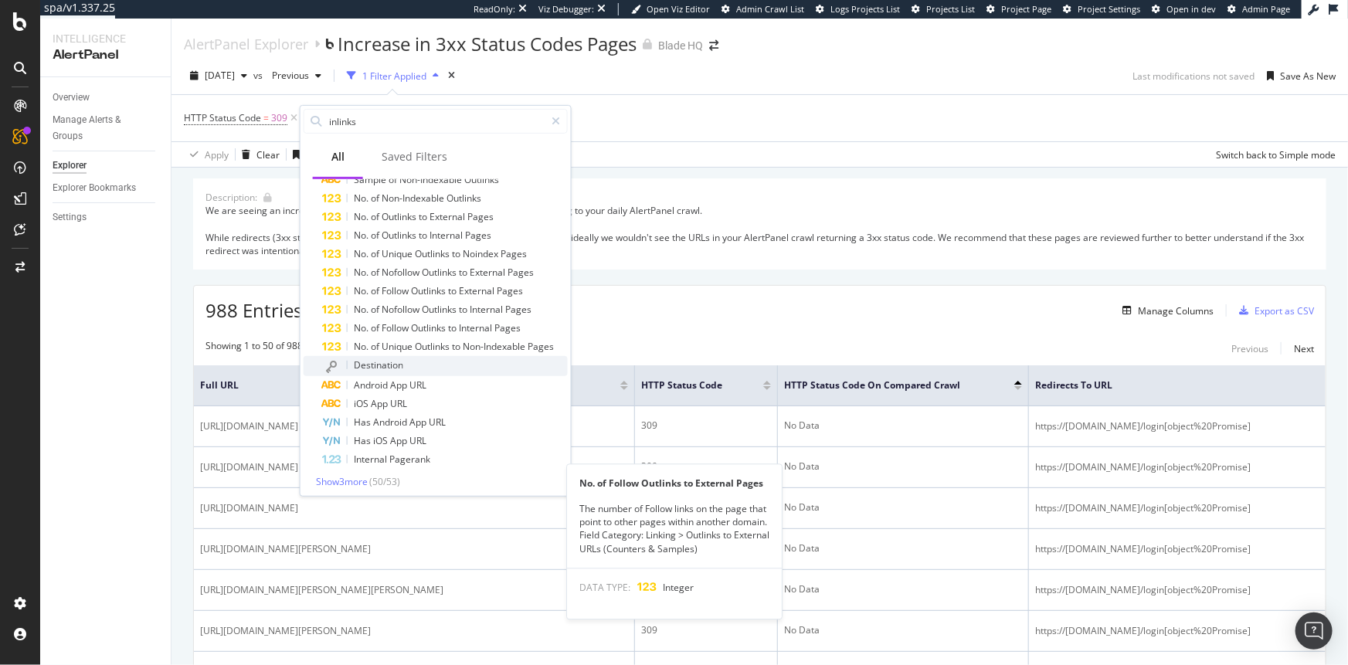
scroll to position [749, 0]
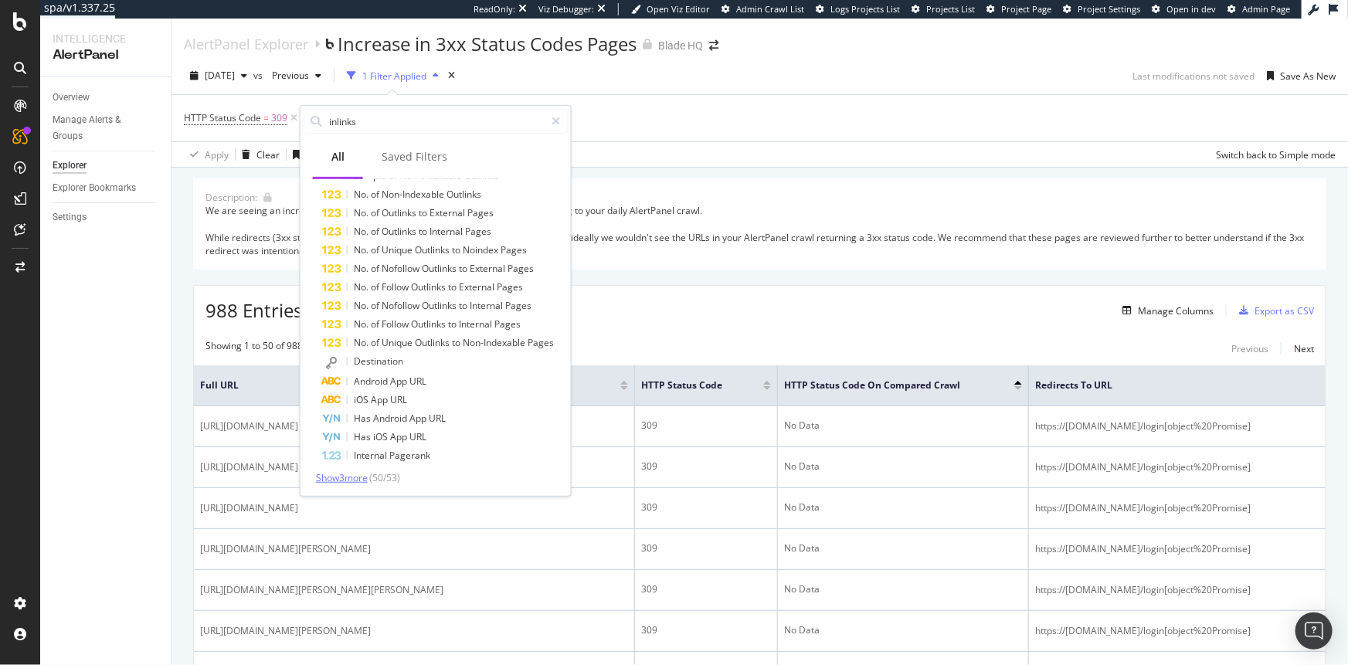
click at [346, 474] on span "Show 3 more" at bounding box center [342, 477] width 52 height 13
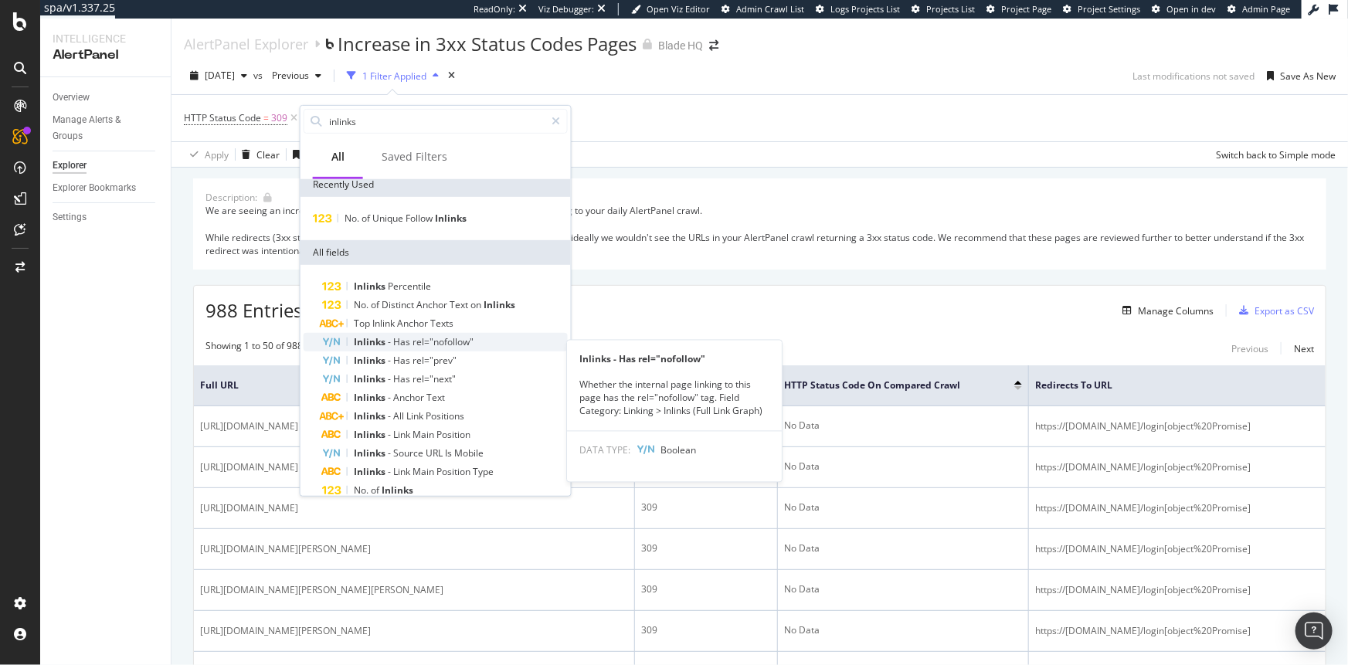
scroll to position [0, 0]
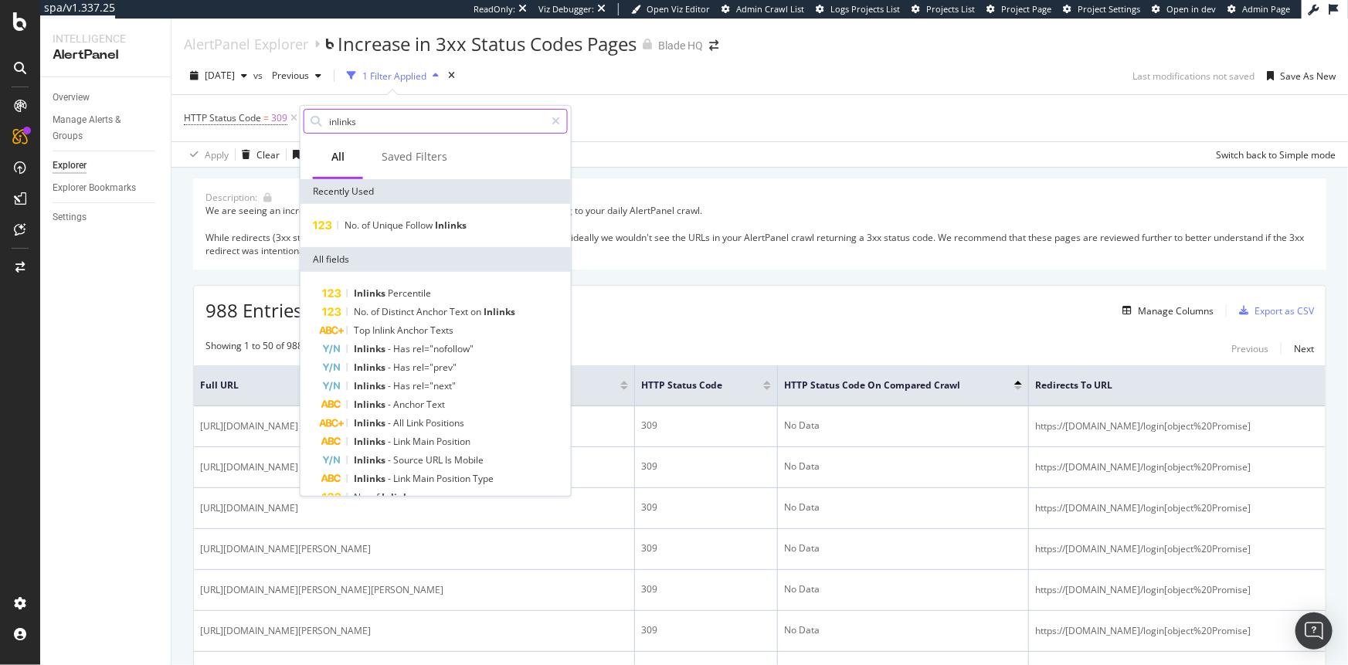
click at [363, 125] on input "inlinks" at bounding box center [436, 121] width 217 height 23
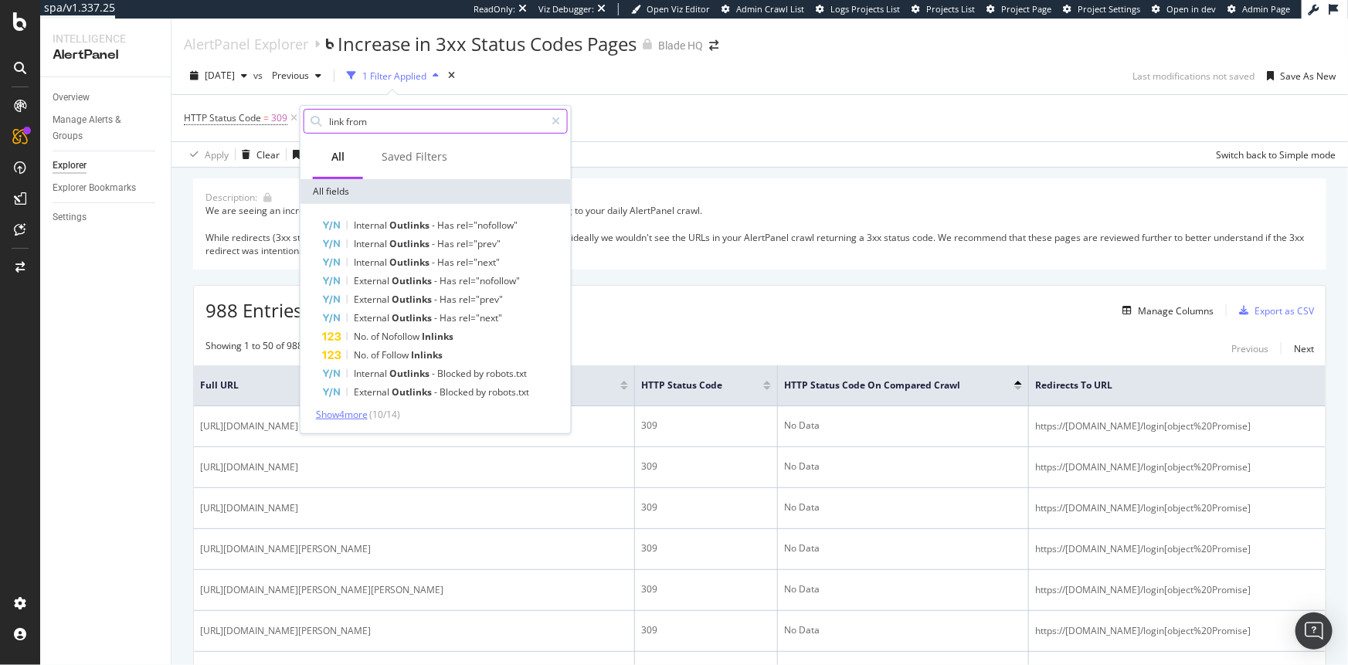
type input "link from"
click at [351, 416] on span "Show 4 more" at bounding box center [342, 414] width 52 height 13
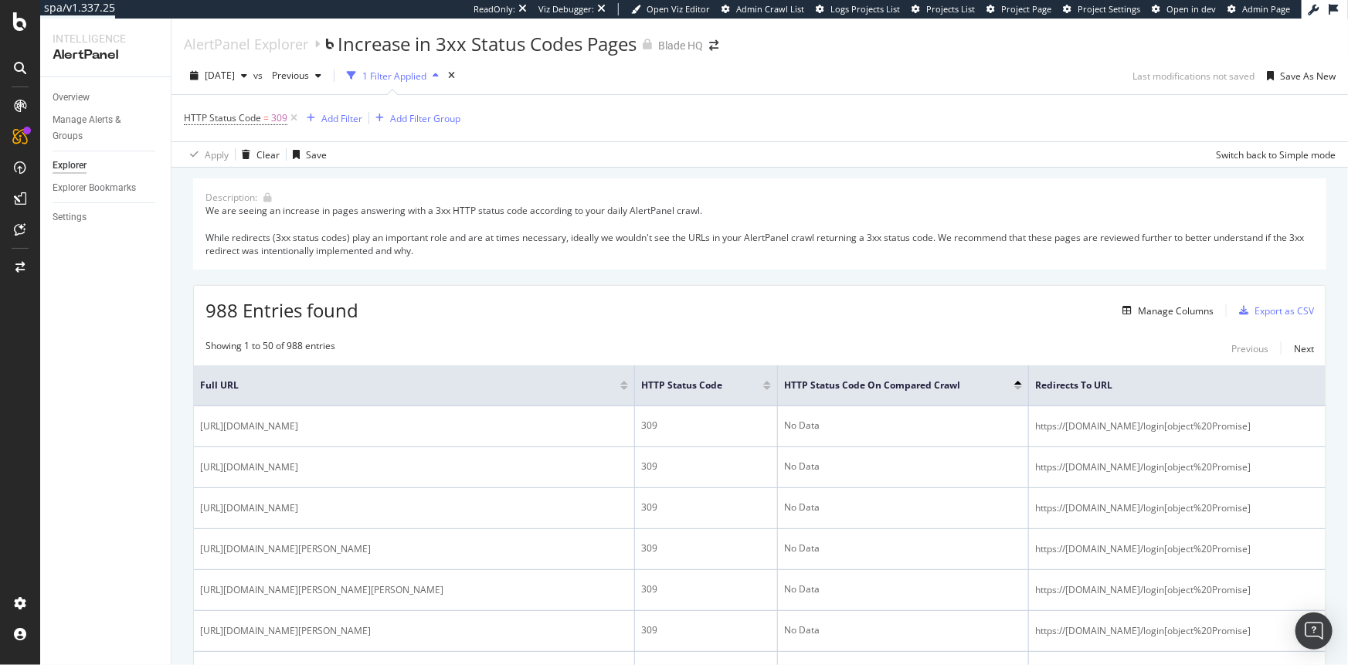
click at [142, 399] on div "Overview Manage Alerts & Groups Explorer Explorer Bookmarks Settings" at bounding box center [105, 371] width 131 height 588
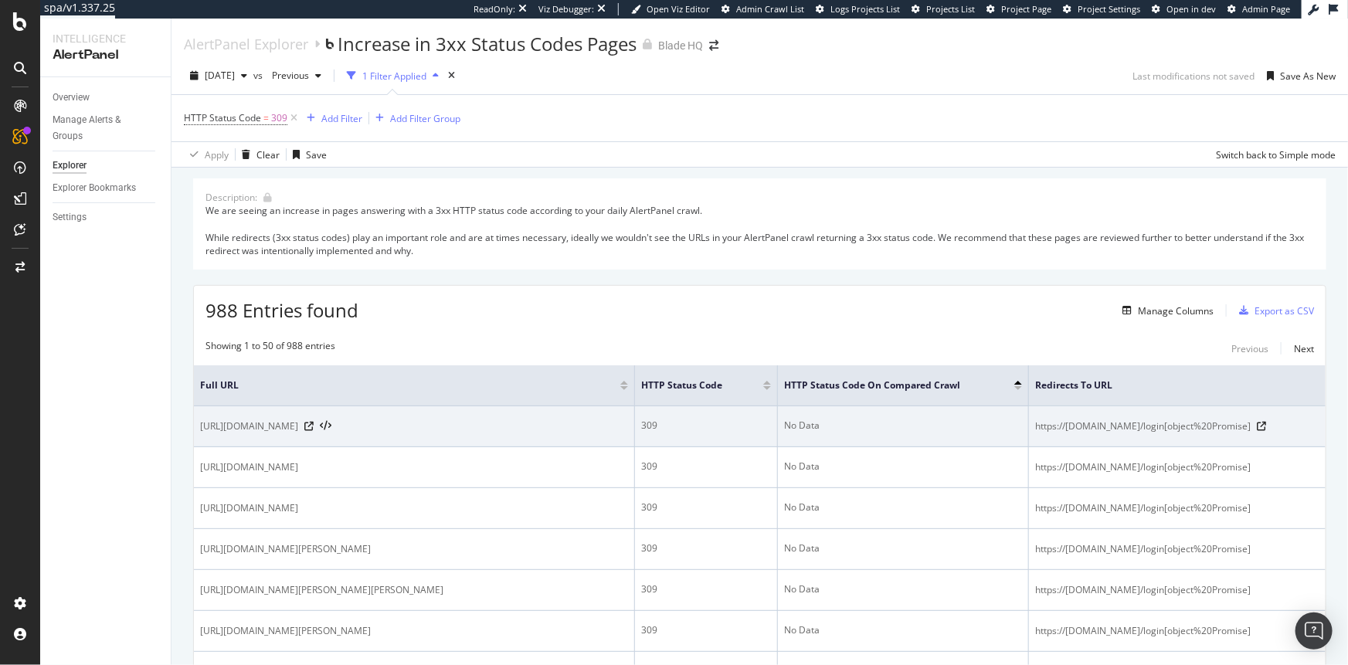
click at [298, 429] on span "[URL][DOMAIN_NAME]" at bounding box center [249, 426] width 98 height 15
click at [298, 428] on span "[URL][DOMAIN_NAME]" at bounding box center [249, 426] width 98 height 15
drag, startPoint x: 429, startPoint y: 428, endPoint x: 218, endPoint y: 440, distance: 211.3
click at [218, 434] on span "[URL][DOMAIN_NAME]" at bounding box center [249, 426] width 98 height 15
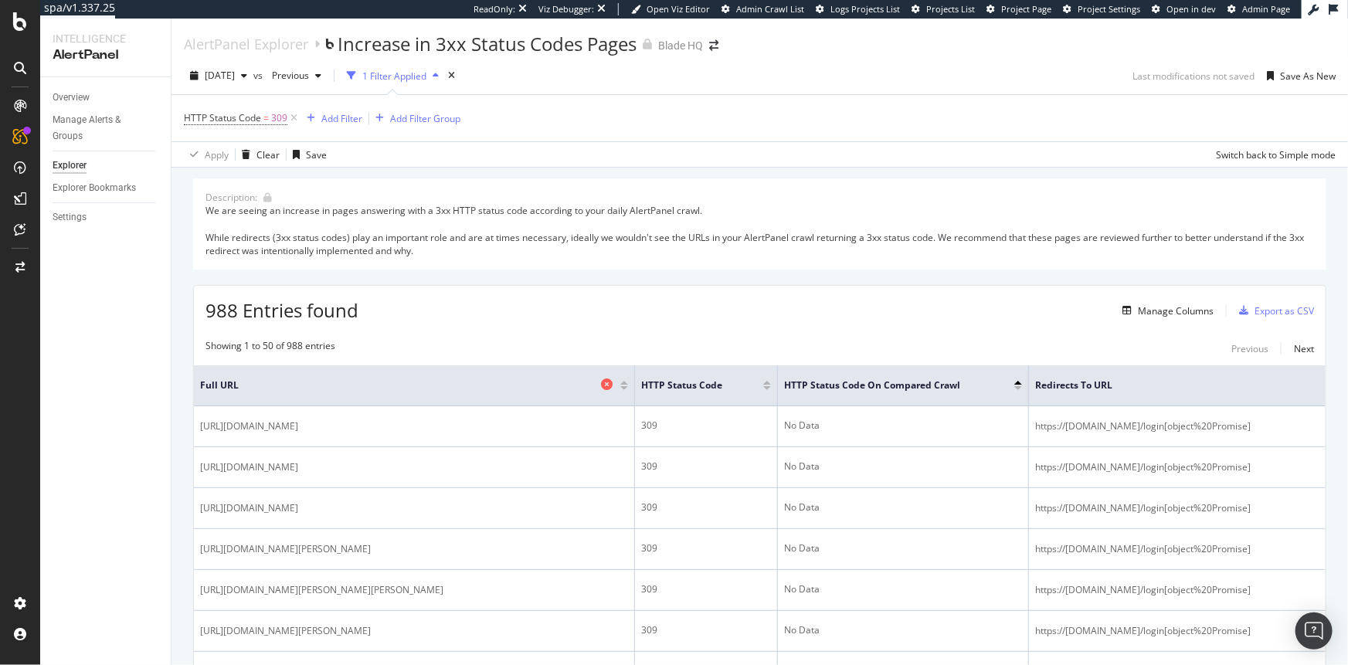
copy span "Spyderco-Para-3-Knife-Brown-Canvas--191668"
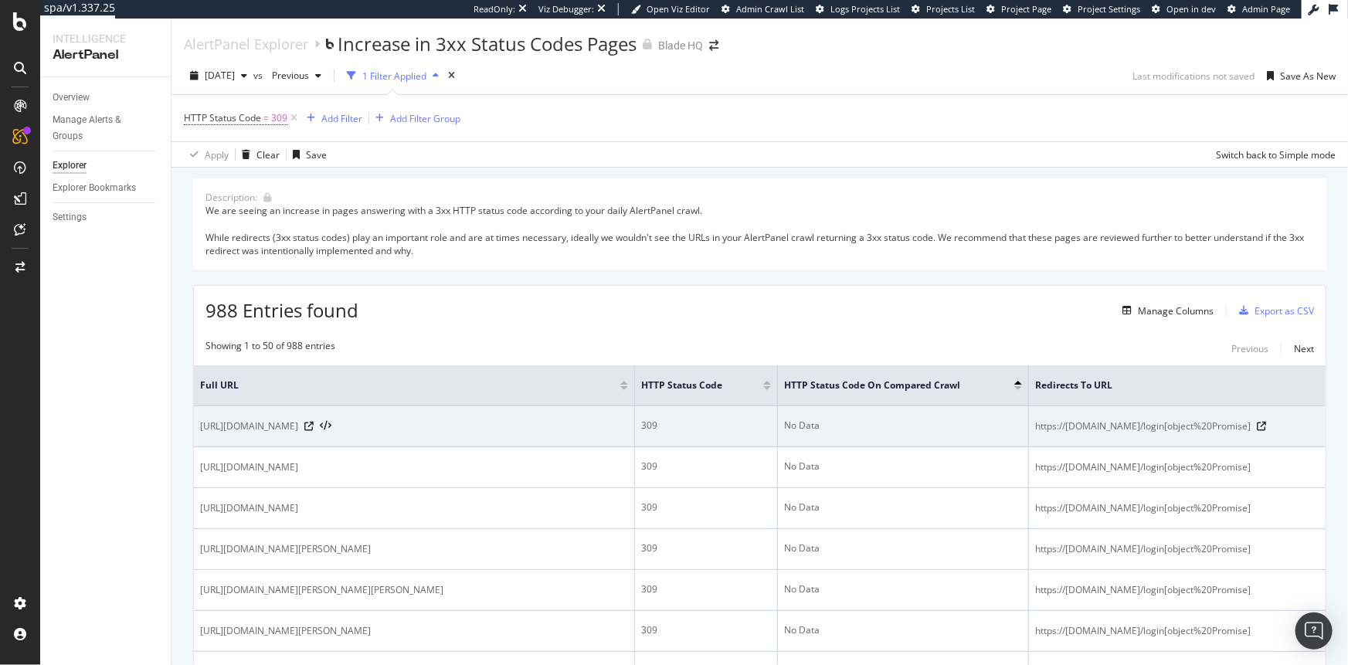
click at [257, 426] on span "[URL][DOMAIN_NAME]" at bounding box center [249, 426] width 98 height 15
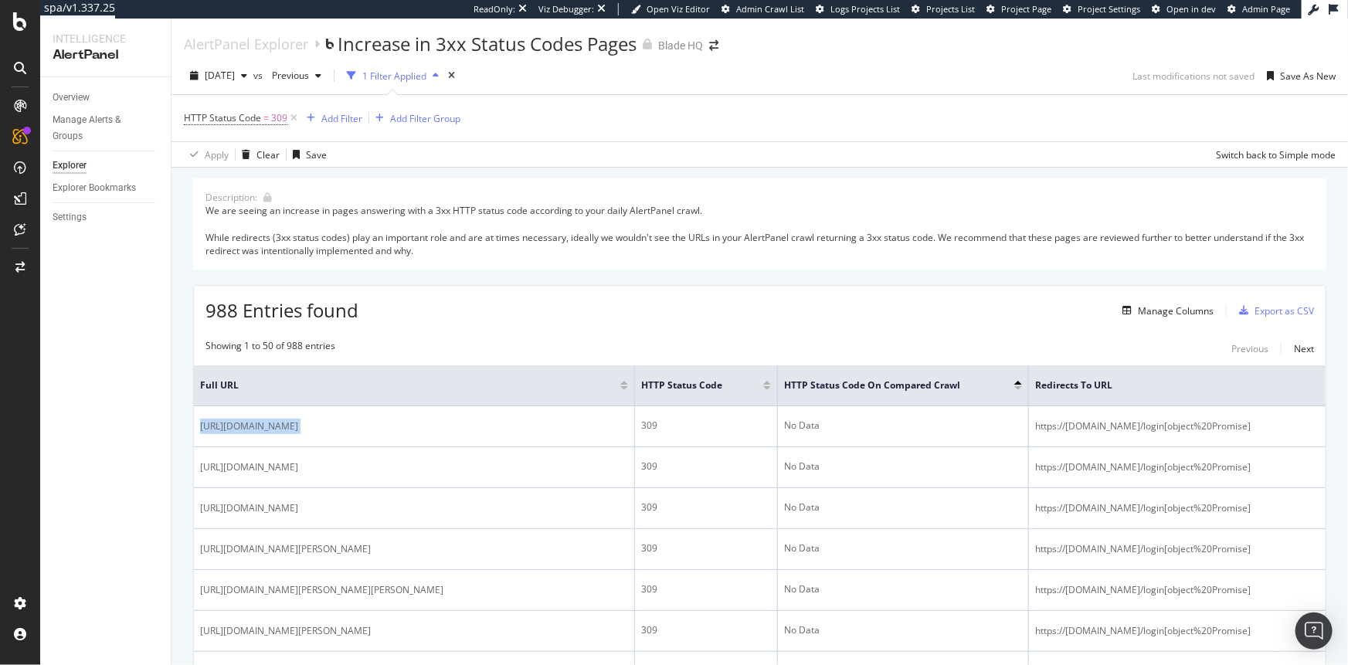
copy div "[URL][DOMAIN_NAME]"
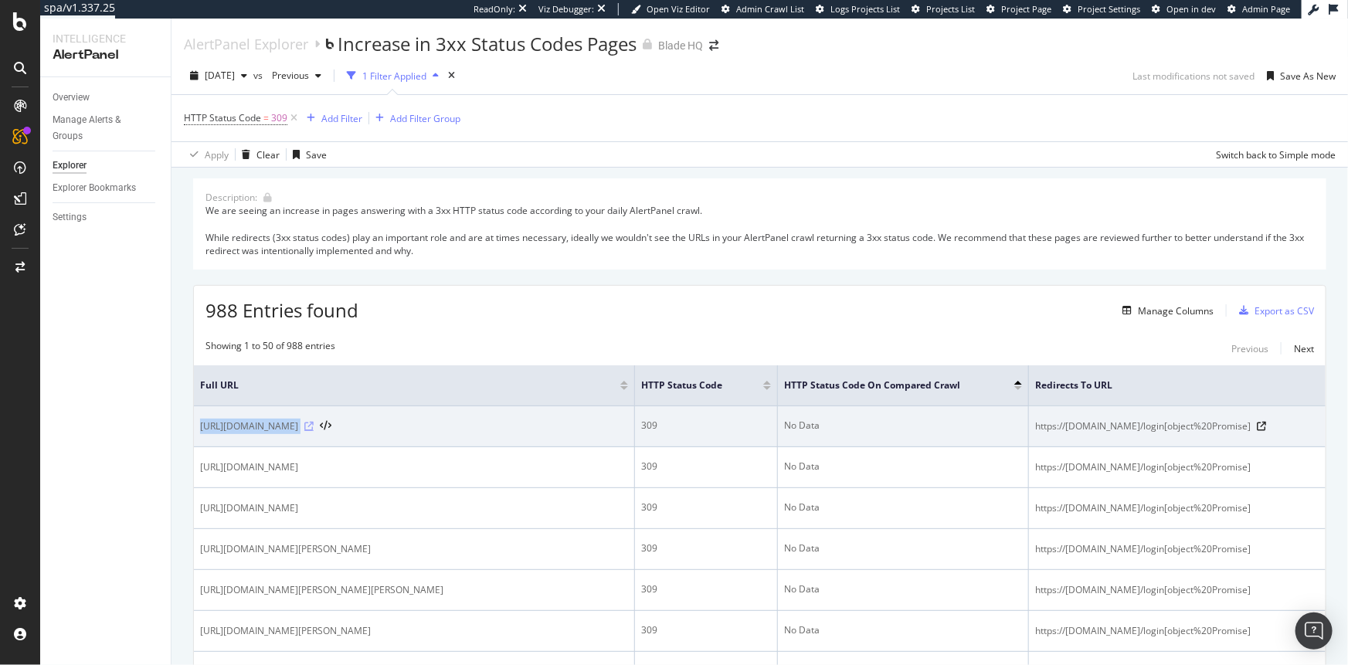
click at [314, 431] on icon at bounding box center [308, 426] width 9 height 9
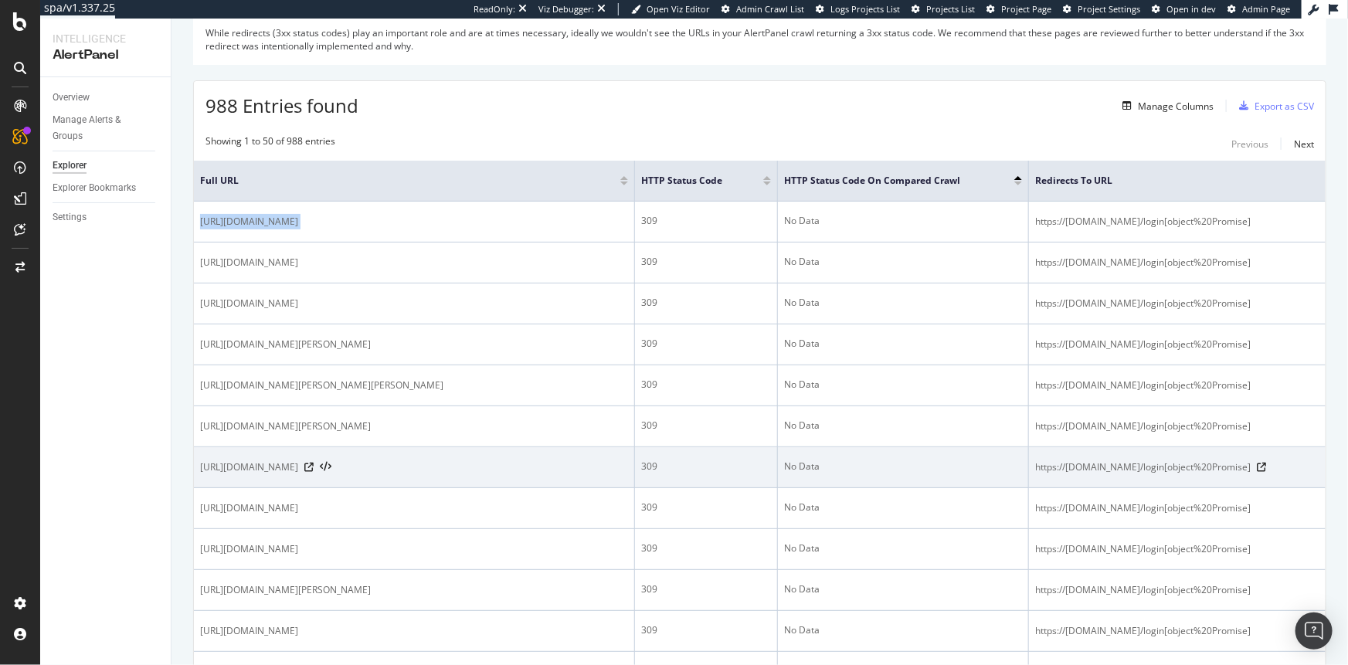
scroll to position [226, 0]
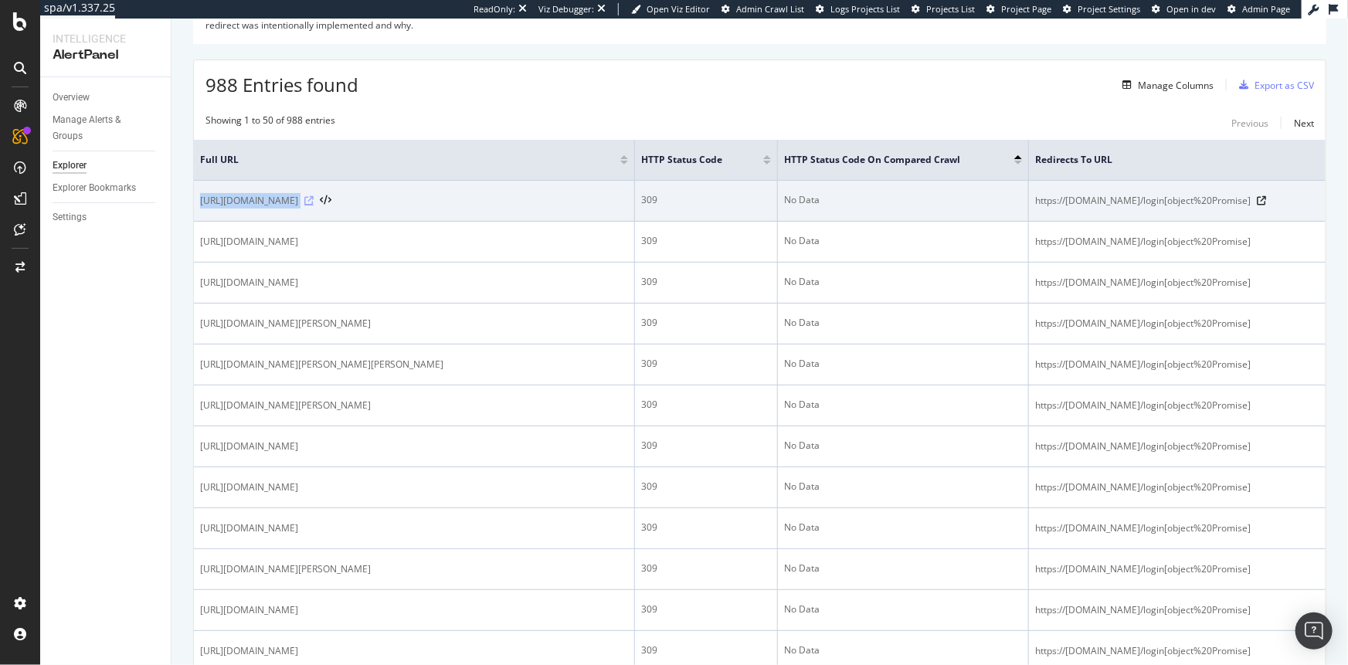
click at [314, 205] on icon at bounding box center [308, 200] width 9 height 9
copy div "[URL][DOMAIN_NAME]"
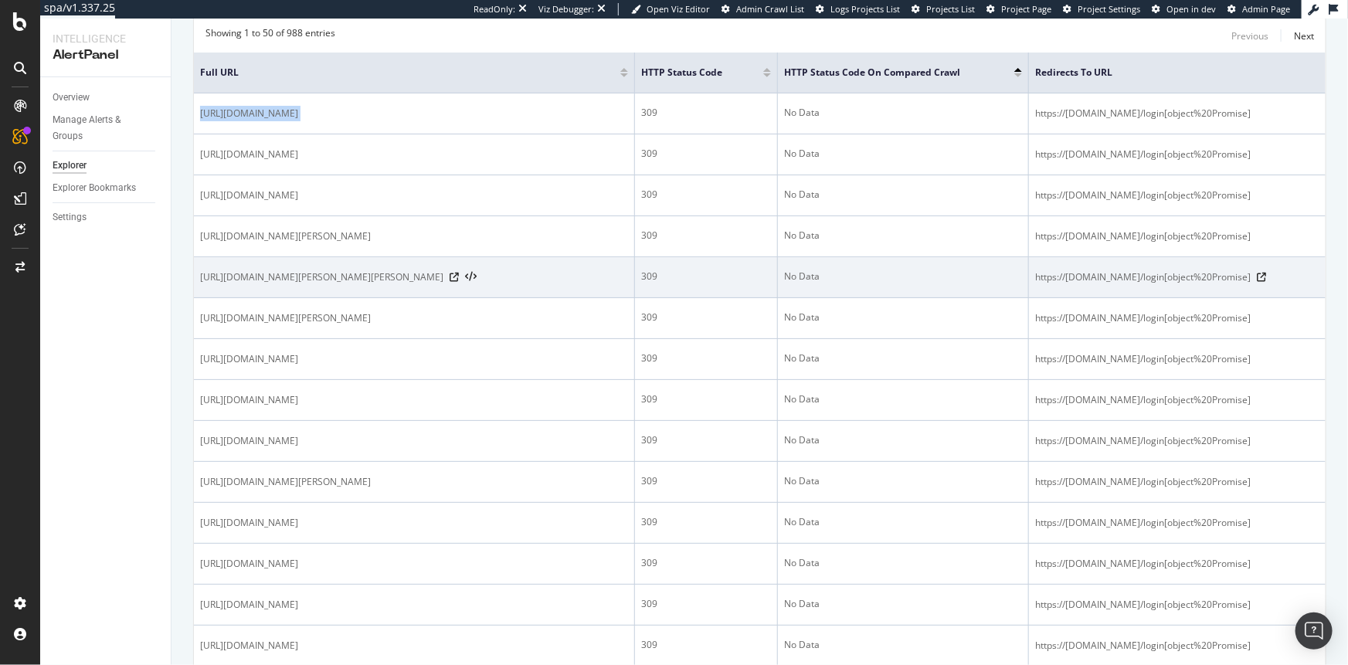
scroll to position [311, 0]
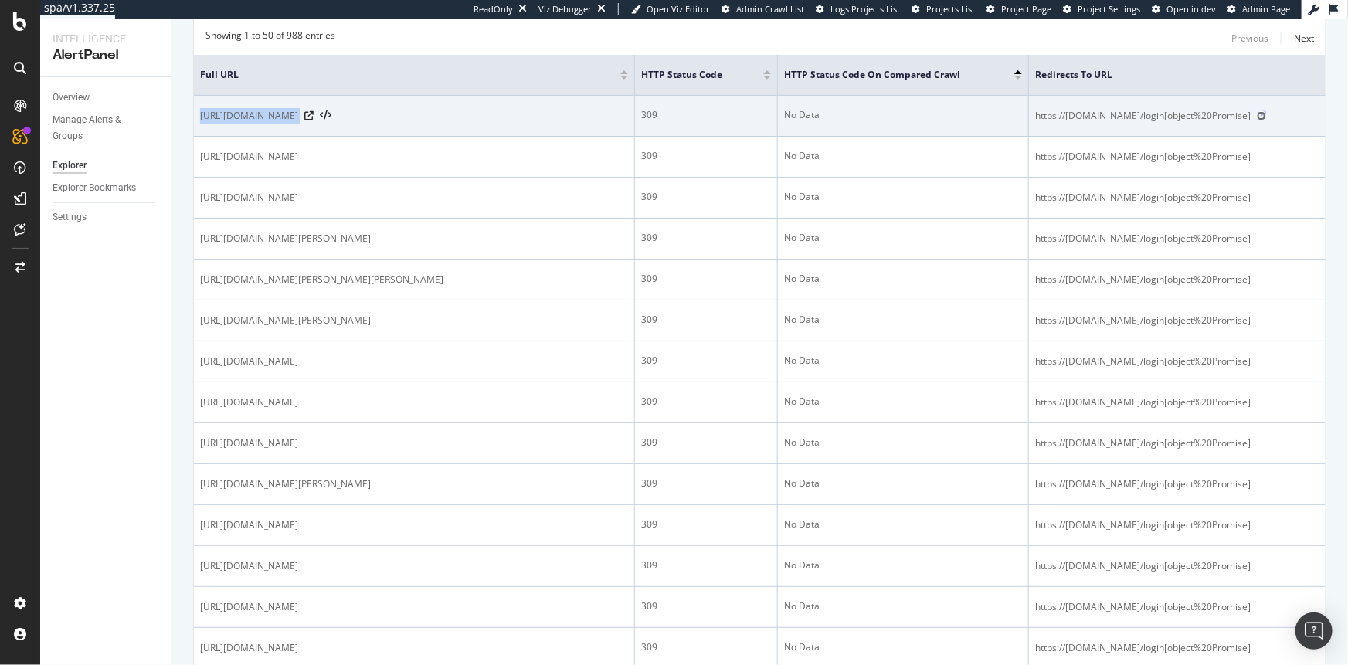
click at [1033, 116] on icon at bounding box center [1261, 115] width 9 height 9
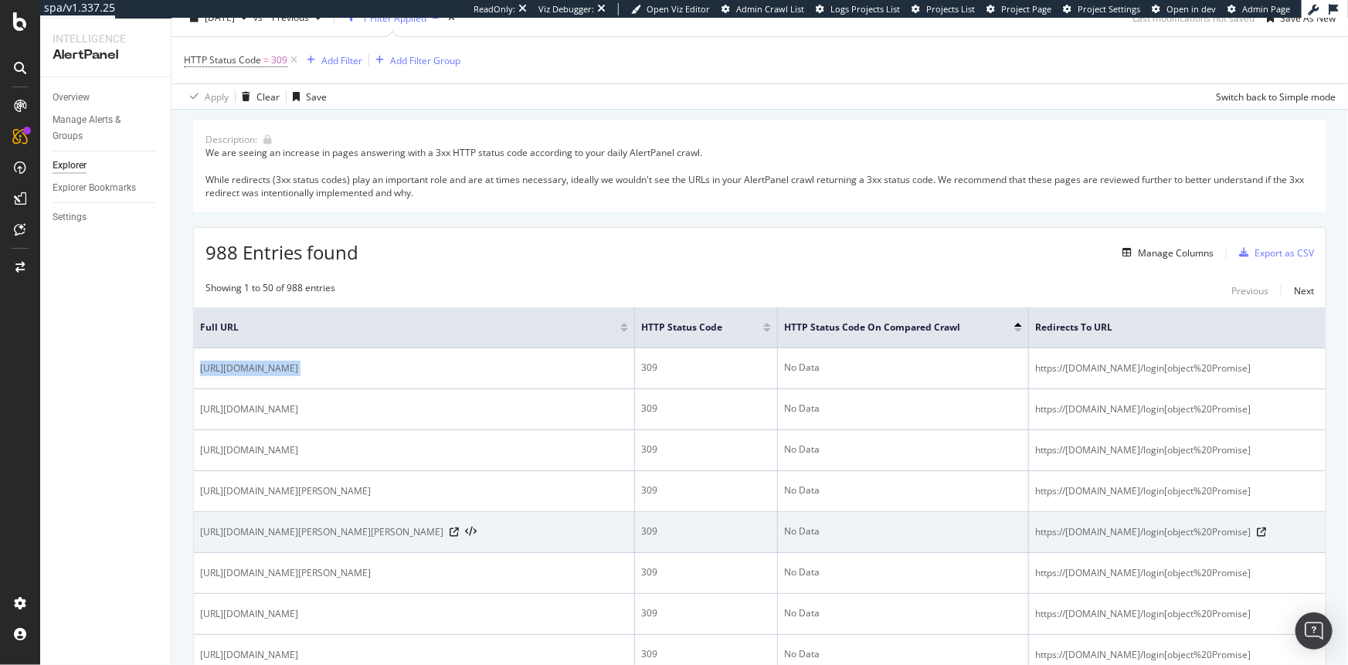
scroll to position [0, 0]
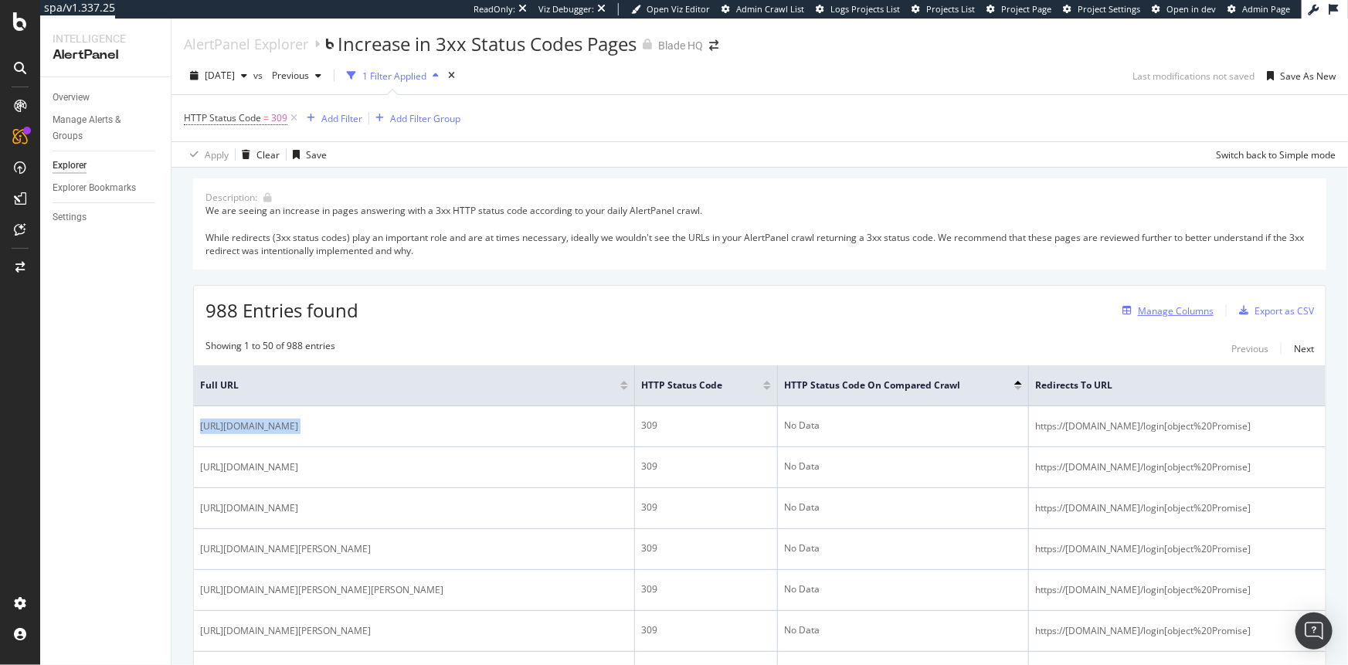
click at [1033, 312] on div "Manage Columns" at bounding box center [1176, 310] width 76 height 13
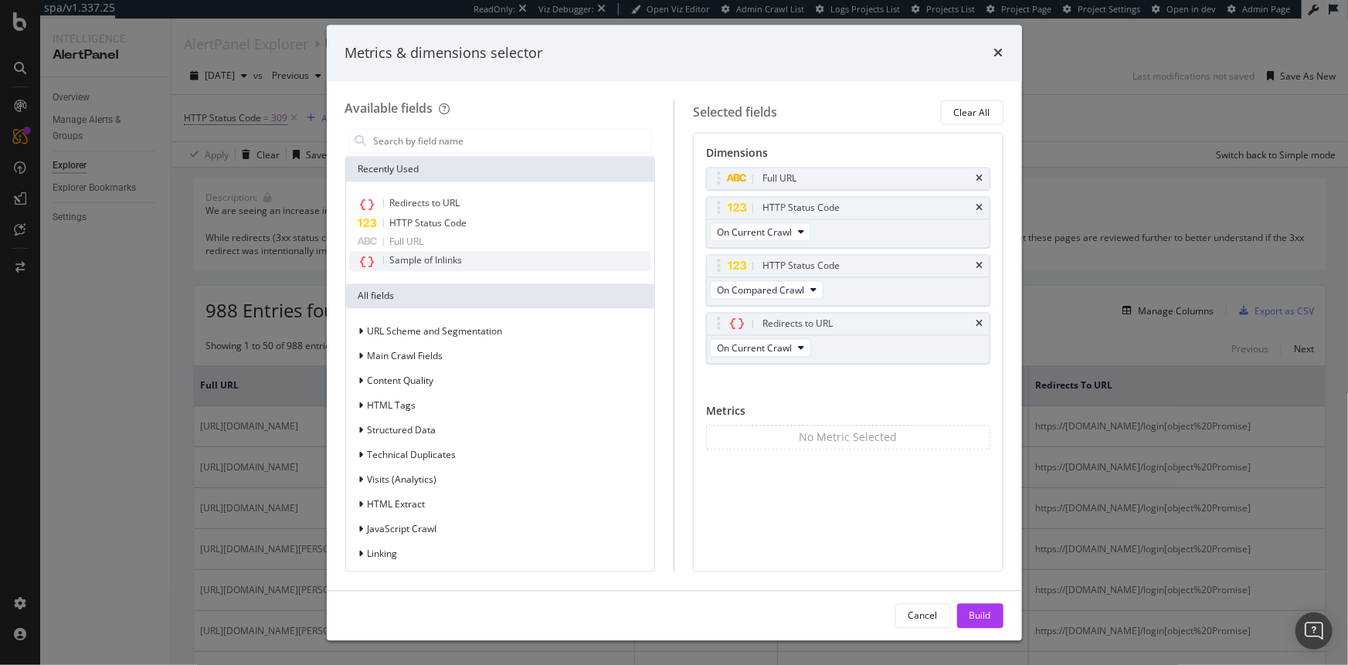
click at [391, 262] on span "Sample of Inlinks" at bounding box center [426, 260] width 73 height 13
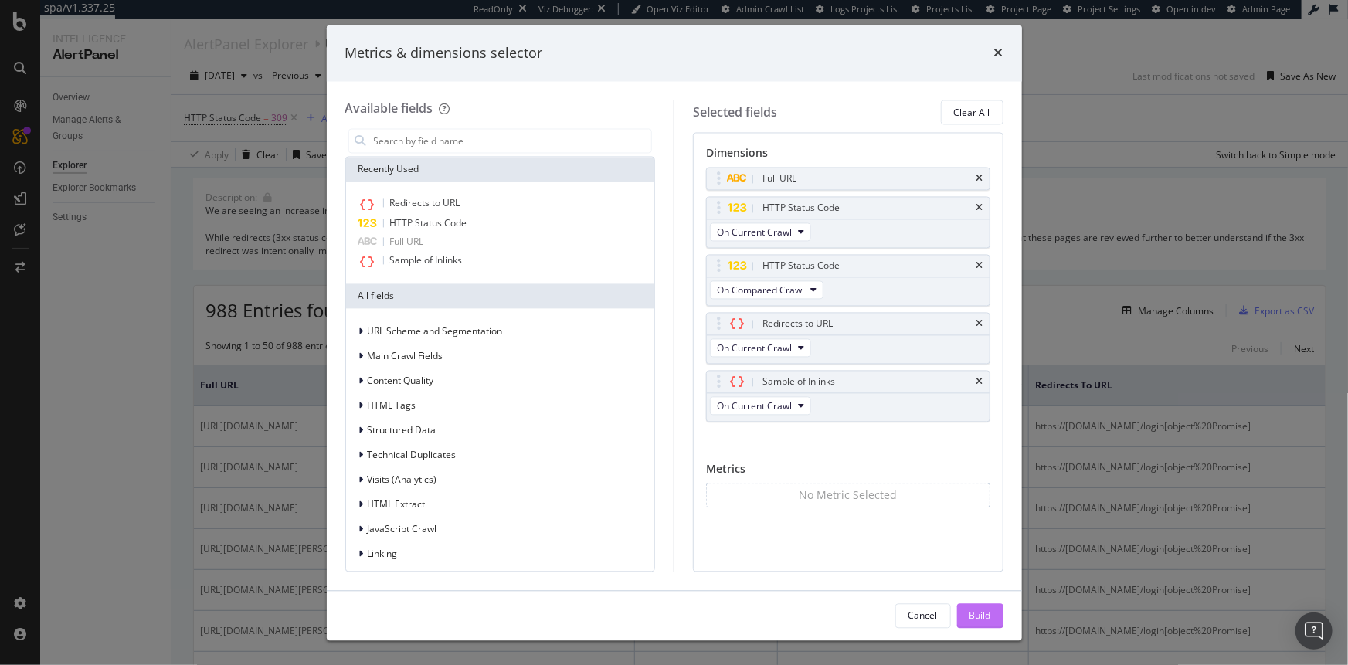
click at [983, 618] on div "Build" at bounding box center [981, 615] width 22 height 13
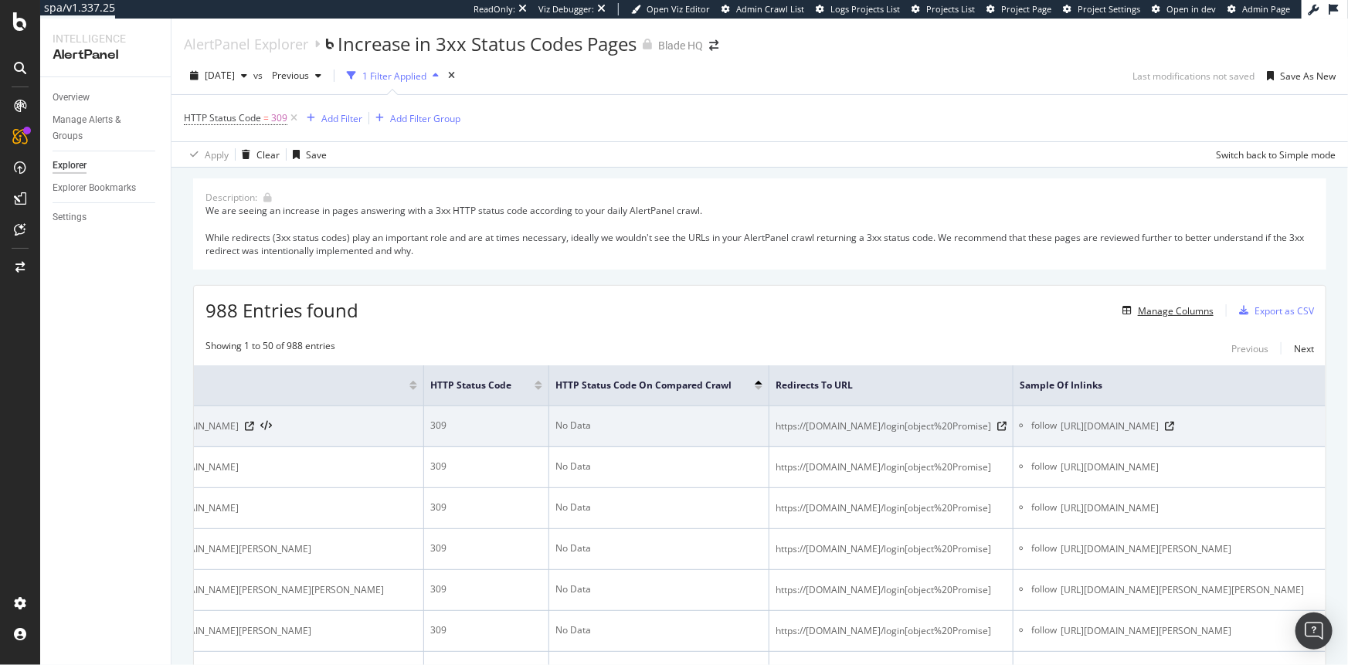
scroll to position [0, 246]
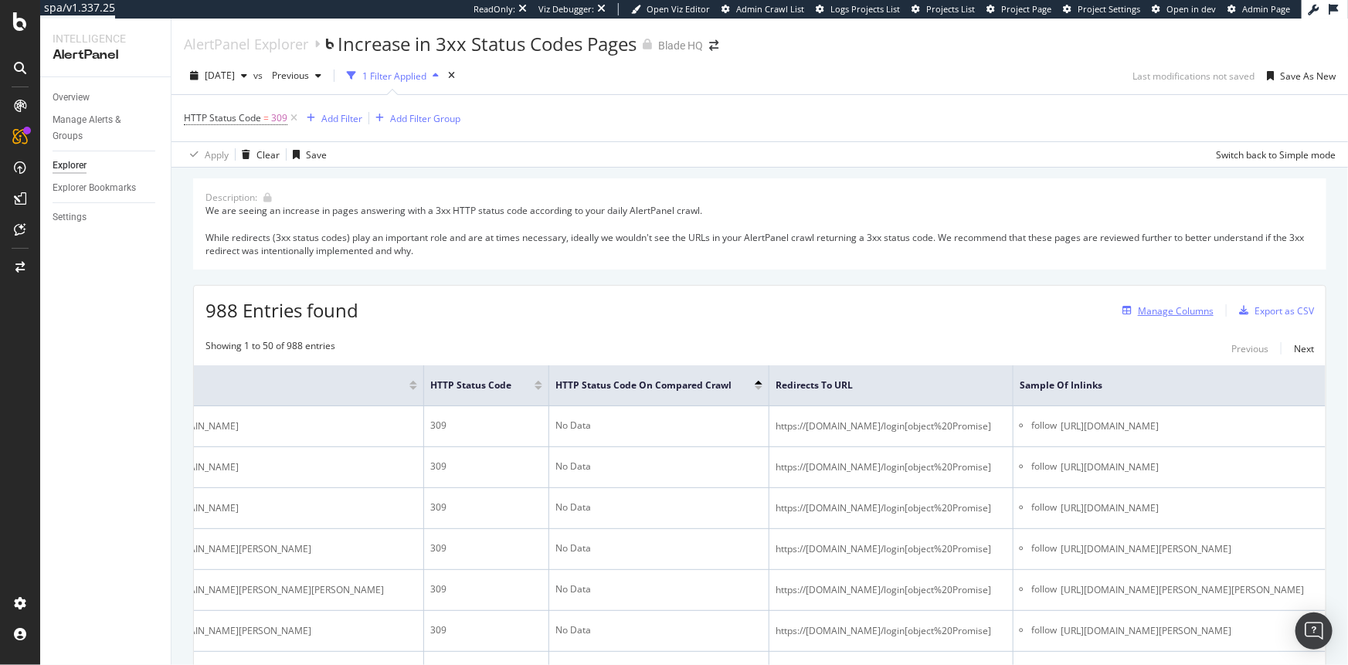
click at [1033, 315] on div "Manage Columns" at bounding box center [1176, 310] width 76 height 13
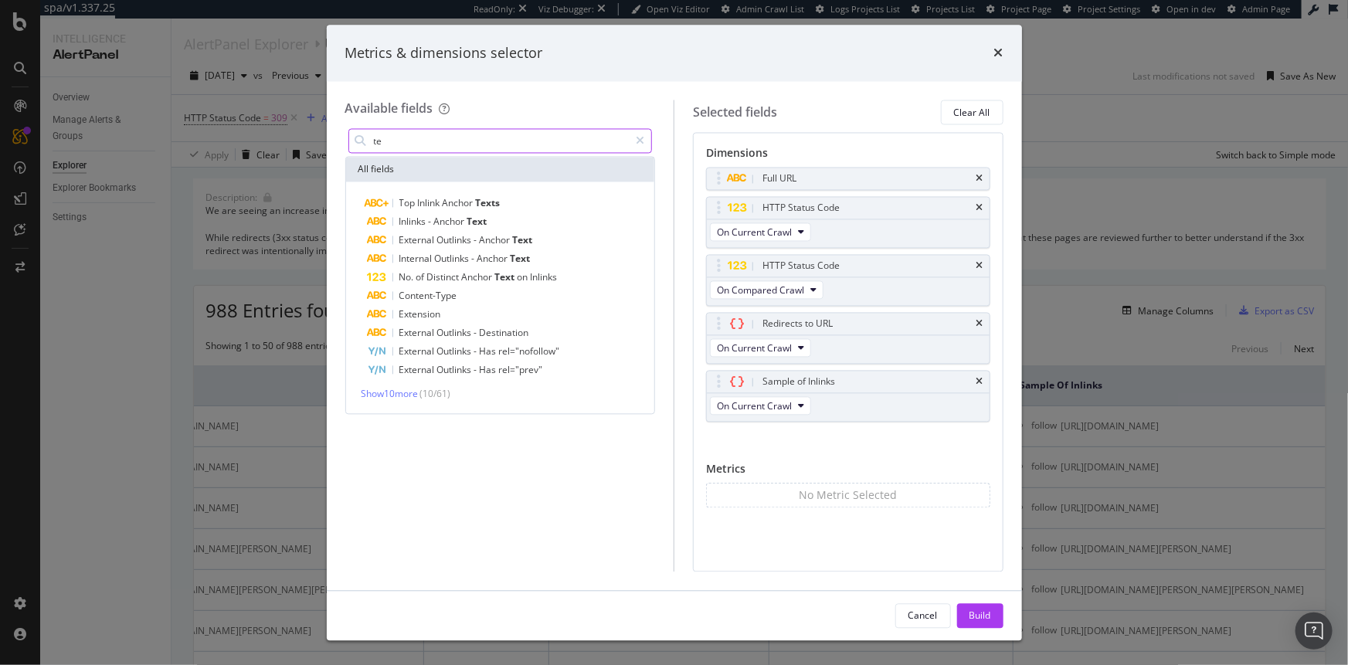
type input "t"
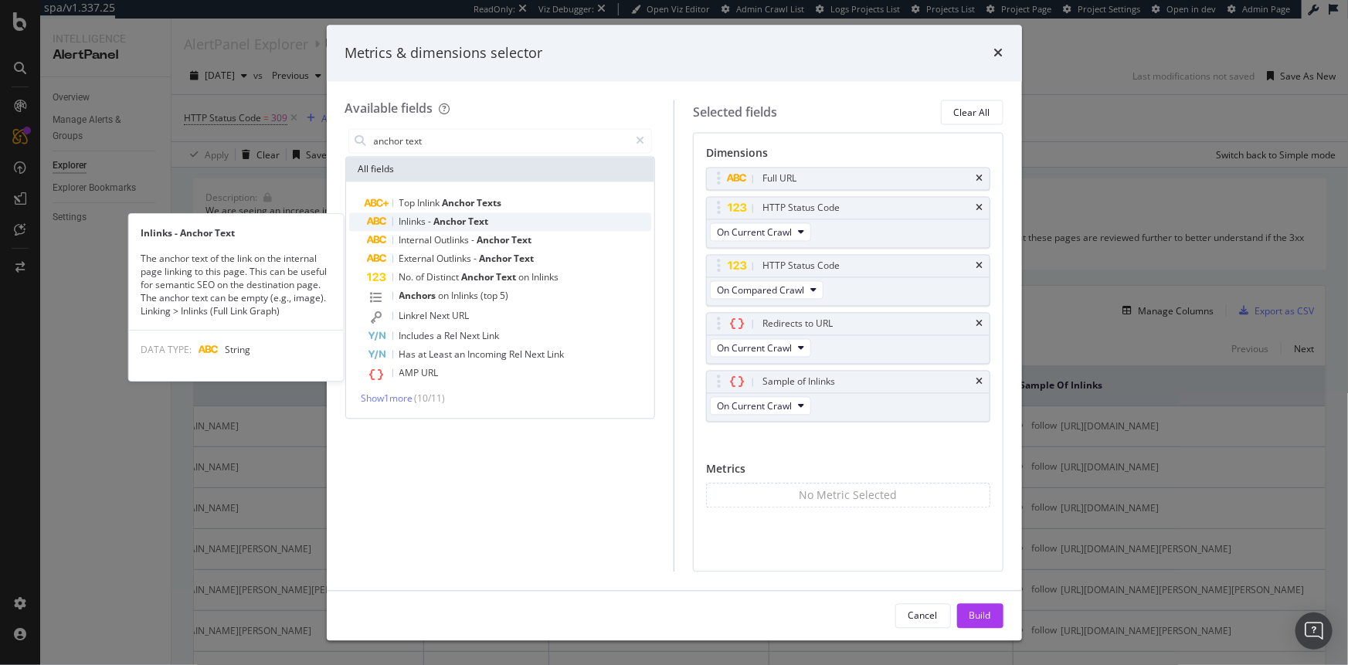
type input "anchor text"
click at [426, 222] on span "Inlinks" at bounding box center [413, 222] width 29 height 13
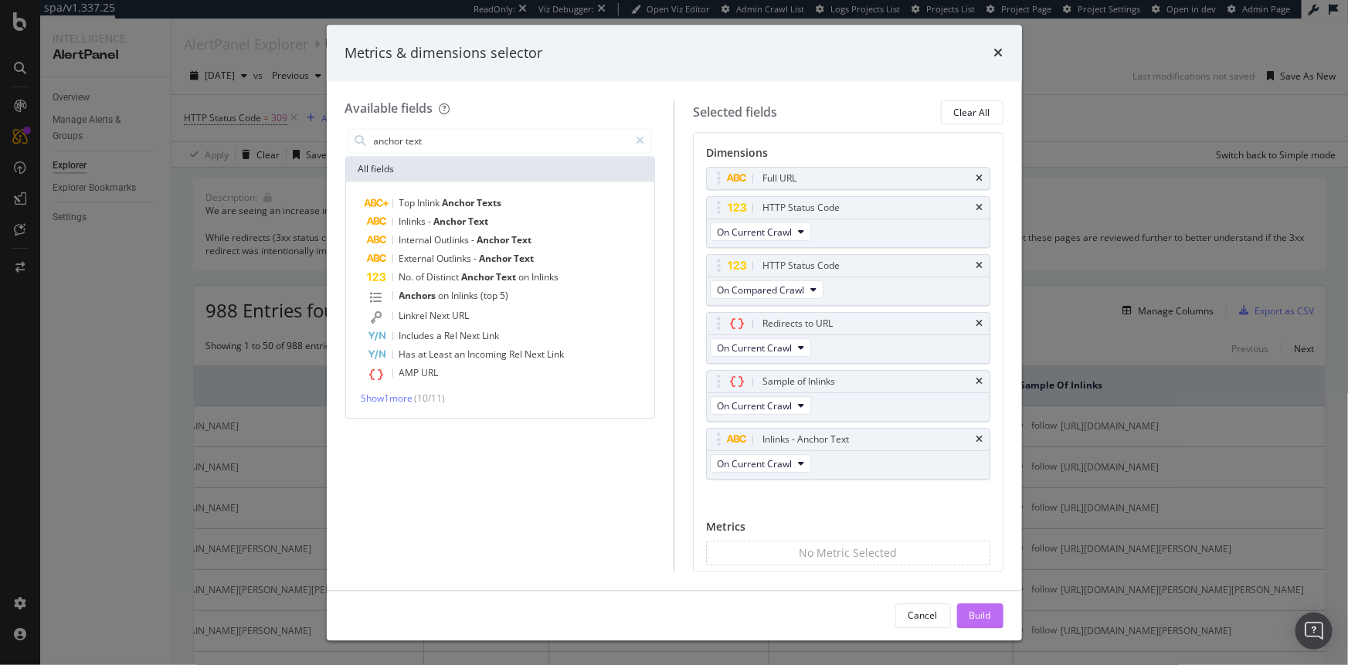
click at [988, 613] on div "Build" at bounding box center [981, 615] width 22 height 13
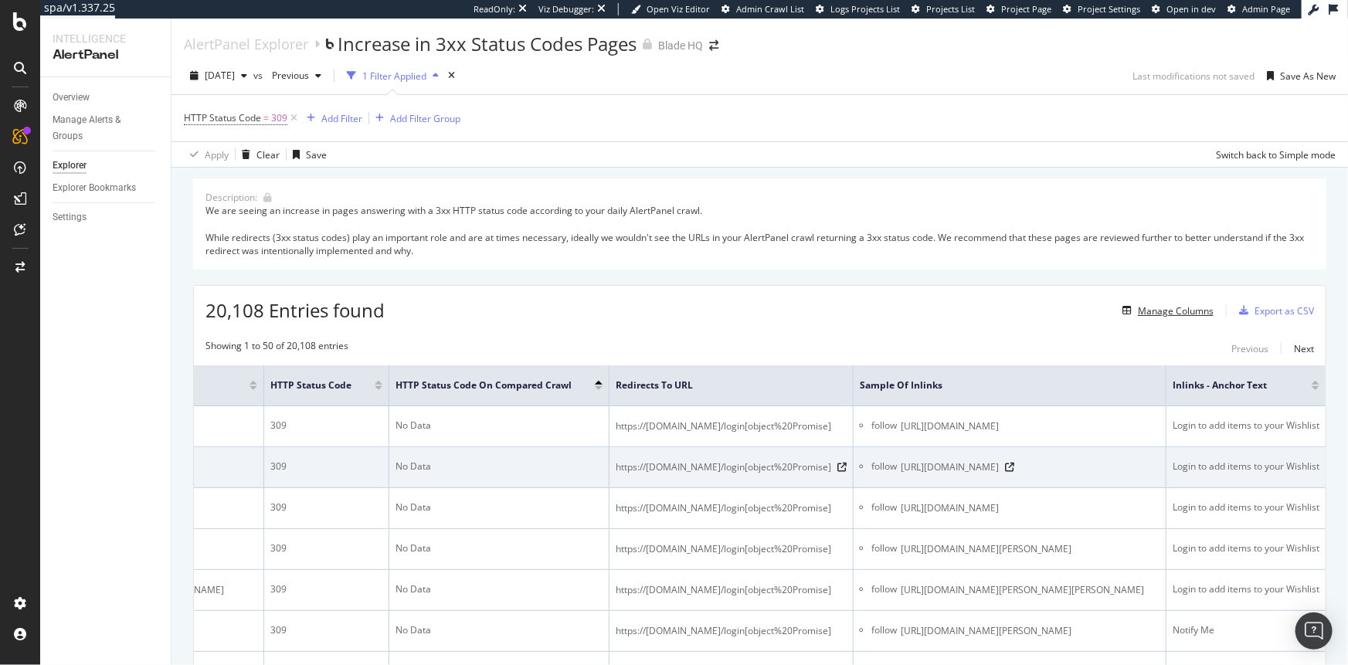
scroll to position [0, 408]
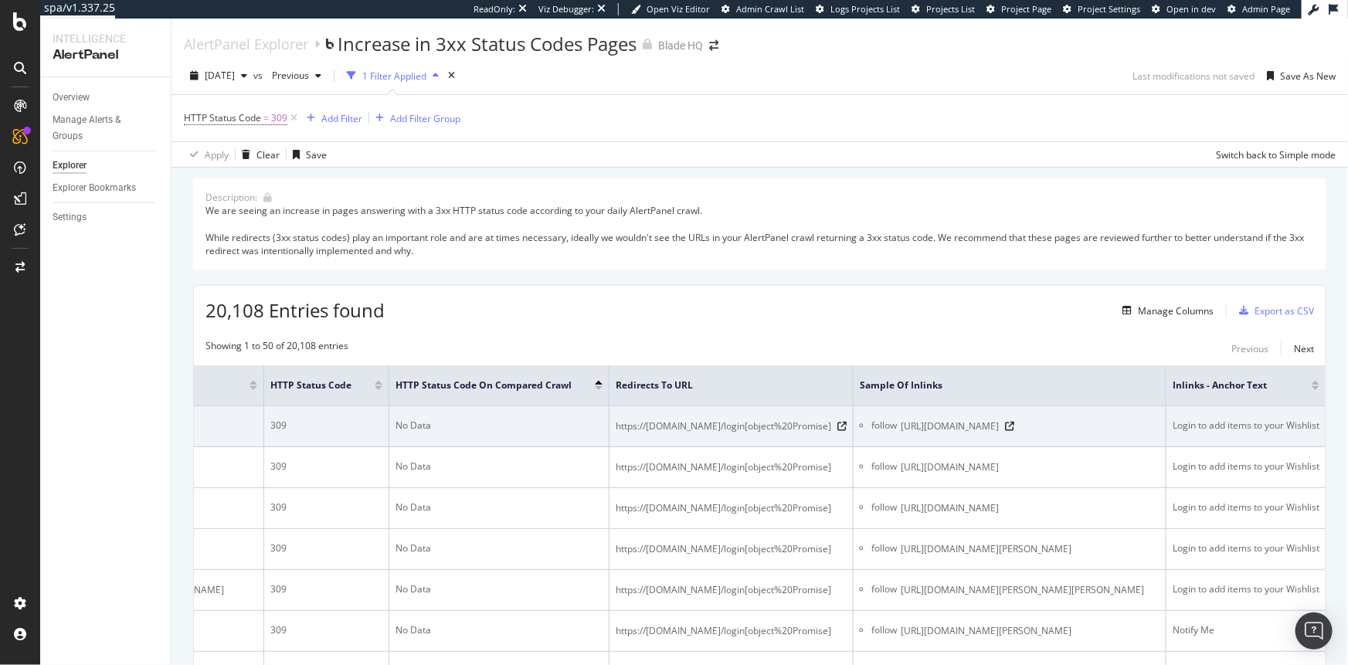
click at [1033, 426] on div "Login to add items to your Wishlist" at bounding box center [1246, 426] width 147 height 14
copy tbody "Login to add items to your Wishlist"
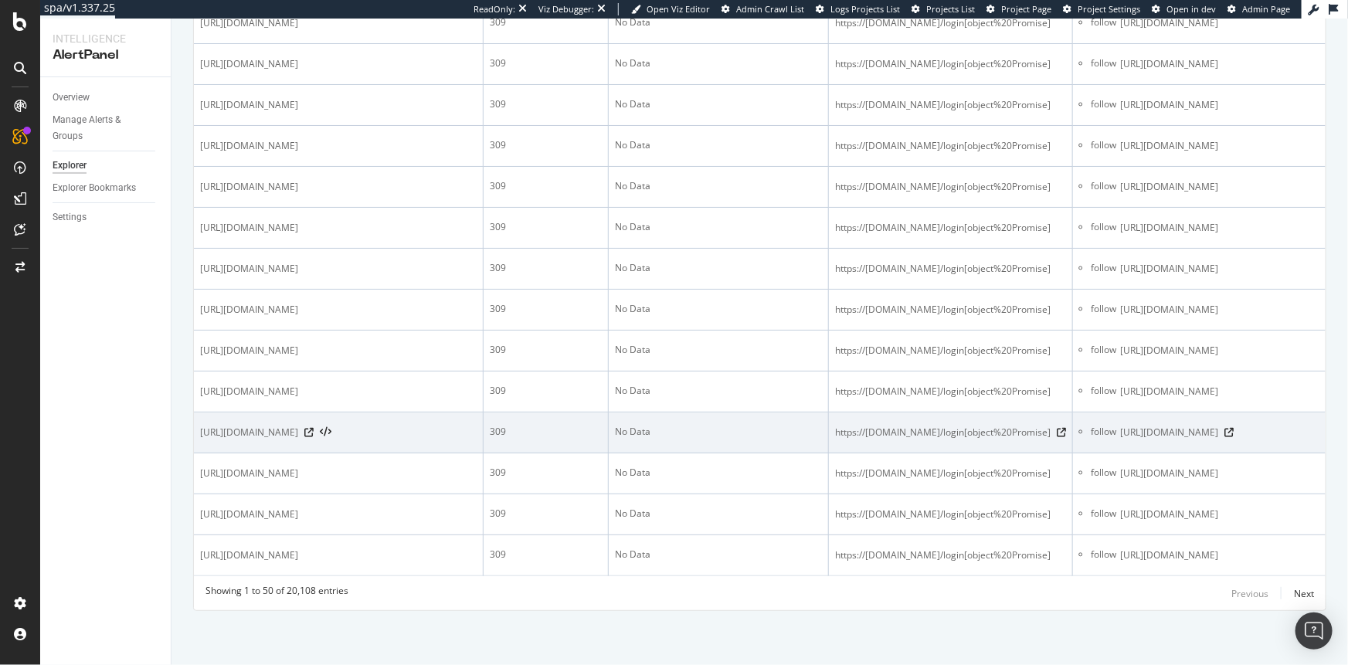
scroll to position [2193, 0]
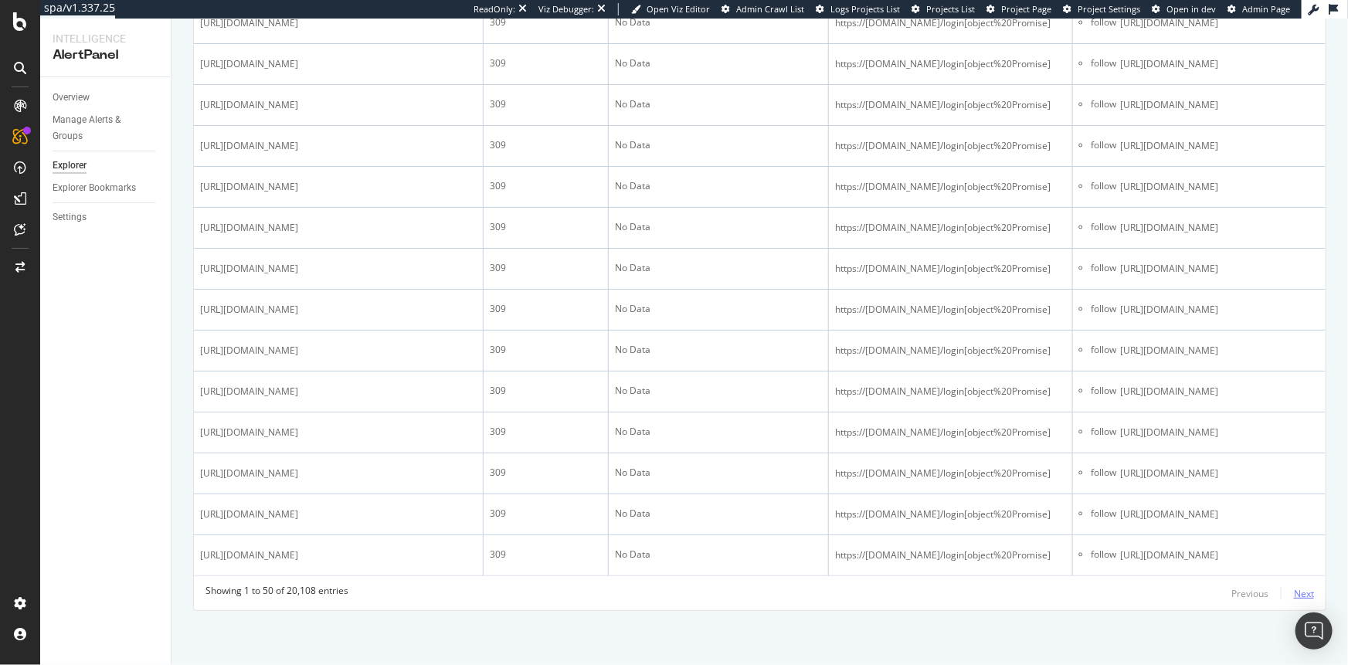
click at [1033, 592] on div "Next" at bounding box center [1304, 593] width 20 height 13
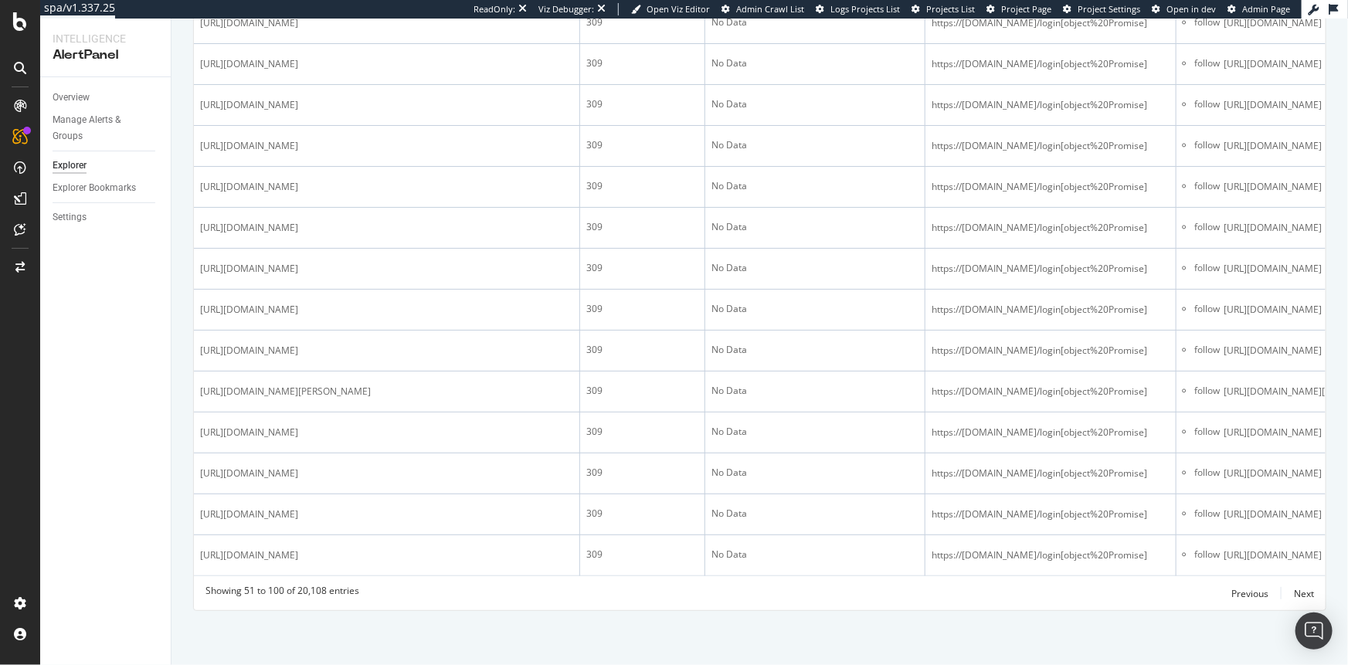
scroll to position [2656, 0]
click at [1033, 594] on div "Previous" at bounding box center [1249, 593] width 37 height 13
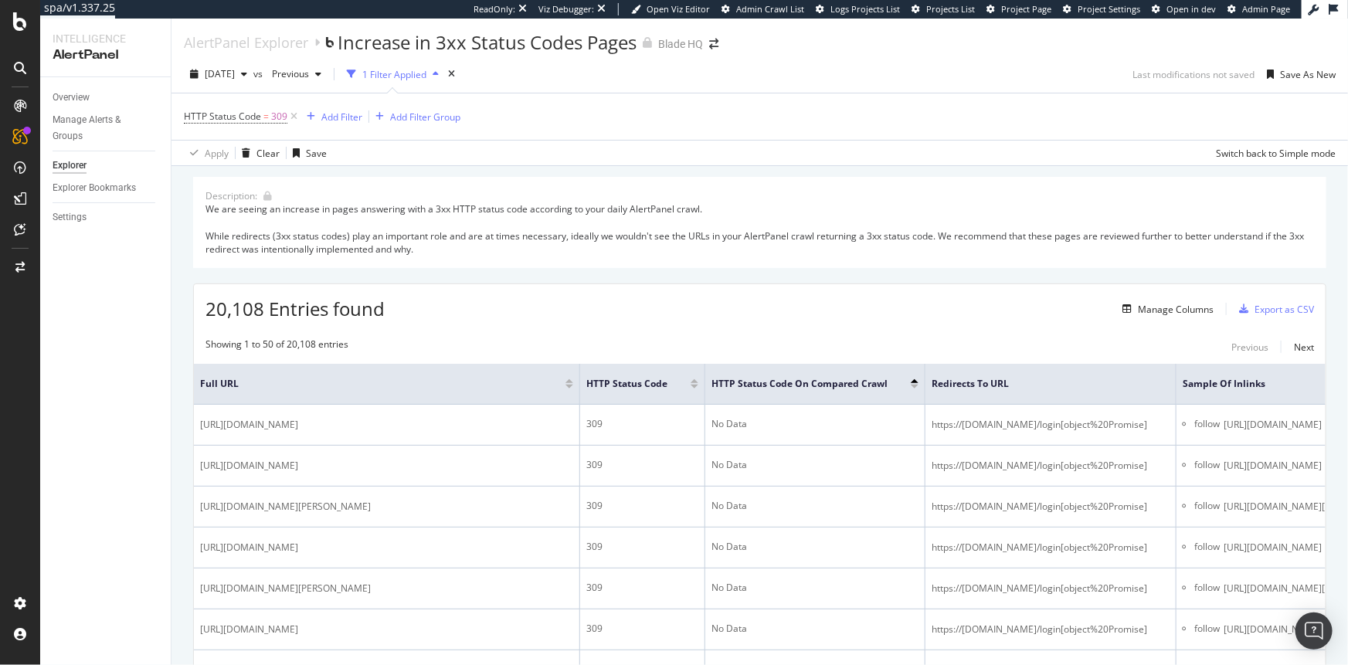
scroll to position [0, 0]
click at [731, 386] on span "HTTP Status Code On Compared Crawl" at bounding box center [800, 386] width 176 height 14
drag, startPoint x: 731, startPoint y: 386, endPoint x: 868, endPoint y: 389, distance: 137.5
click at [868, 389] on span "HTTP Status Code On Compared Crawl" at bounding box center [800, 386] width 176 height 14
copy span "HTTP Status Code On Compared Crawl"
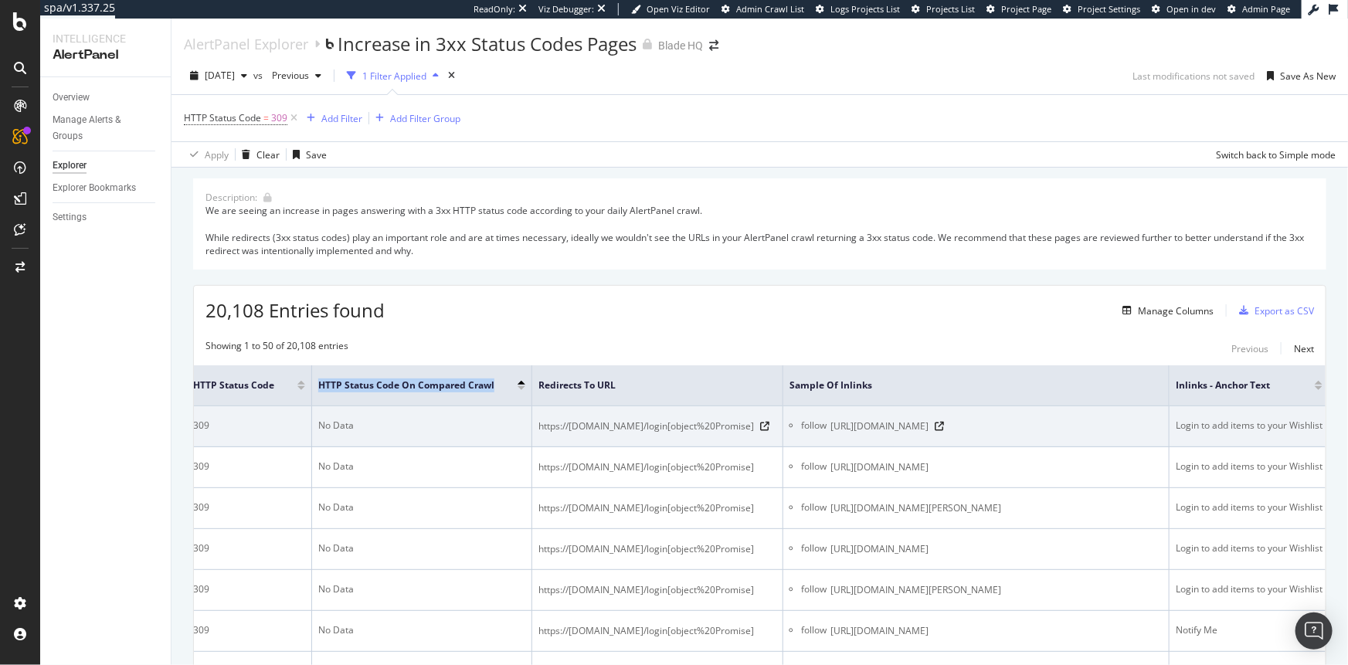
scroll to position [0, 409]
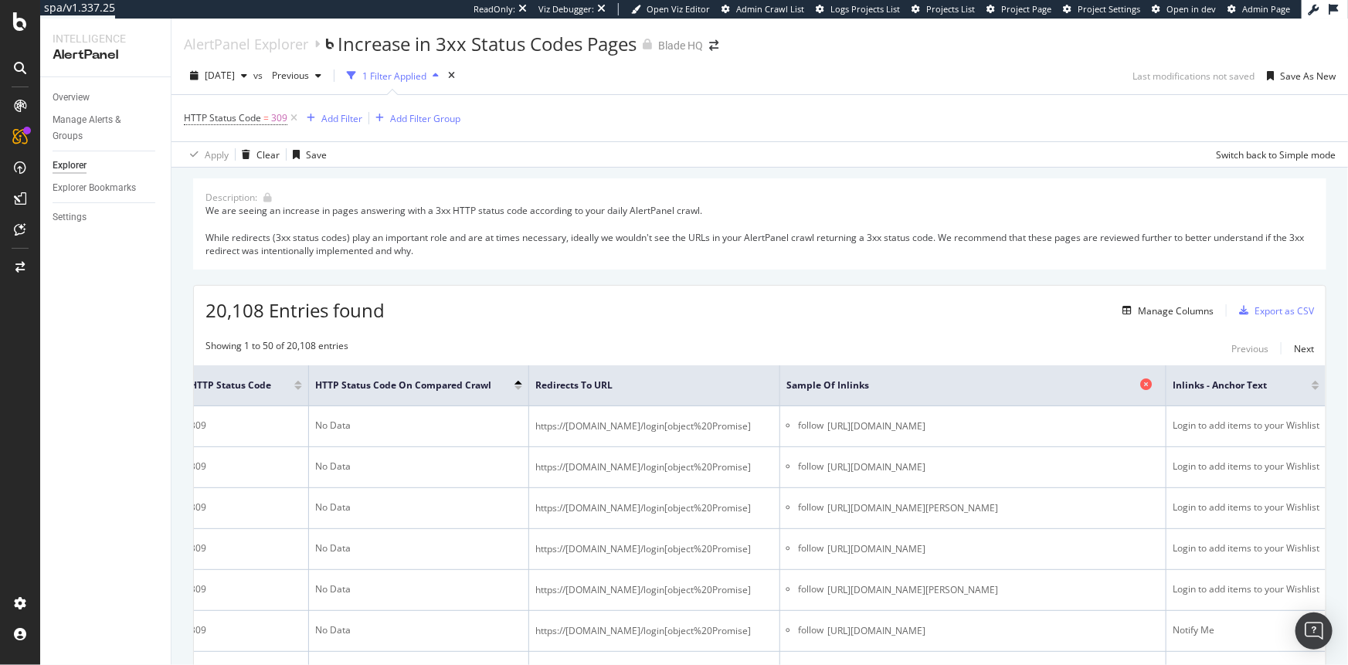
click at [815, 386] on span "Sample of Inlinks" at bounding box center [961, 386] width 350 height 14
copy span "Sample of Inlinks"
click at [1033, 387] on span "Inlinks - Anchor Text" at bounding box center [1231, 386] width 116 height 14
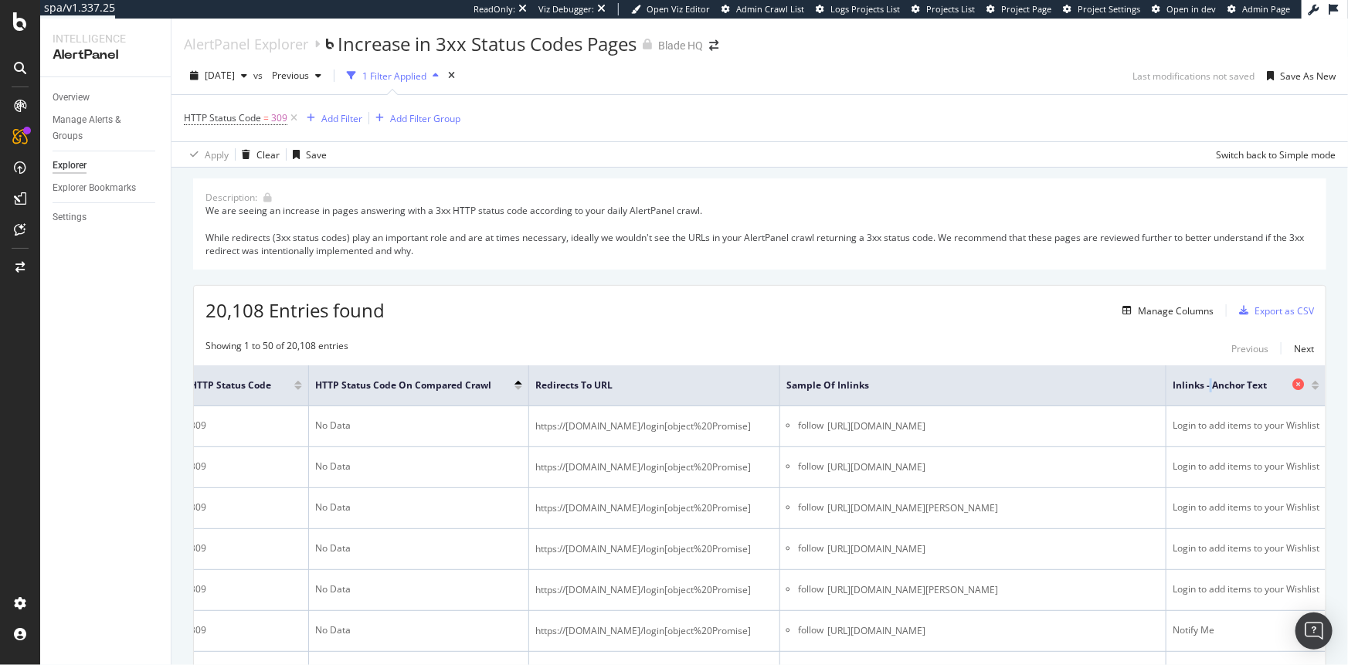
click at [1033, 387] on span "Inlinks - Anchor Text" at bounding box center [1231, 386] width 116 height 14
copy span "Inlinks - Anchor Text"
click at [212, 309] on span "20,108 Entries found" at bounding box center [294, 309] width 179 height 25
drag, startPoint x: 212, startPoint y: 309, endPoint x: 239, endPoint y: 312, distance: 27.2
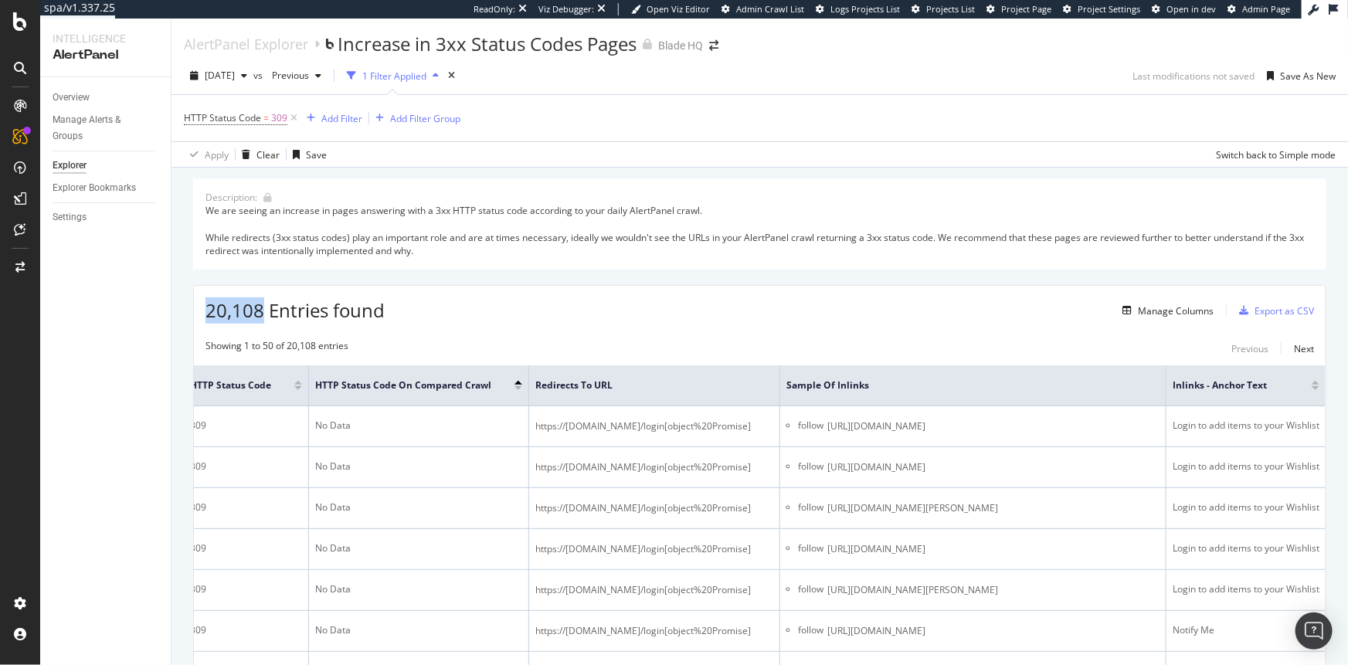
click at [239, 312] on span "20,108 Entries found" at bounding box center [294, 309] width 179 height 25
copy span "20,108"
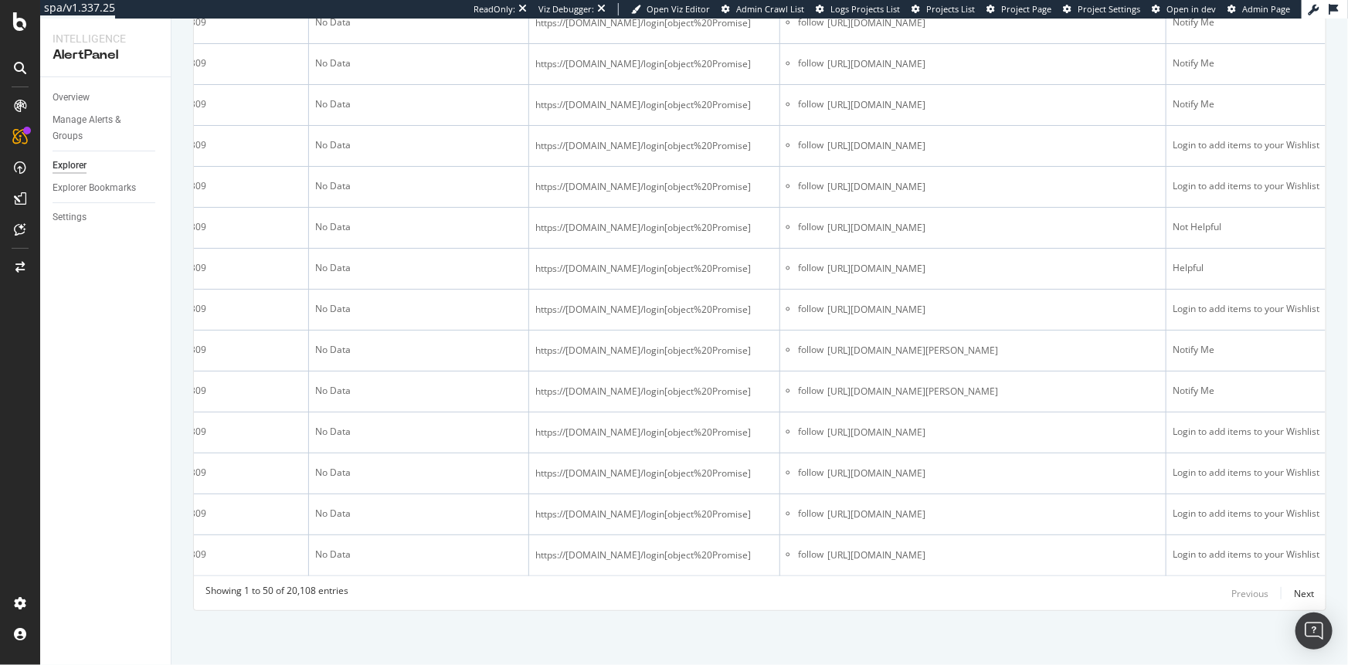
scroll to position [2656, 0]
